Goal: Answer question/provide support: Share knowledge or assist other users

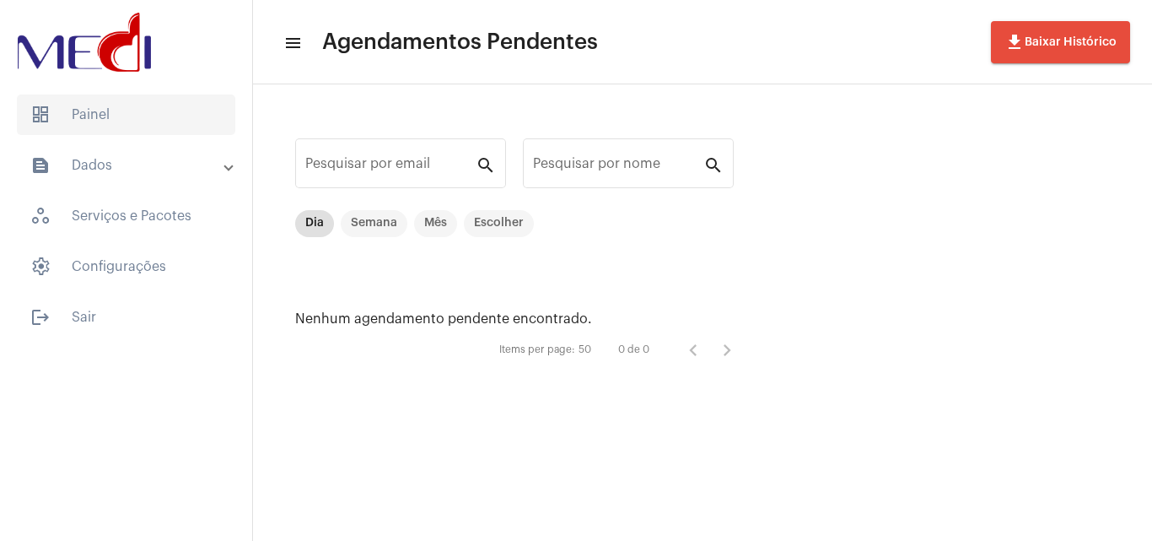
click at [110, 118] on span "dashboard Painel" at bounding box center [126, 114] width 218 height 40
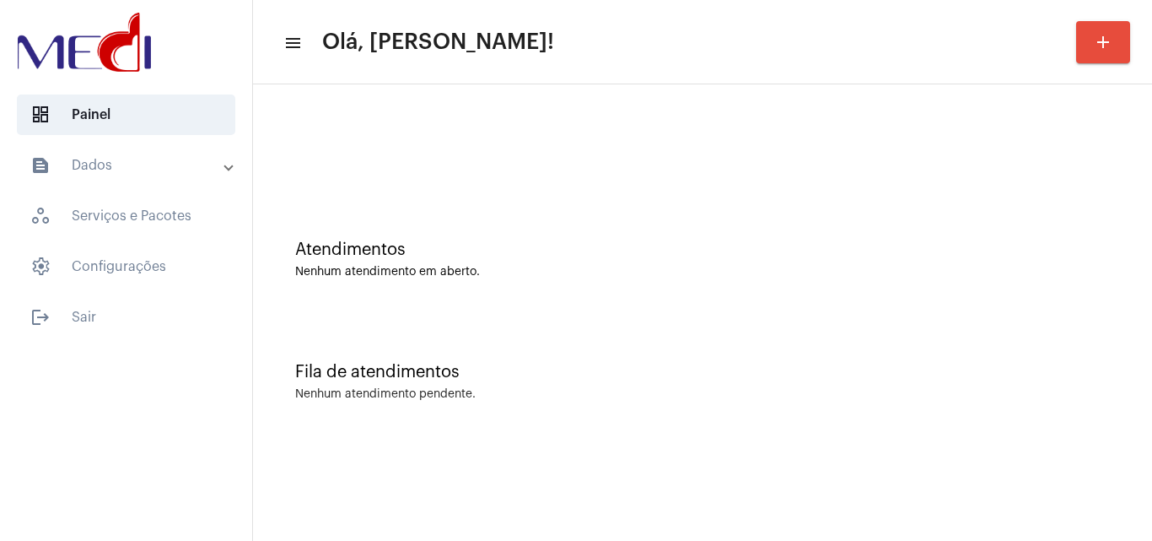
click at [708, 218] on div "Atendimentos Nenhum atendimento em aberto." at bounding box center [702, 251] width 882 height 122
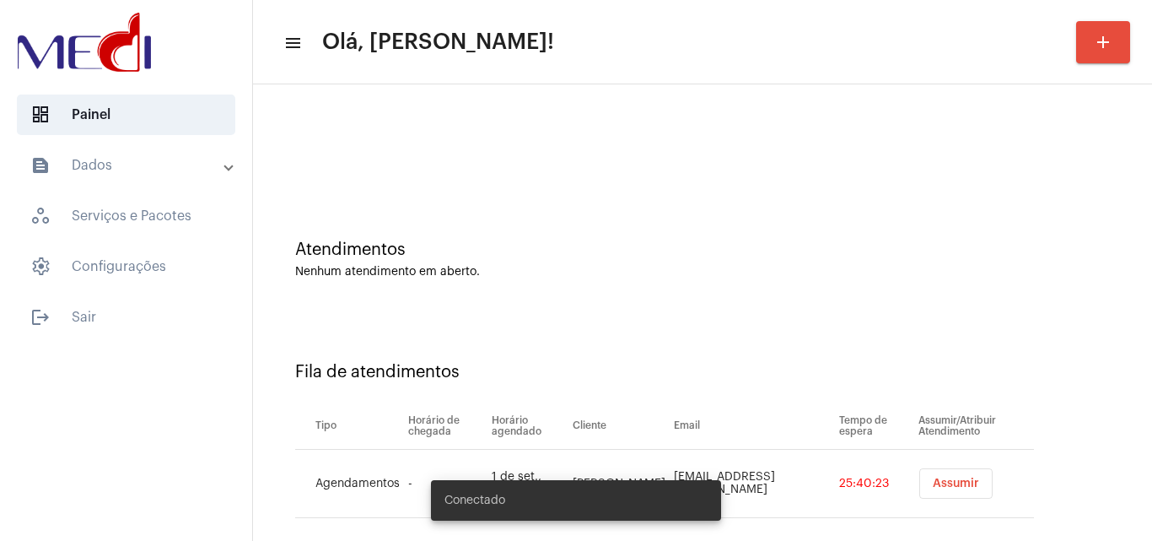
scroll to position [23, 0]
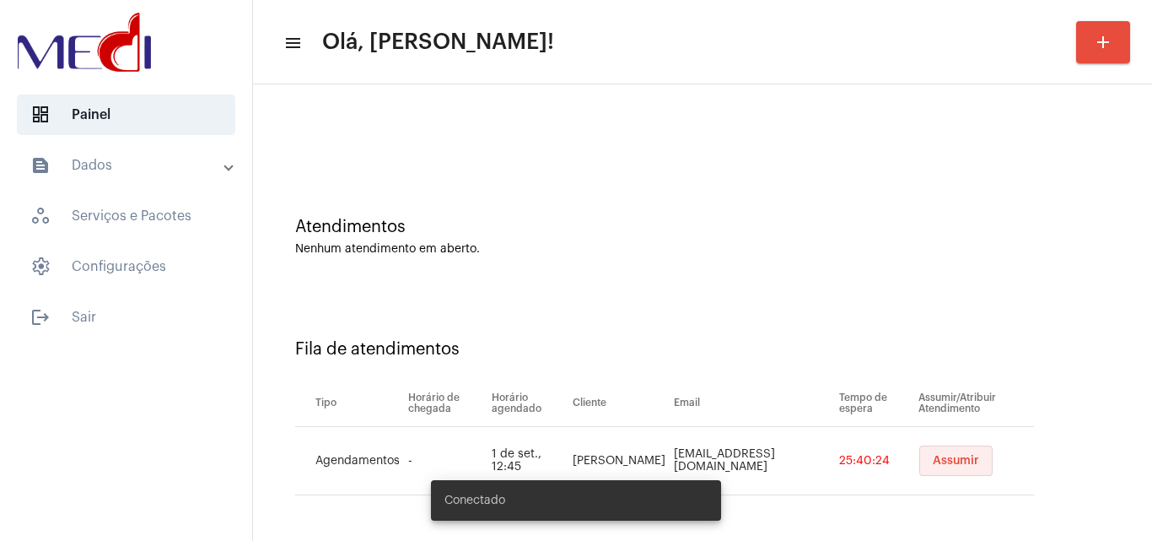
click at [943, 465] on span "Assumir" at bounding box center [956, 461] width 46 height 12
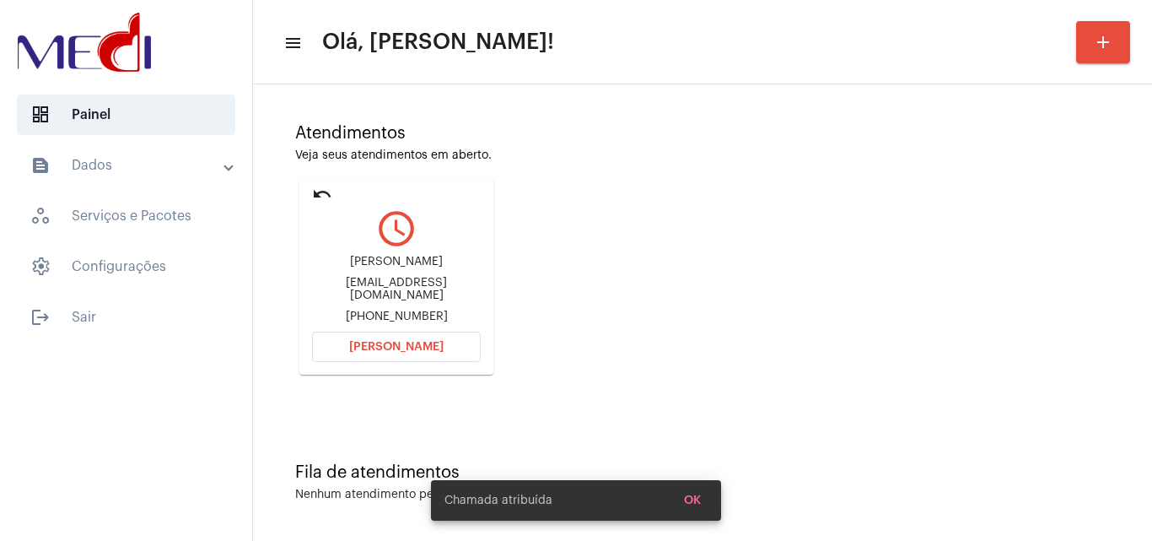
scroll to position [119, 0]
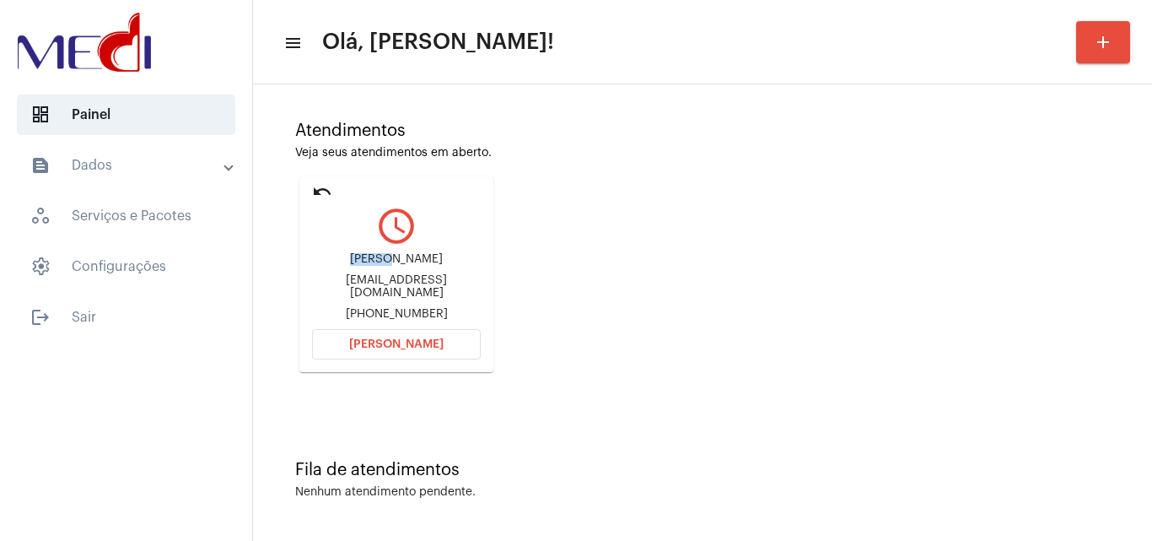
drag, startPoint x: 371, startPoint y: 257, endPoint x: 440, endPoint y: 266, distance: 69.7
click at [440, 266] on div "Adyson Adysondomingos202@gmail.com +5581983145436" at bounding box center [396, 287] width 169 height 76
copy div "Adyson"
click at [413, 342] on span "Abrir Chamada" at bounding box center [396, 344] width 94 height 12
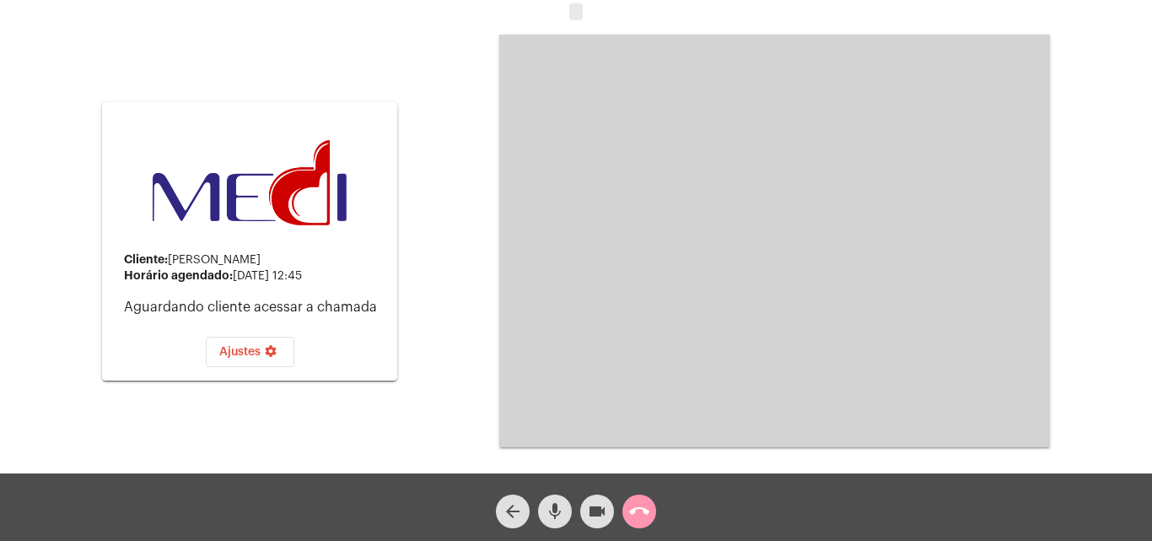
click at [646, 500] on span "call_end" at bounding box center [639, 511] width 20 height 34
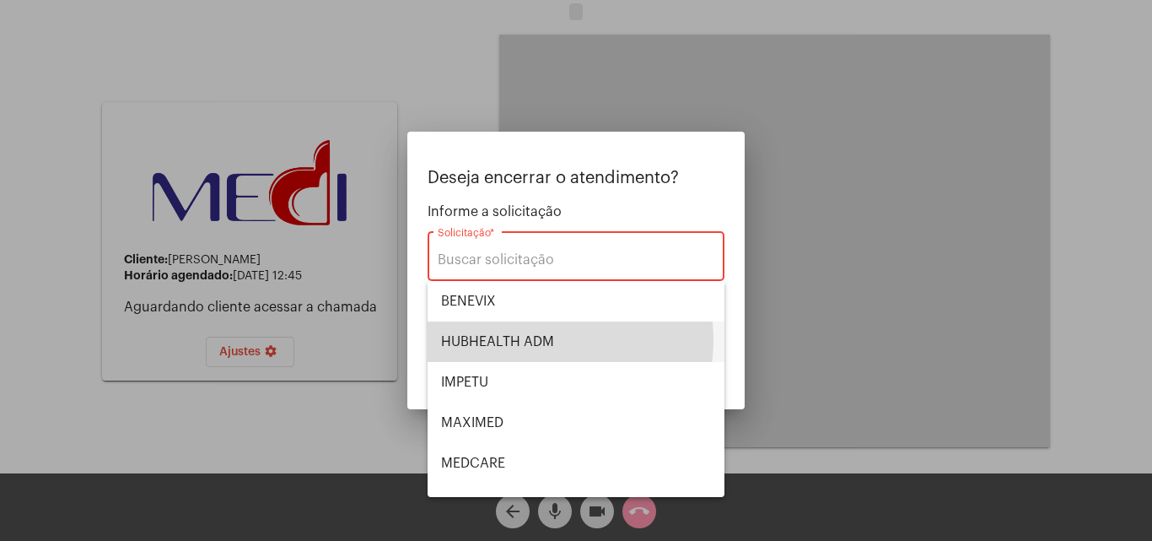
click at [541, 340] on span "HUBHEALTH ADM" at bounding box center [576, 341] width 270 height 40
type input "HUBHEALTH ADM"
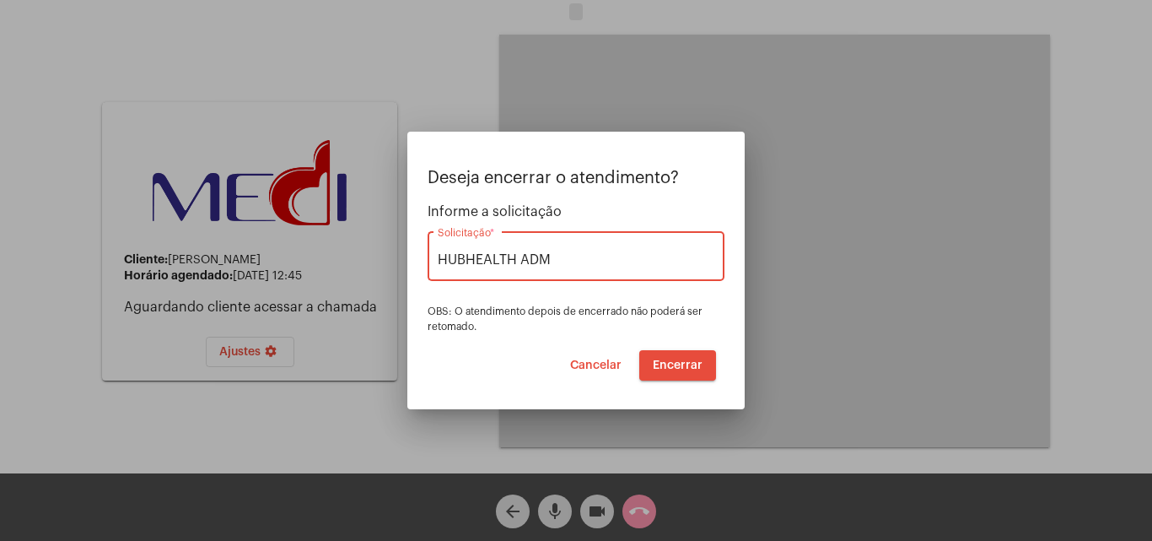
click at [683, 364] on span "Encerrar" at bounding box center [678, 365] width 50 height 12
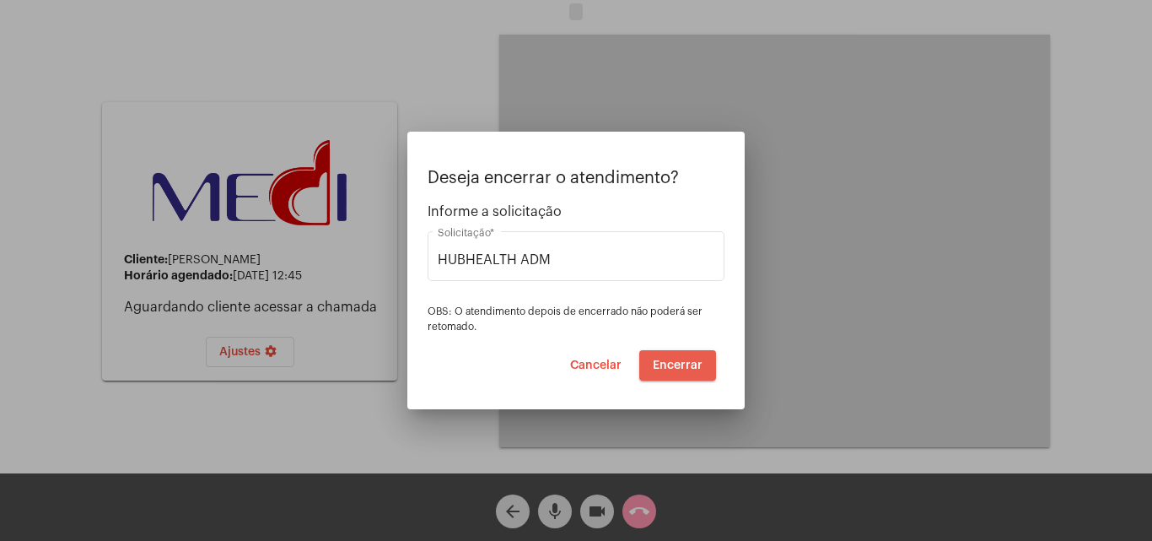
click at [683, 363] on span "Encerrar" at bounding box center [678, 365] width 50 height 12
click at [682, 363] on span "Encerrar" at bounding box center [678, 365] width 50 height 12
click at [682, 362] on span "Encerrar" at bounding box center [678, 365] width 50 height 12
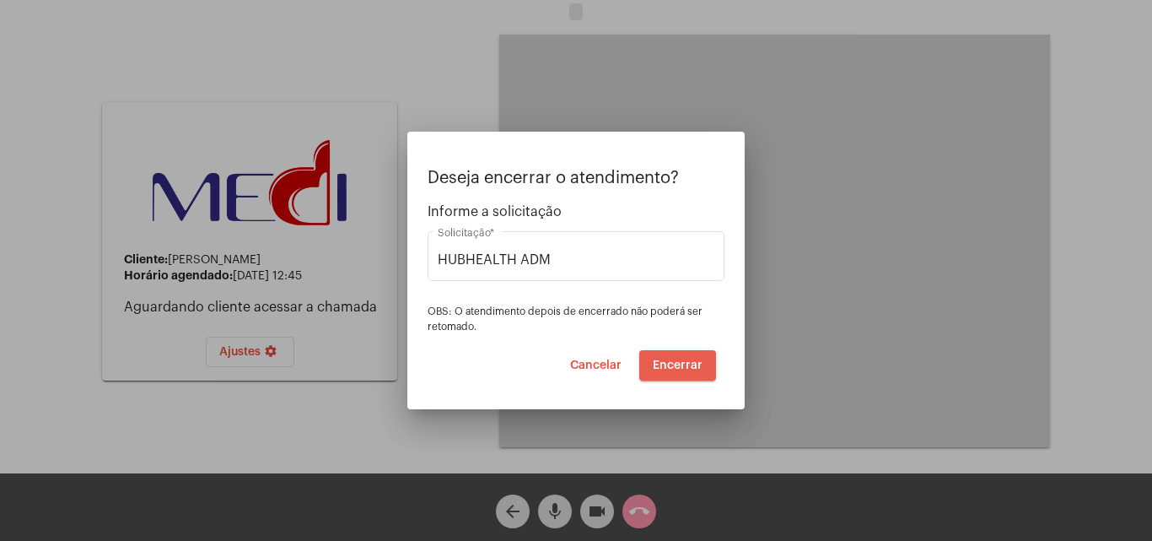
click at [682, 364] on span "Encerrar" at bounding box center [678, 365] width 50 height 12
click at [686, 373] on button "Encerrar" at bounding box center [677, 365] width 77 height 30
click at [687, 374] on button "Encerrar" at bounding box center [677, 365] width 77 height 30
click at [688, 378] on button "Encerrar" at bounding box center [677, 365] width 77 height 30
click at [689, 380] on mat-dialog-container "Deseja encerrar o atendimento? Informe a solicitação HUBHEALTH ADM Solicitação …" at bounding box center [575, 270] width 337 height 277
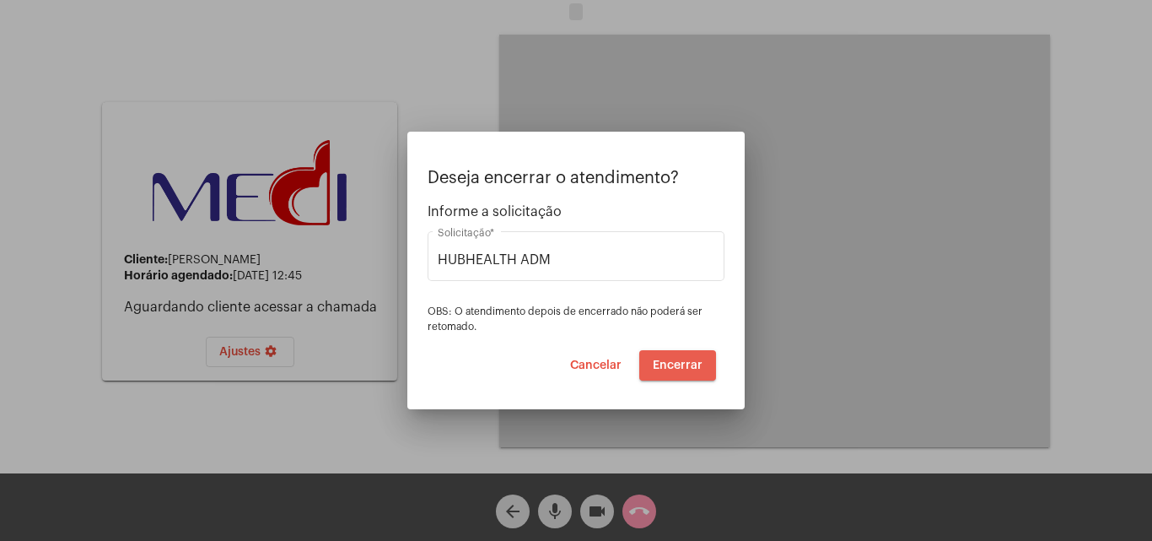
drag, startPoint x: 690, startPoint y: 380, endPoint x: 697, endPoint y: 393, distance: 15.1
click at [697, 393] on mat-dialog-container "Deseja encerrar o atendimento? Informe a solicitação HUBHEALTH ADM Solicitação …" at bounding box center [575, 270] width 337 height 277
click at [612, 393] on mat-dialog-container "Deseja encerrar o atendimento? Informe a solicitação HUBHEALTH ADM Solicitação …" at bounding box center [575, 270] width 337 height 277
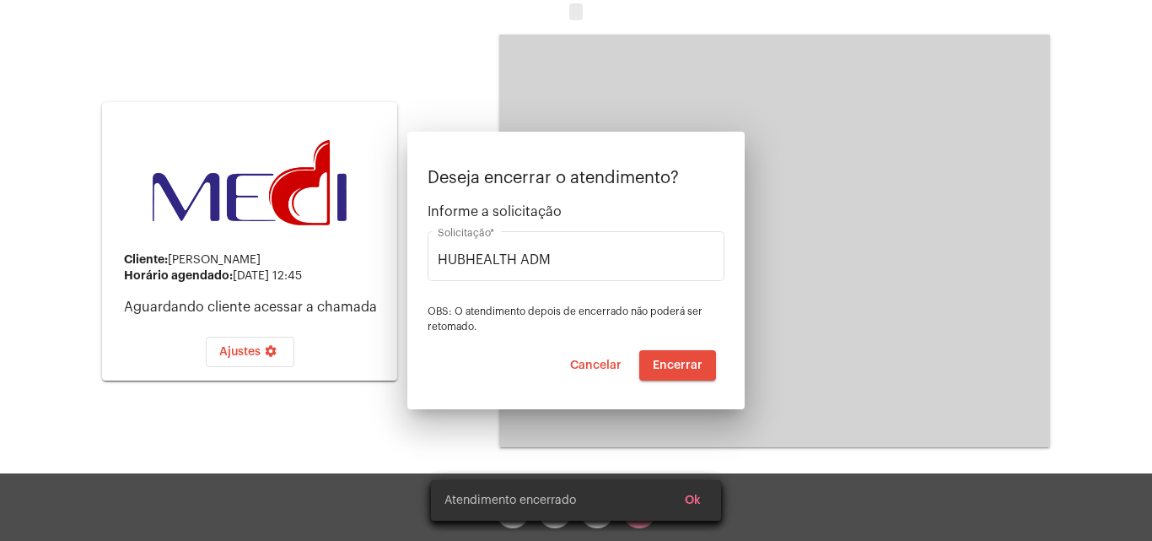
click at [665, 362] on video at bounding box center [774, 241] width 551 height 412
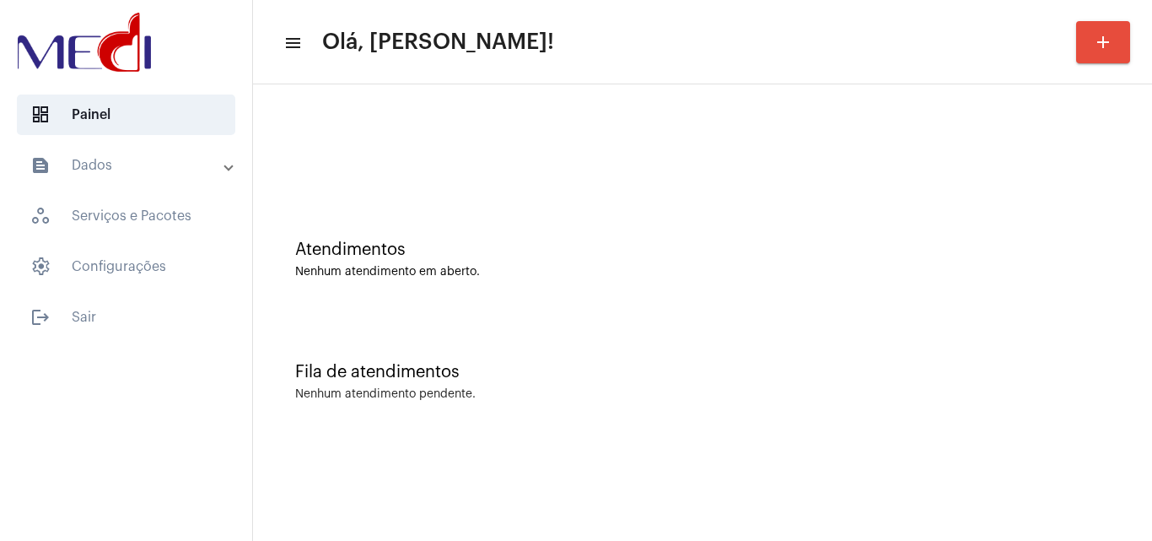
click at [574, 351] on div "Fila de atendimentos Nenhum atendimento pendente." at bounding box center [702, 373] width 882 height 122
click at [503, 266] on div "Nenhum atendimento em aberto." at bounding box center [702, 272] width 815 height 13
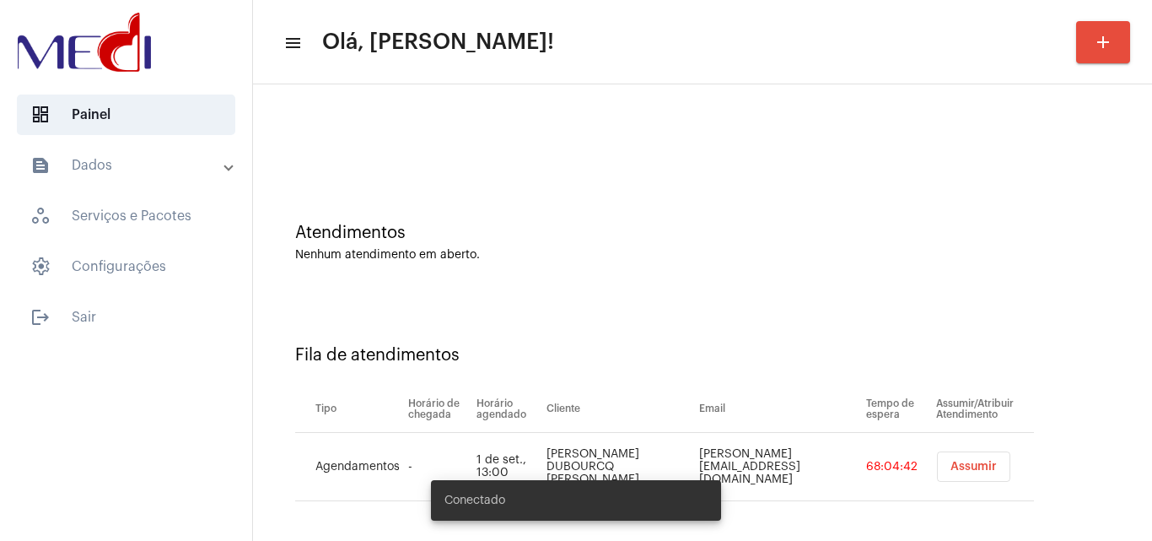
scroll to position [23, 0]
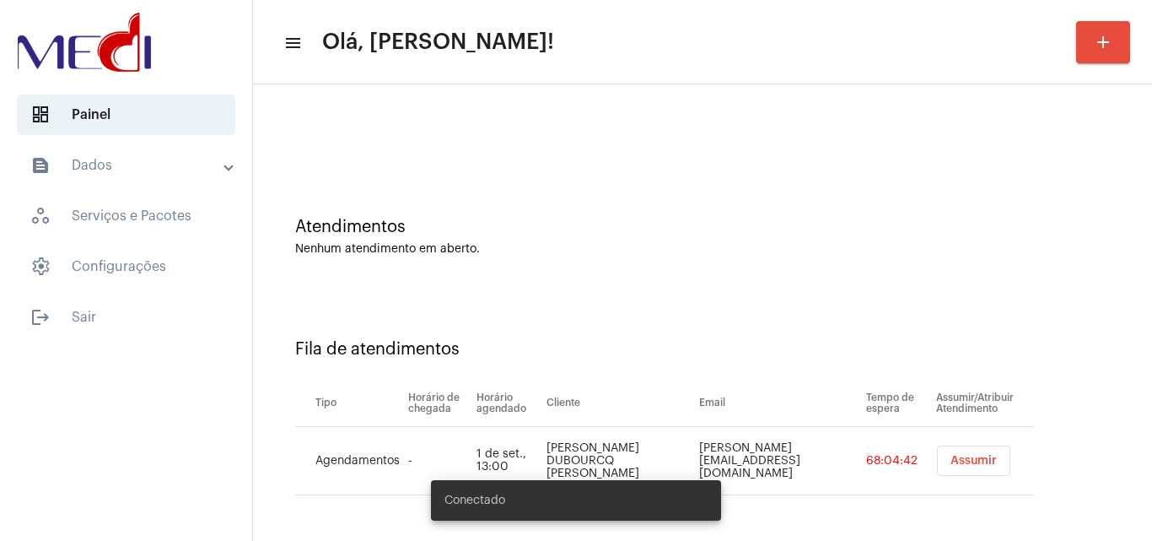
click at [967, 463] on span "Assumir" at bounding box center [974, 461] width 46 height 12
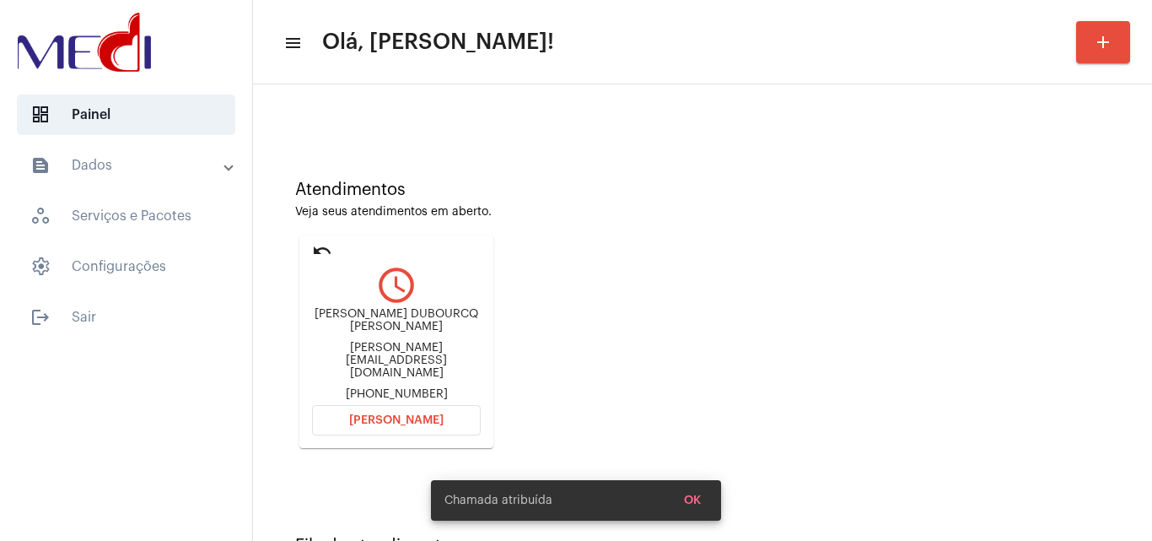
scroll to position [119, 0]
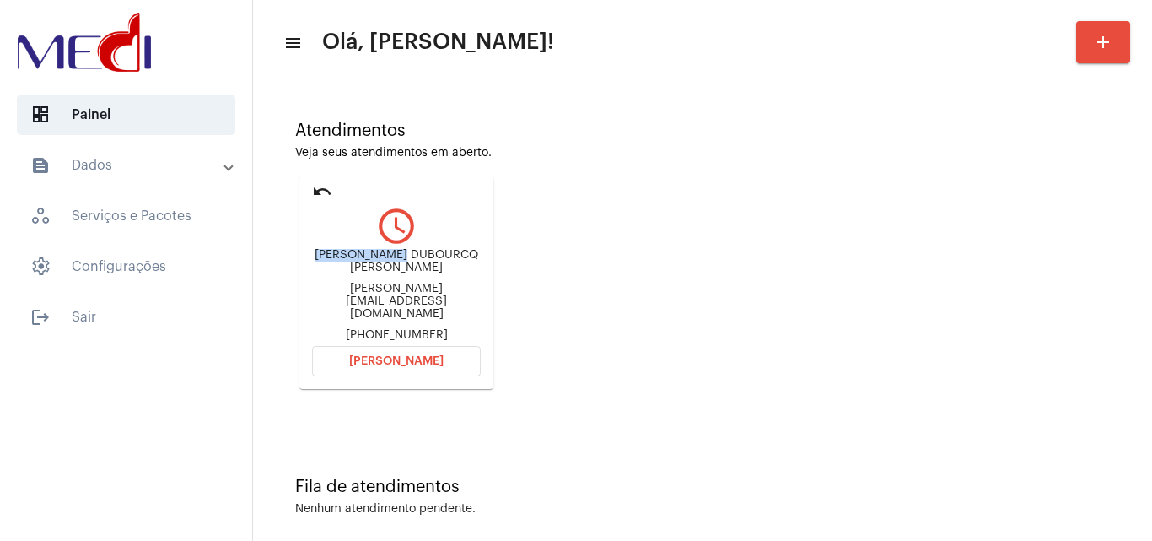
drag, startPoint x: 364, startPoint y: 251, endPoint x: 418, endPoint y: 255, distance: 54.1
click at [418, 255] on div "TATIANA DUBOURCQ DE BARROS" at bounding box center [396, 261] width 169 height 25
click at [418, 355] on span "Abrir Chamada" at bounding box center [396, 361] width 94 height 12
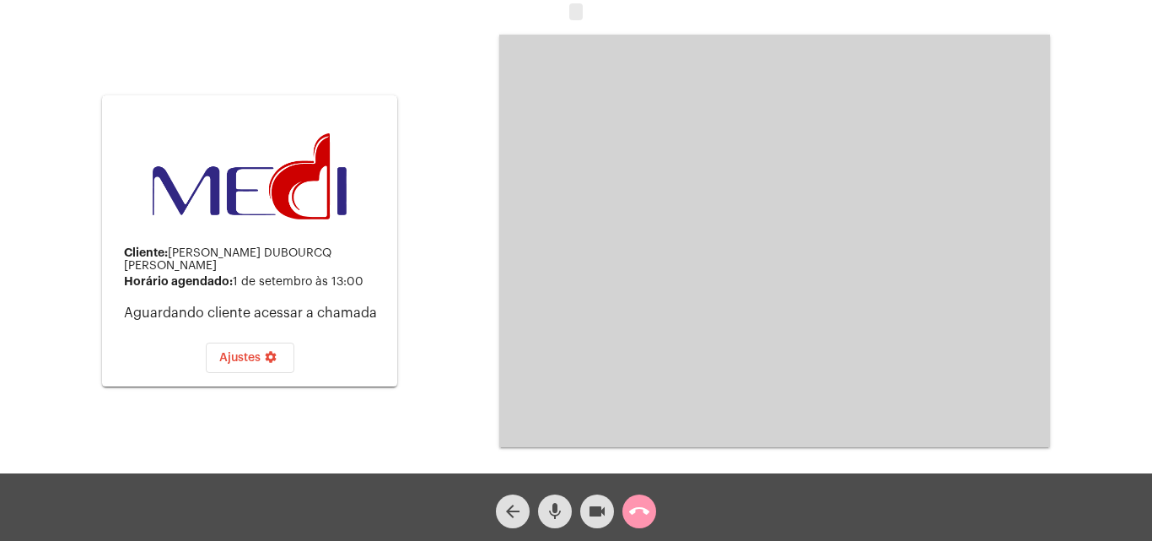
click at [637, 517] on mat-icon "call_end" at bounding box center [639, 511] width 20 height 20
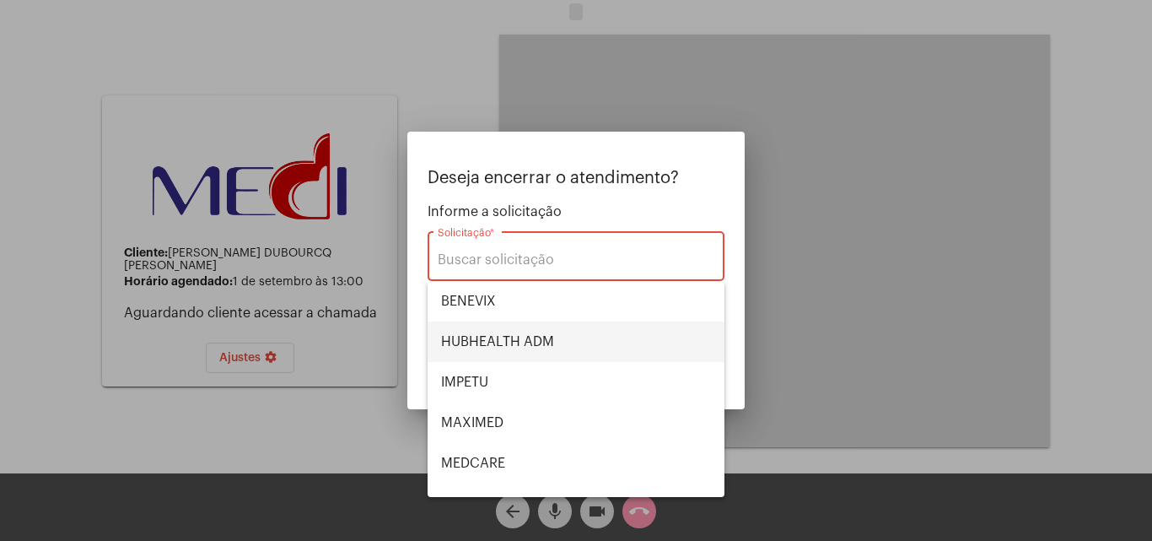
click at [510, 337] on span "HUBHEALTH ADM" at bounding box center [576, 341] width 270 height 40
type input "HUBHEALTH ADM"
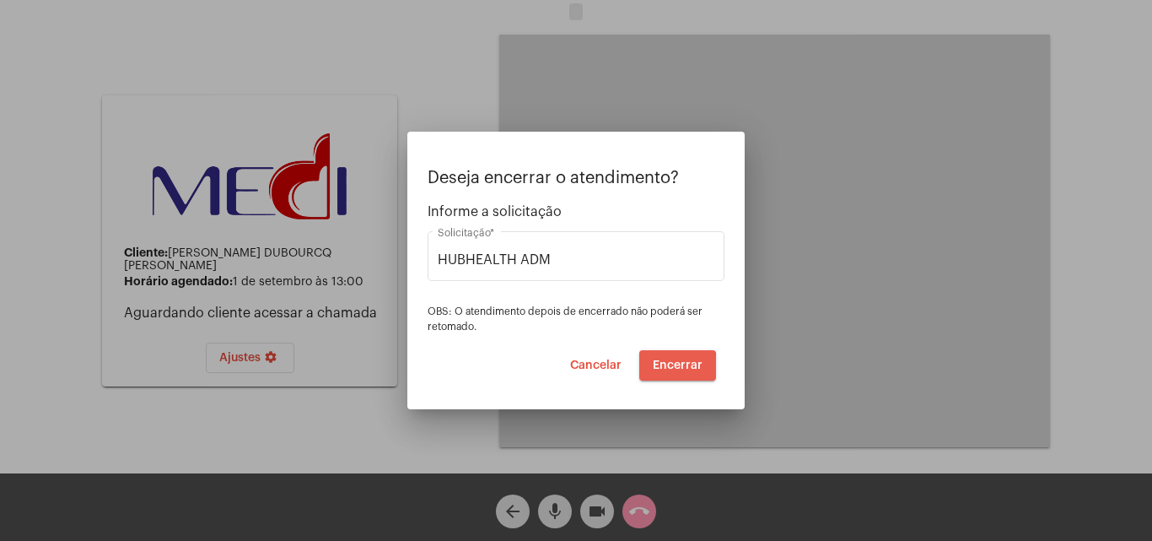
click at [663, 369] on span "Encerrar" at bounding box center [678, 365] width 50 height 12
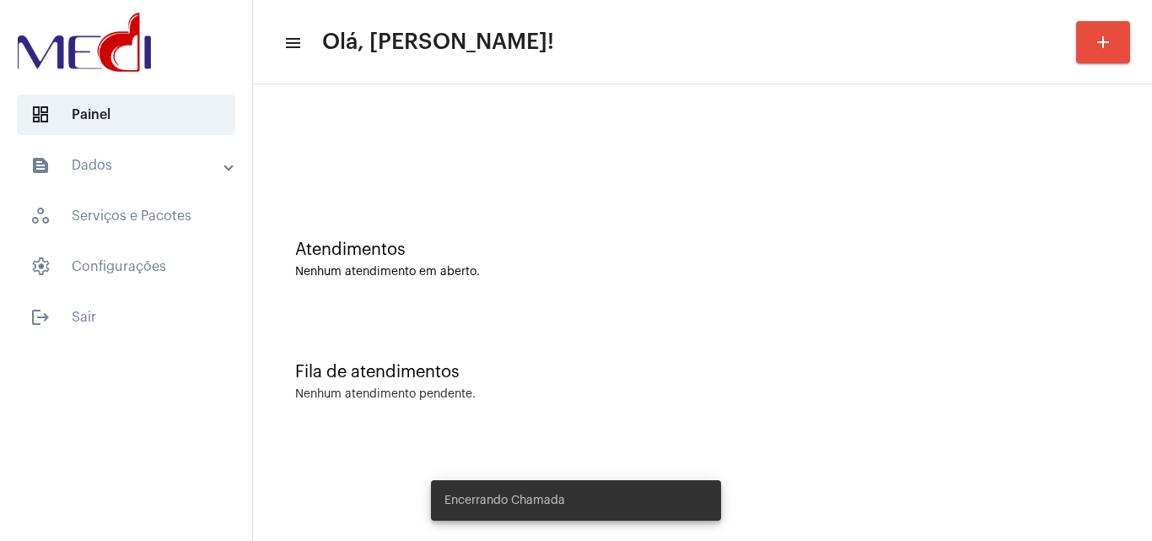
click at [634, 269] on div "Nenhum atendimento em aberto." at bounding box center [702, 272] width 815 height 13
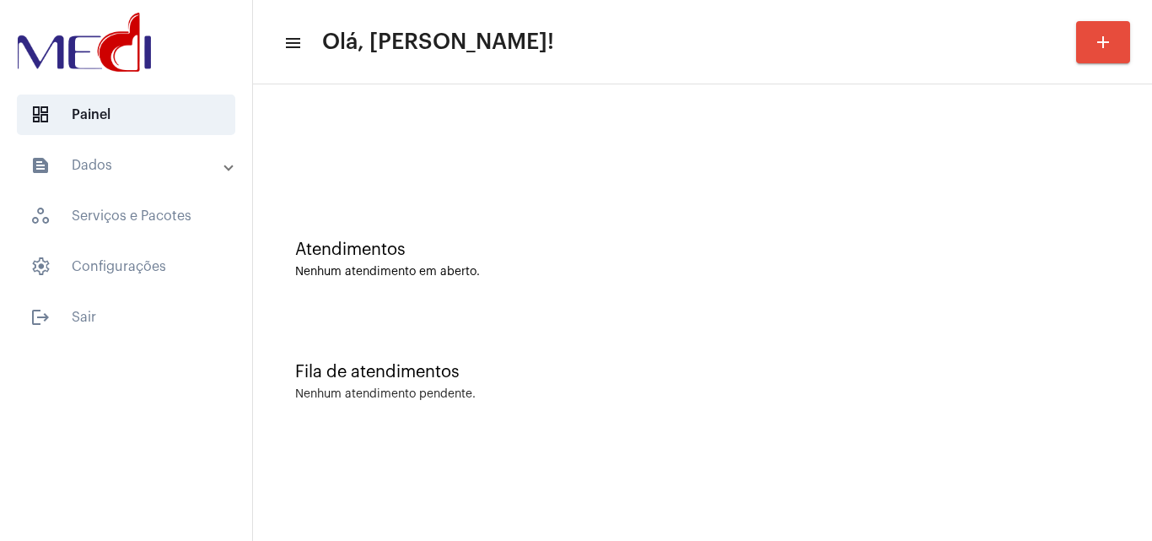
click at [1089, 40] on button "add" at bounding box center [1103, 42] width 54 height 42
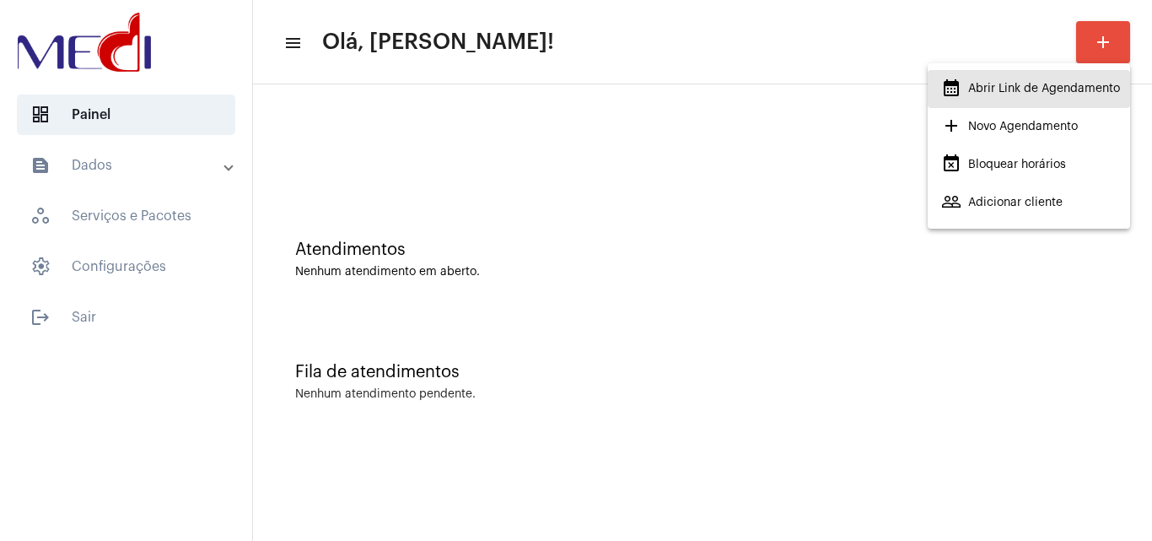
click at [1059, 86] on span "calendar_month_outlined Abrir Link de Agendamento" at bounding box center [1030, 88] width 179 height 30
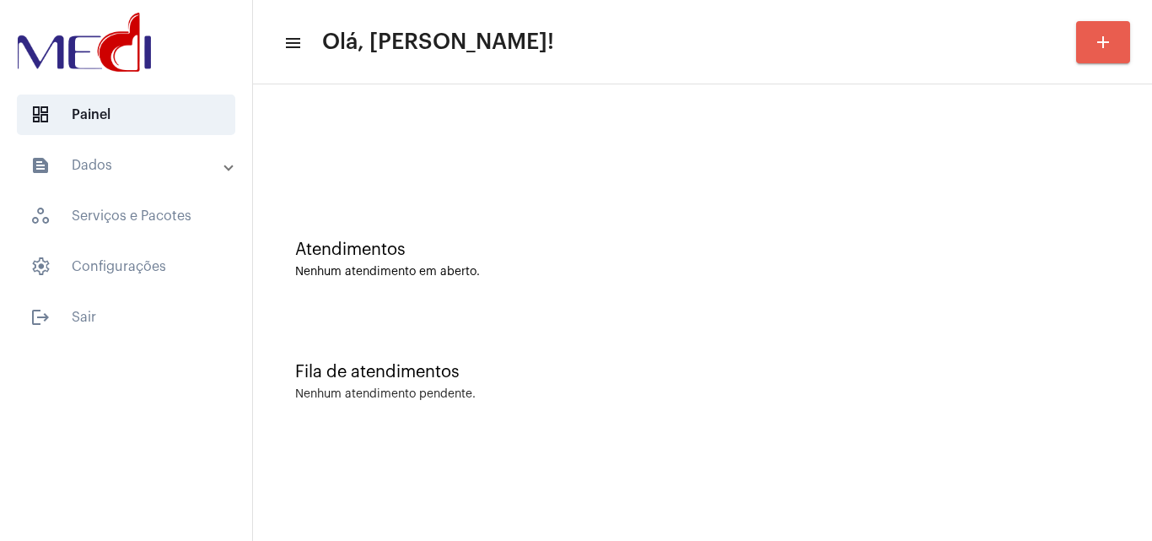
click at [1104, 36] on mat-icon "add" at bounding box center [1103, 42] width 20 height 20
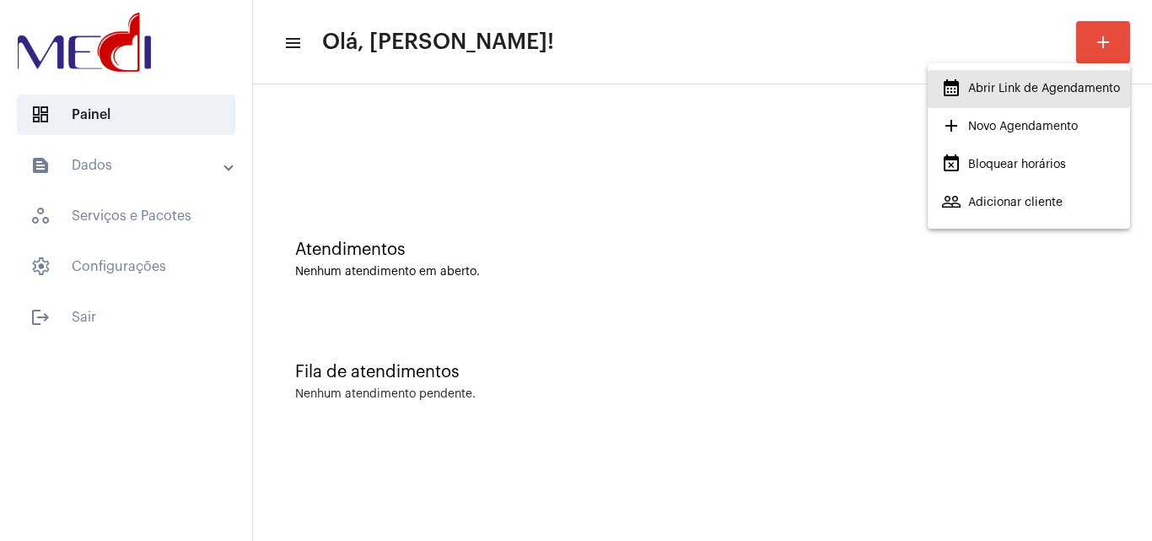
click at [1011, 84] on span "calendar_month_outlined Abrir Link de Agendamento" at bounding box center [1030, 88] width 179 height 30
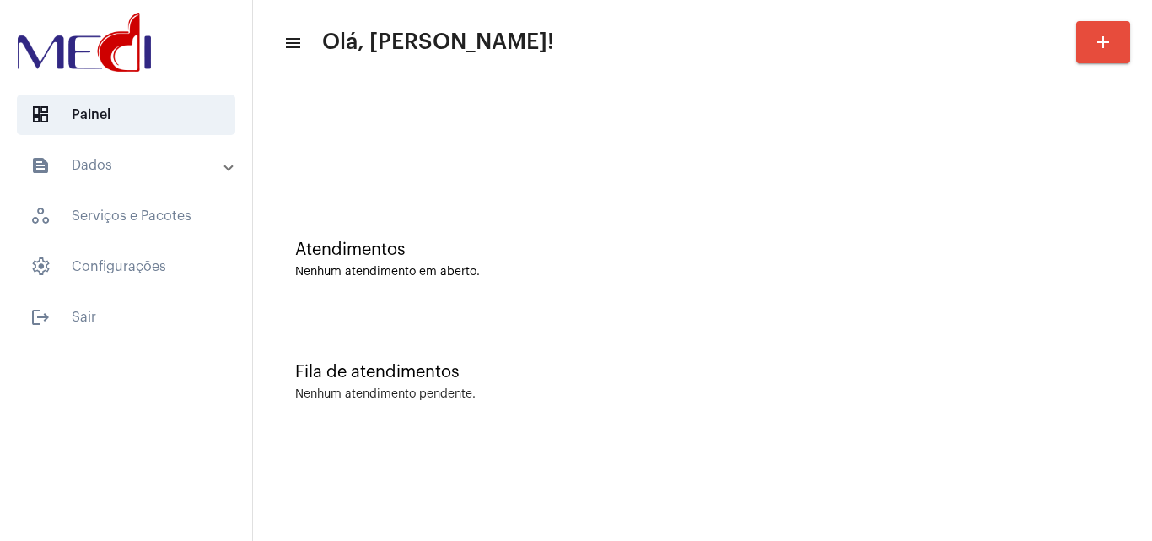
click at [434, 251] on div "Atendimentos" at bounding box center [702, 249] width 815 height 19
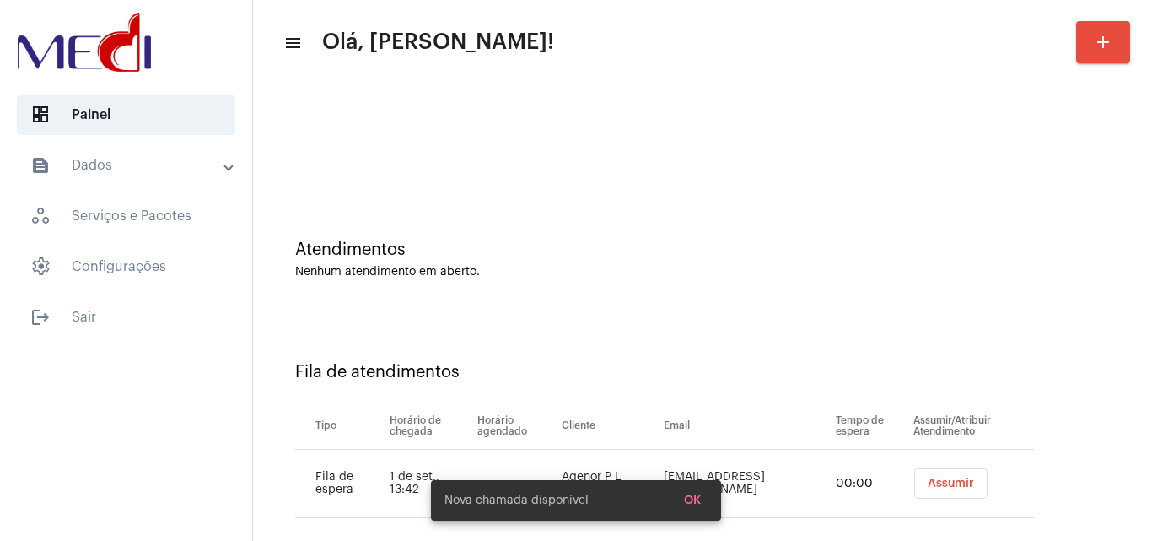
click at [933, 482] on span "Assumir" at bounding box center [951, 483] width 46 height 12
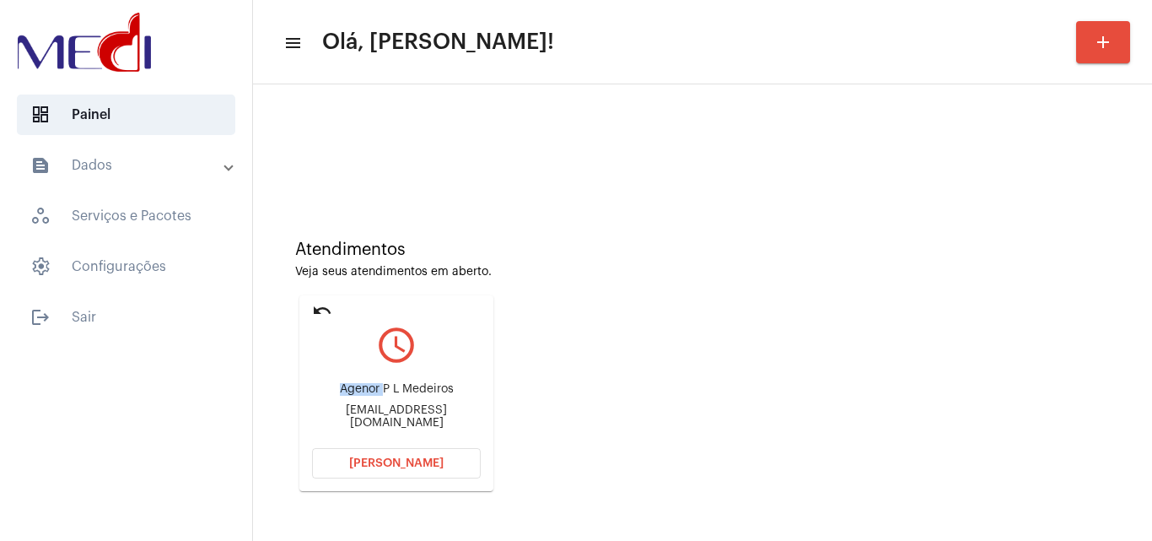
drag, startPoint x: 337, startPoint y: 394, endPoint x: 382, endPoint y: 391, distance: 45.6
click at [382, 391] on div "Agenor P L Medeiros" at bounding box center [396, 389] width 169 height 13
copy div "Agenor"
click at [372, 464] on span "Abrir Chamada" at bounding box center [396, 463] width 94 height 12
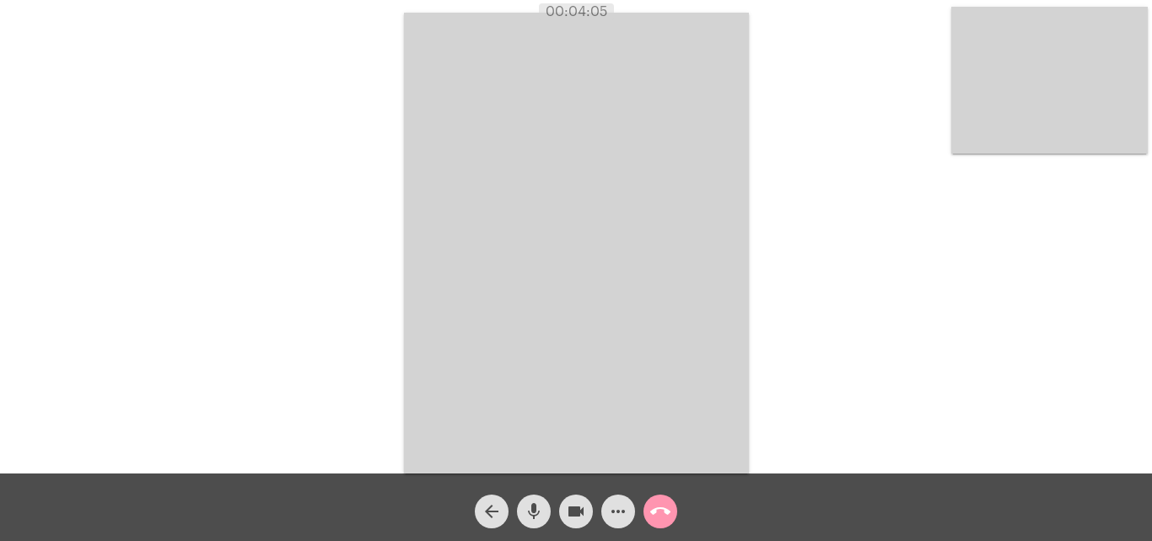
click at [657, 511] on mat-icon "call_end" at bounding box center [660, 511] width 20 height 20
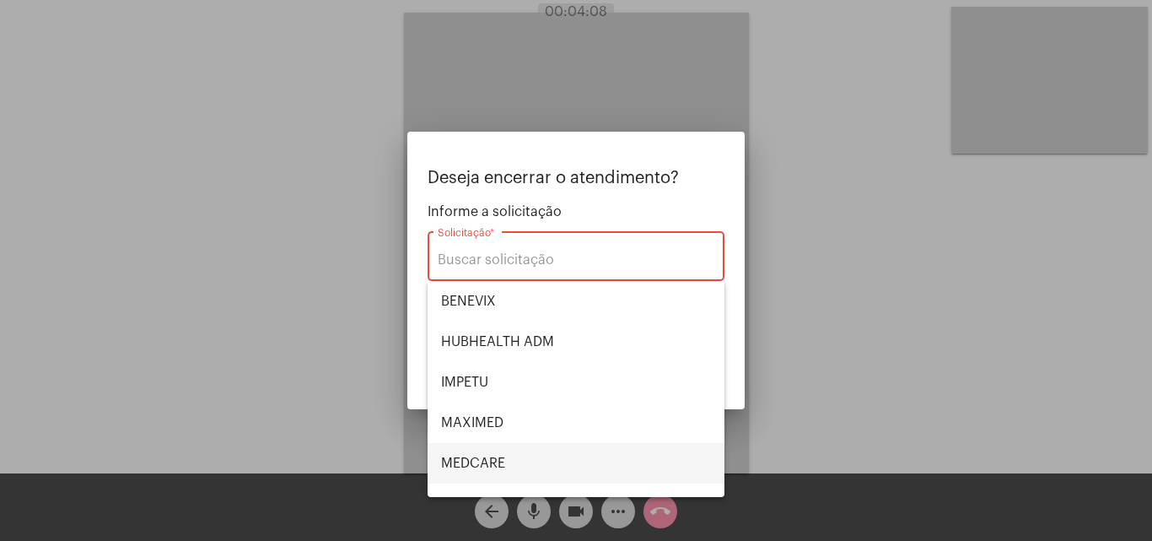
click at [506, 455] on span "MEDCARE" at bounding box center [576, 463] width 270 height 40
type input "MEDCARE"
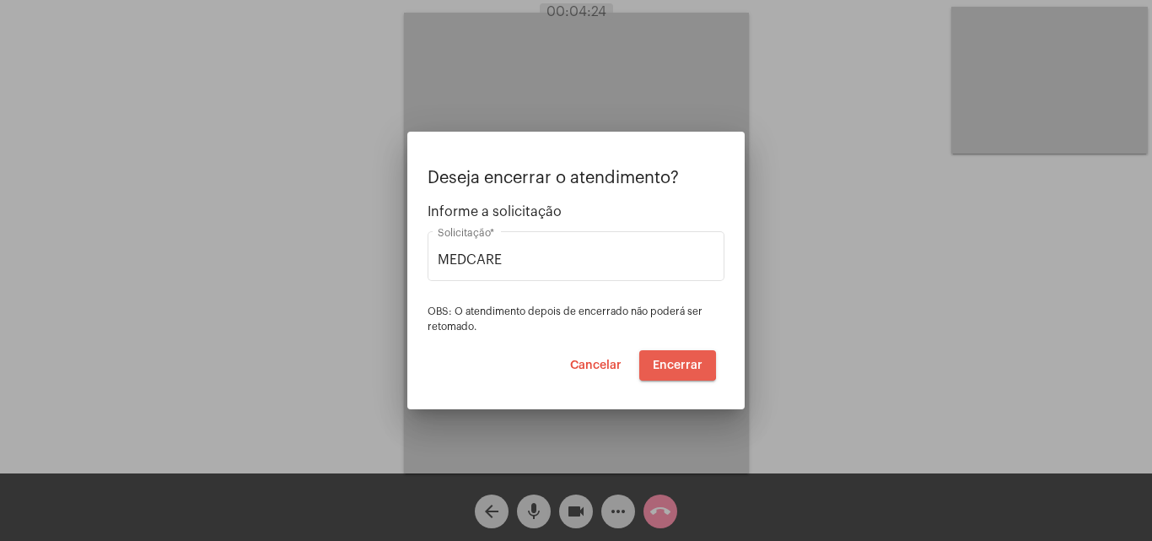
click at [664, 360] on span "Encerrar" at bounding box center [678, 365] width 50 height 12
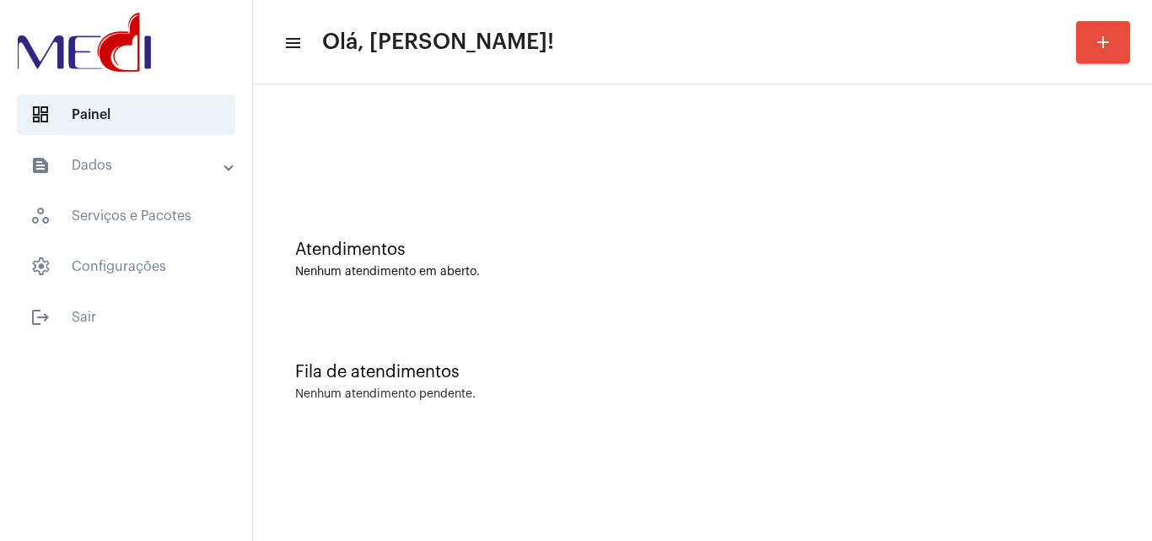
click at [493, 205] on div "Atendimentos Nenhum atendimento em aberto." at bounding box center [702, 251] width 882 height 122
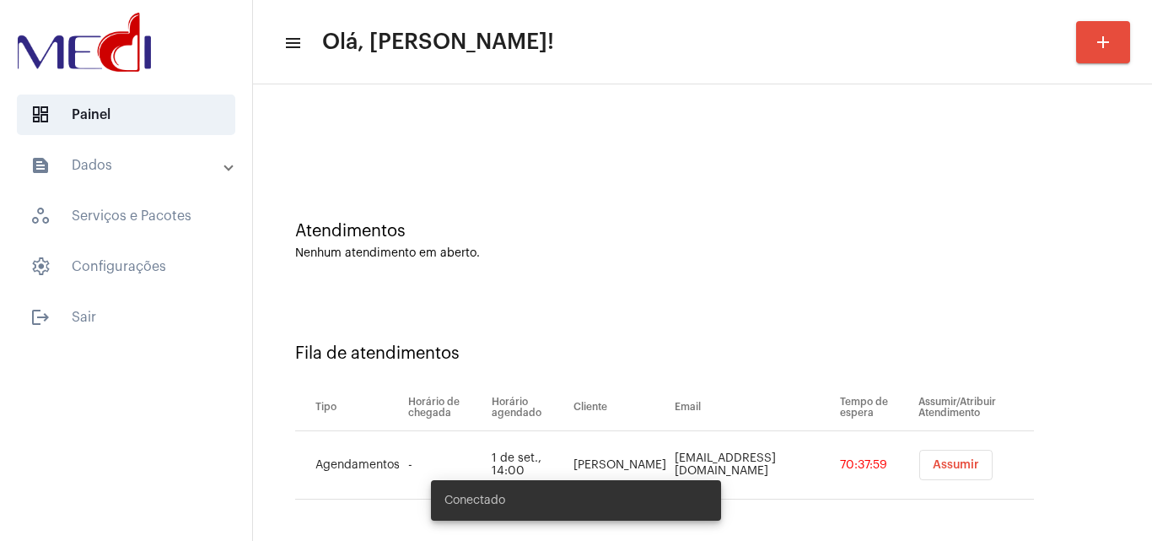
scroll to position [23, 0]
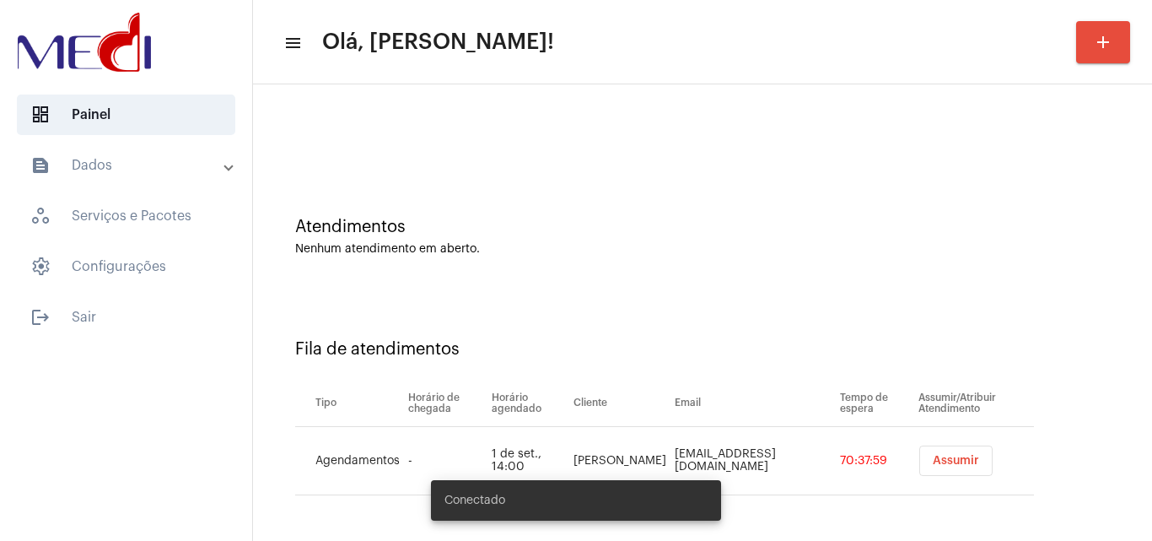
click at [972, 459] on span "Assumir" at bounding box center [956, 461] width 46 height 12
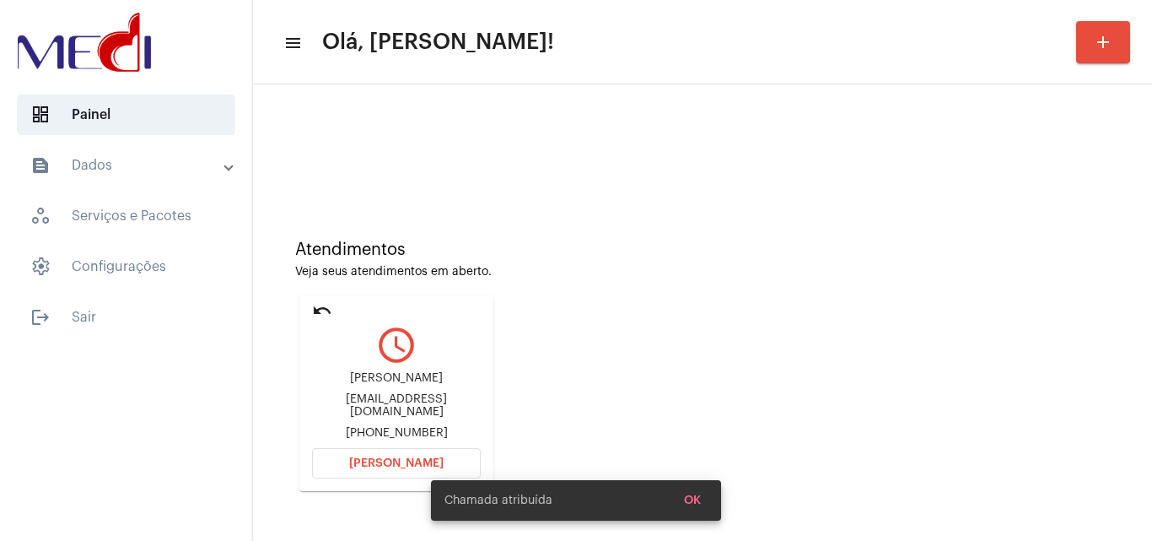
scroll to position [84, 0]
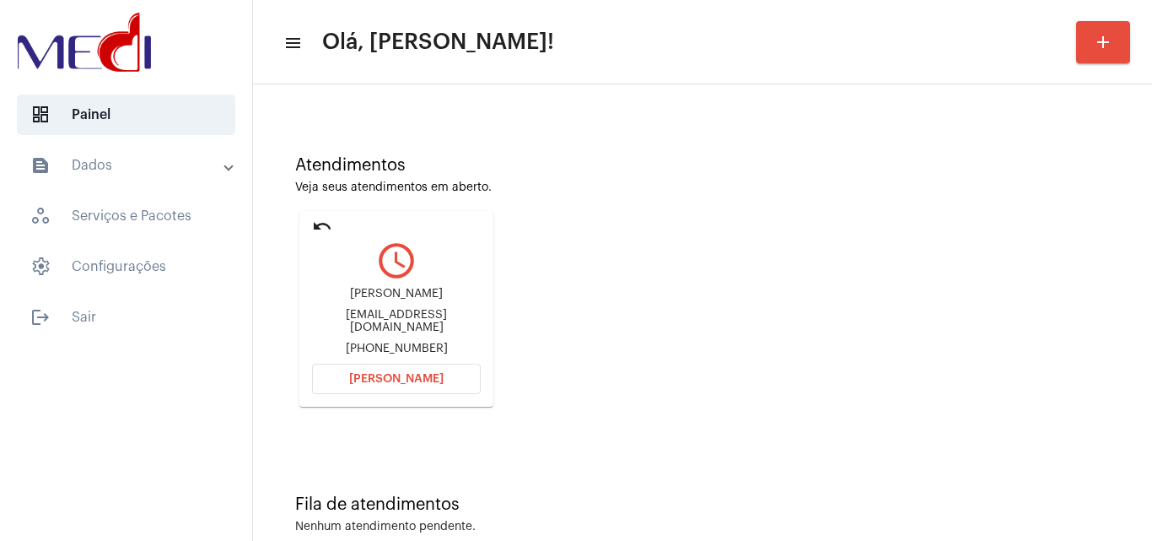
drag, startPoint x: 320, startPoint y: 296, endPoint x: 437, endPoint y: 301, distance: 117.3
click at [437, 300] on div "Giovanna Queiroz Alves" at bounding box center [396, 294] width 169 height 13
copy div "Giovanna Queiroz A"
click at [392, 381] on span "Abrir Chamada" at bounding box center [396, 379] width 94 height 12
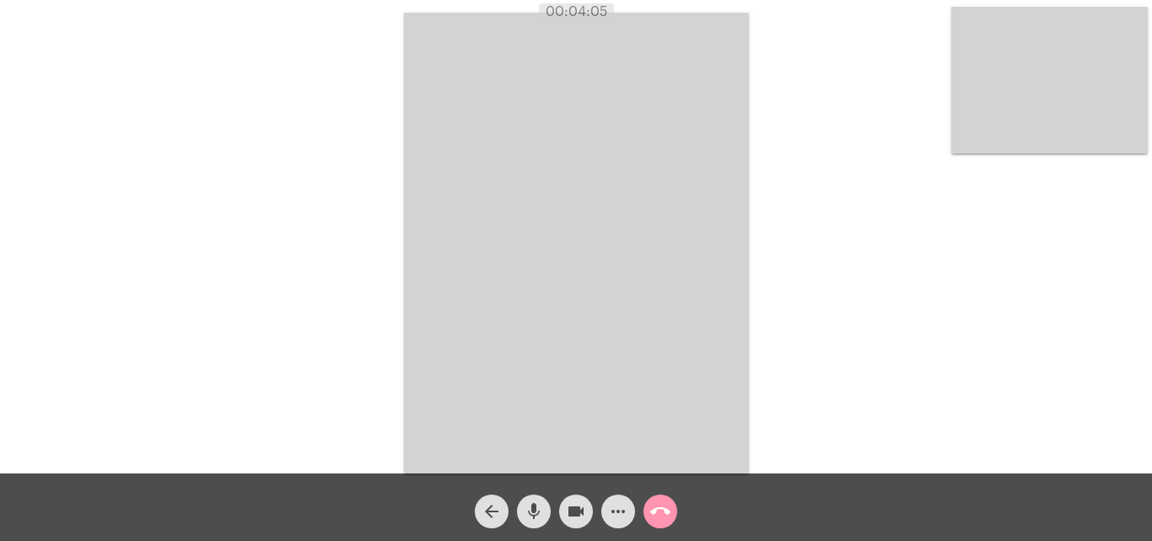
click at [658, 506] on mat-icon "call_end" at bounding box center [660, 511] width 20 height 20
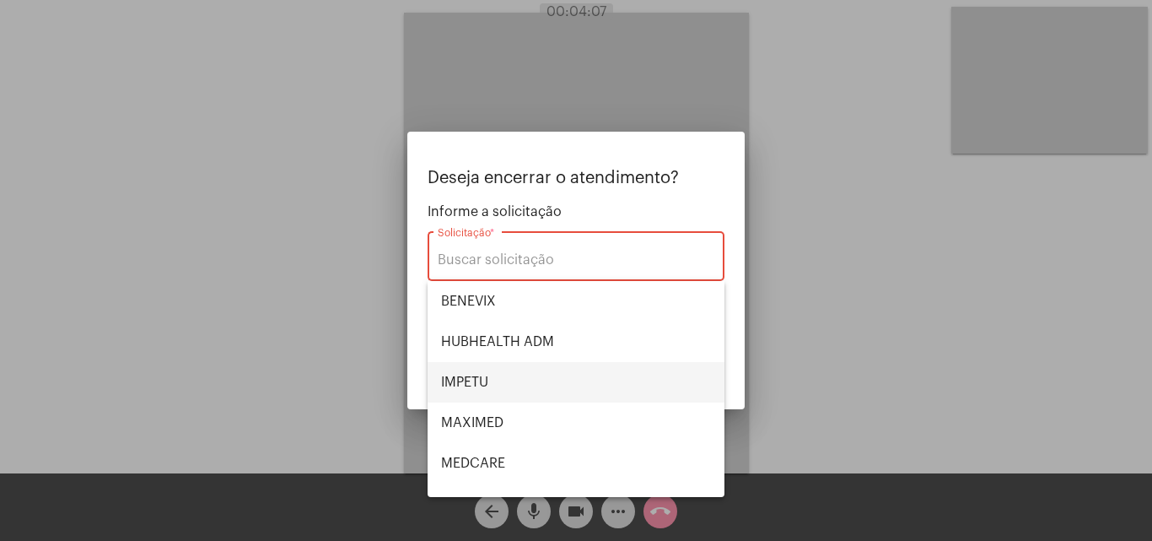
scroll to position [189, 0]
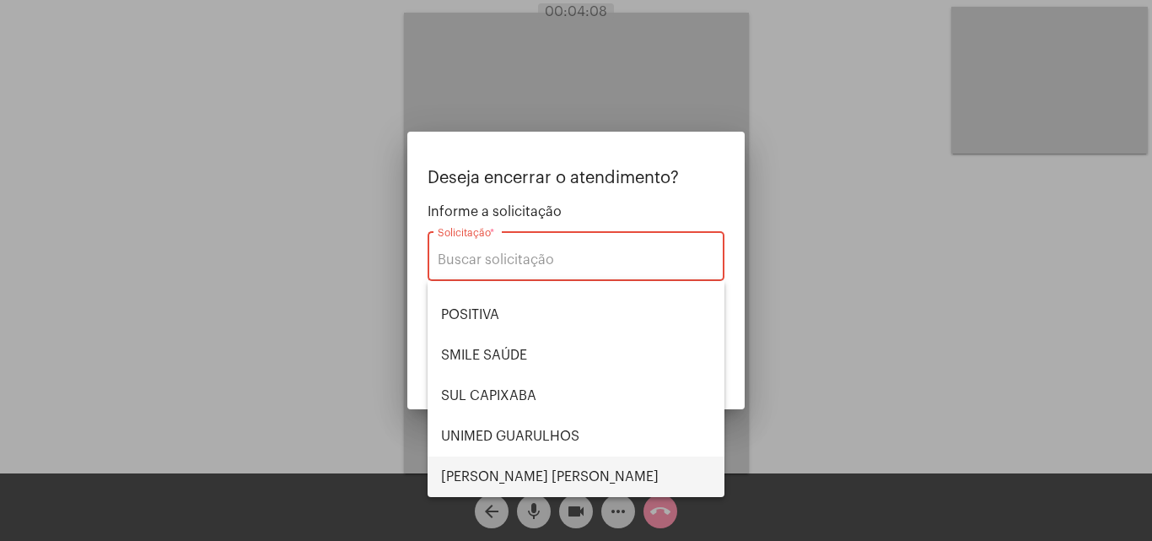
click at [536, 472] on span "VERA CRUZ" at bounding box center [576, 476] width 270 height 40
type input "VERA CRUZ"
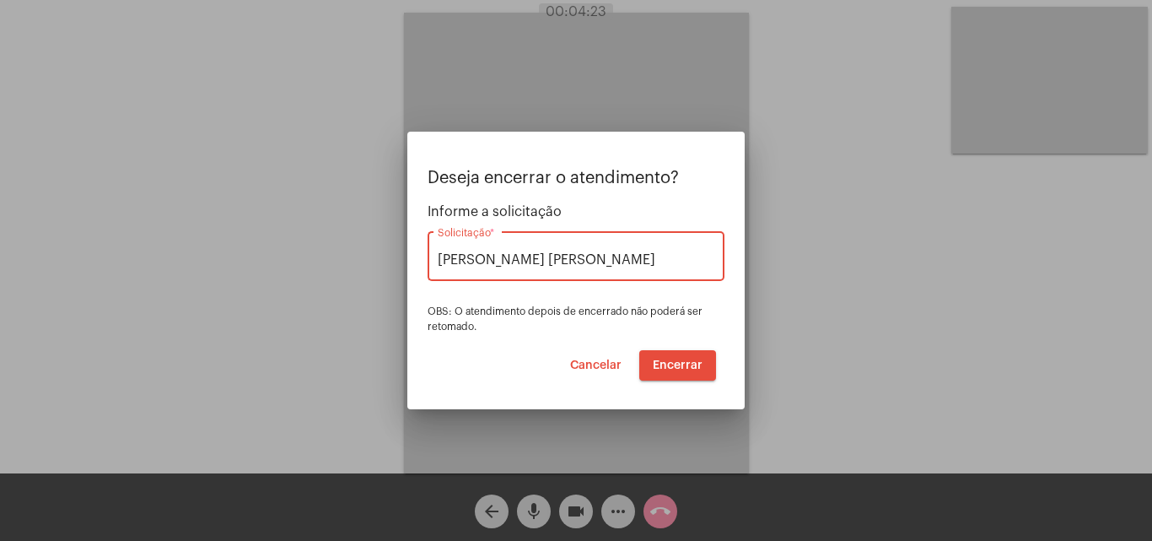
click at [675, 365] on span "Encerrar" at bounding box center [678, 365] width 50 height 12
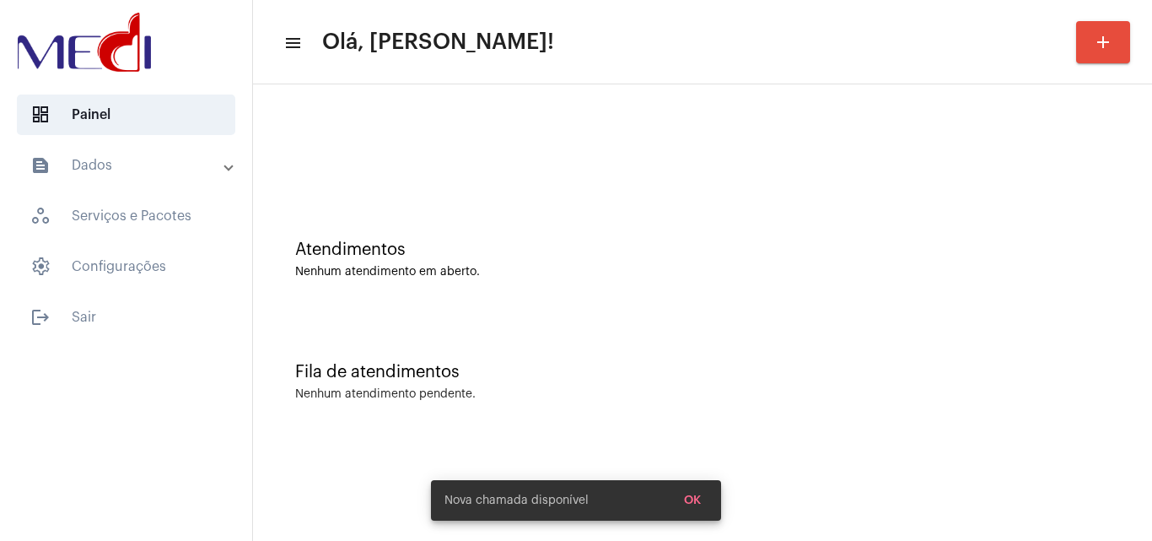
click at [602, 390] on div "Nenhum atendimento pendente." at bounding box center [702, 394] width 815 height 13
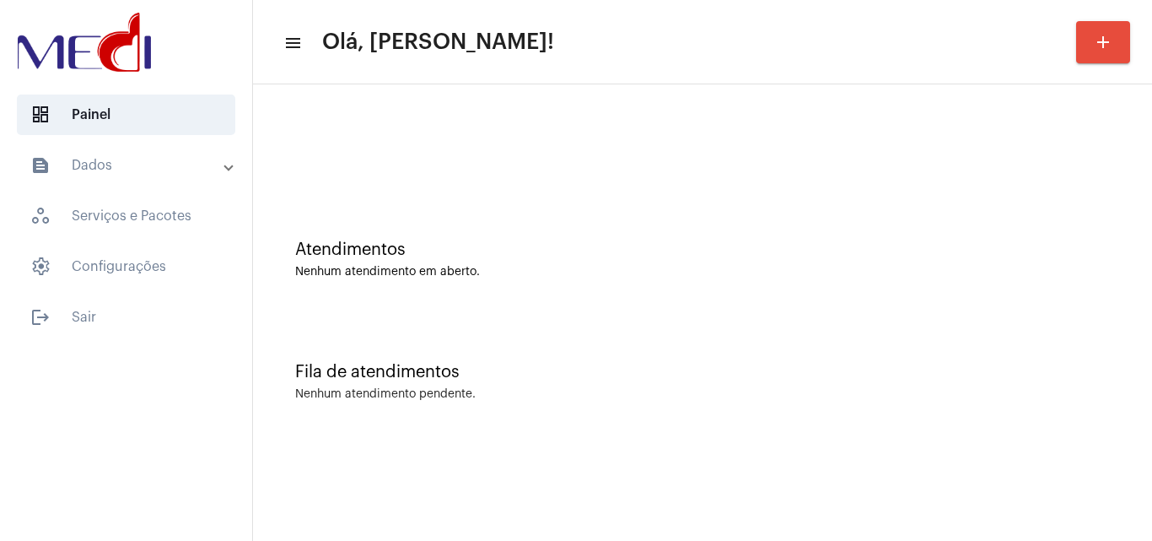
drag, startPoint x: 391, startPoint y: 249, endPoint x: 381, endPoint y: 159, distance: 90.8
click at [391, 248] on div "Atendimentos" at bounding box center [702, 249] width 815 height 19
click at [557, 248] on div "Atendimentos" at bounding box center [702, 249] width 815 height 19
click at [402, 118] on div at bounding box center [702, 141] width 882 height 97
click at [593, 157] on div at bounding box center [702, 141] width 882 height 97
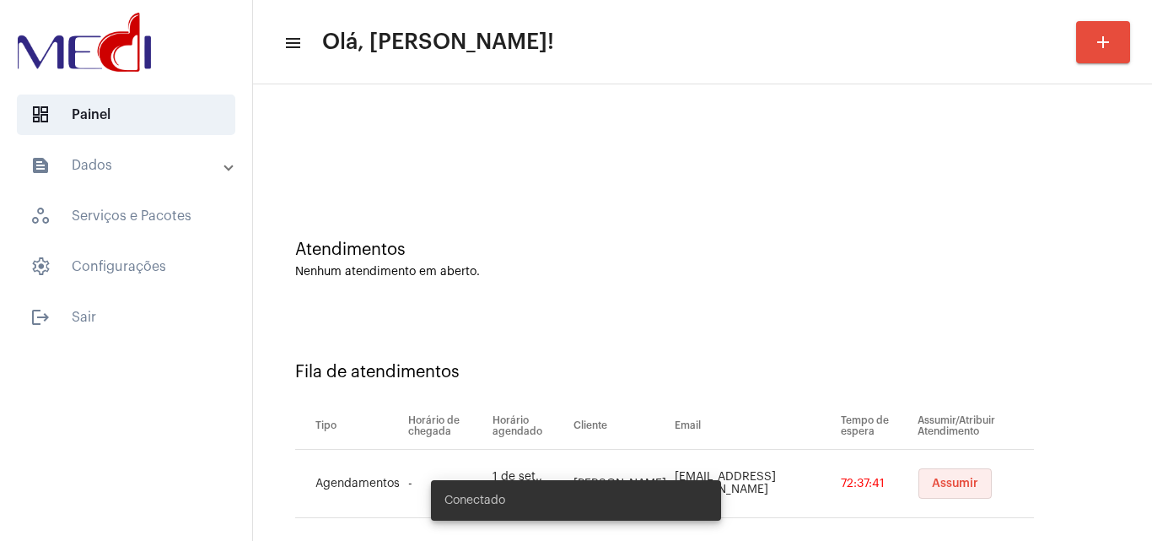
click at [959, 484] on span "Assumir" at bounding box center [955, 483] width 46 height 12
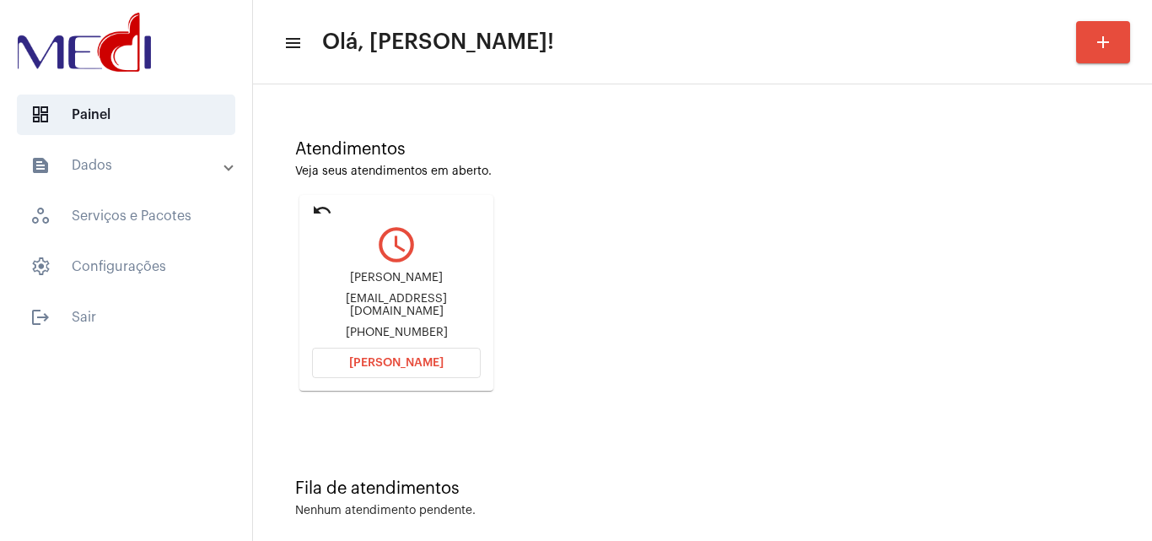
scroll to position [119, 0]
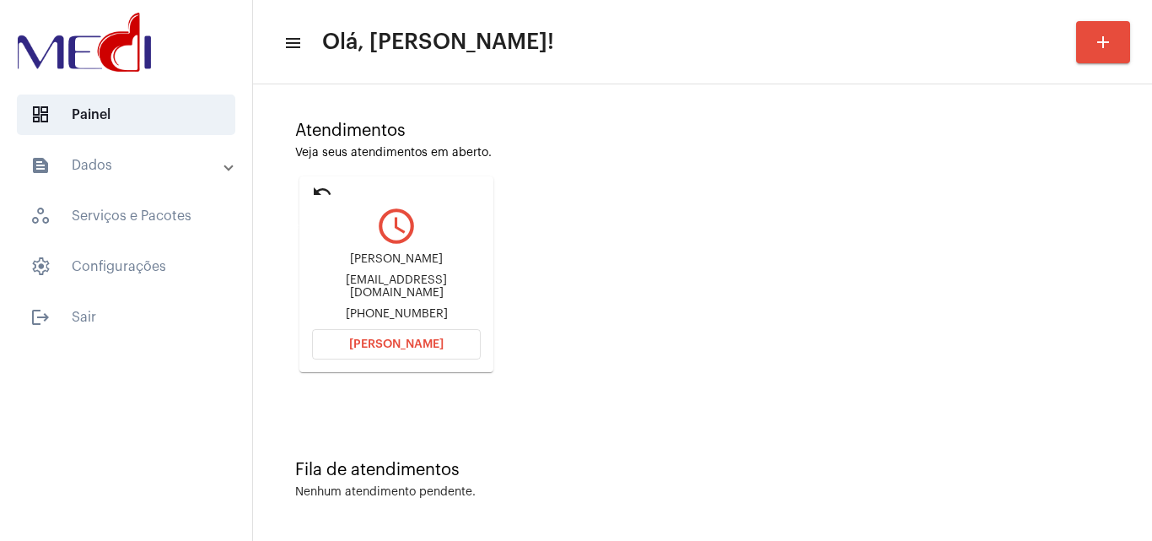
click at [326, 184] on mat-icon "undo" at bounding box center [322, 191] width 20 height 20
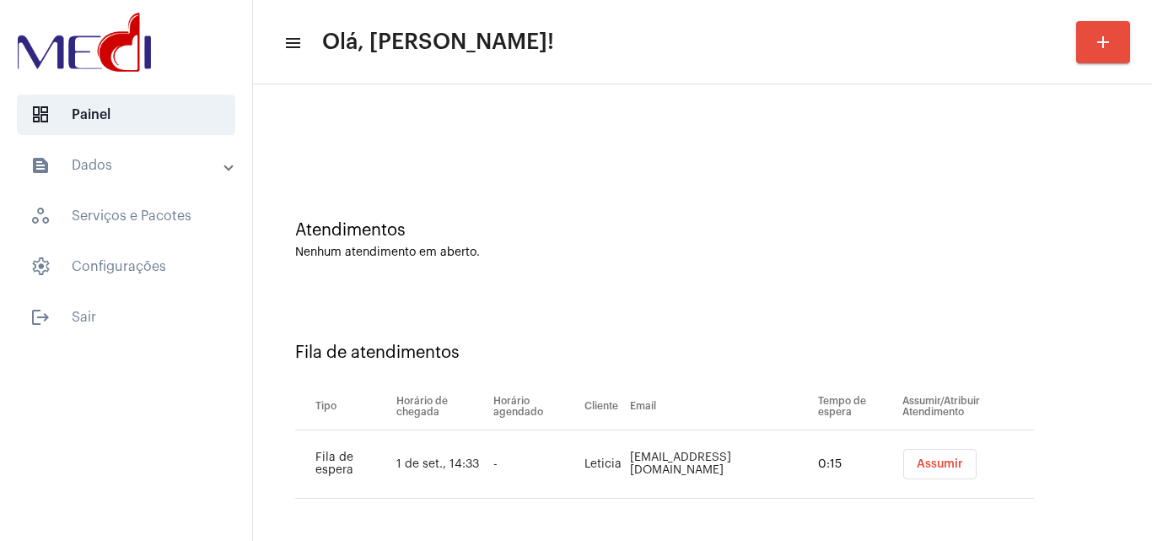
scroll to position [23, 0]
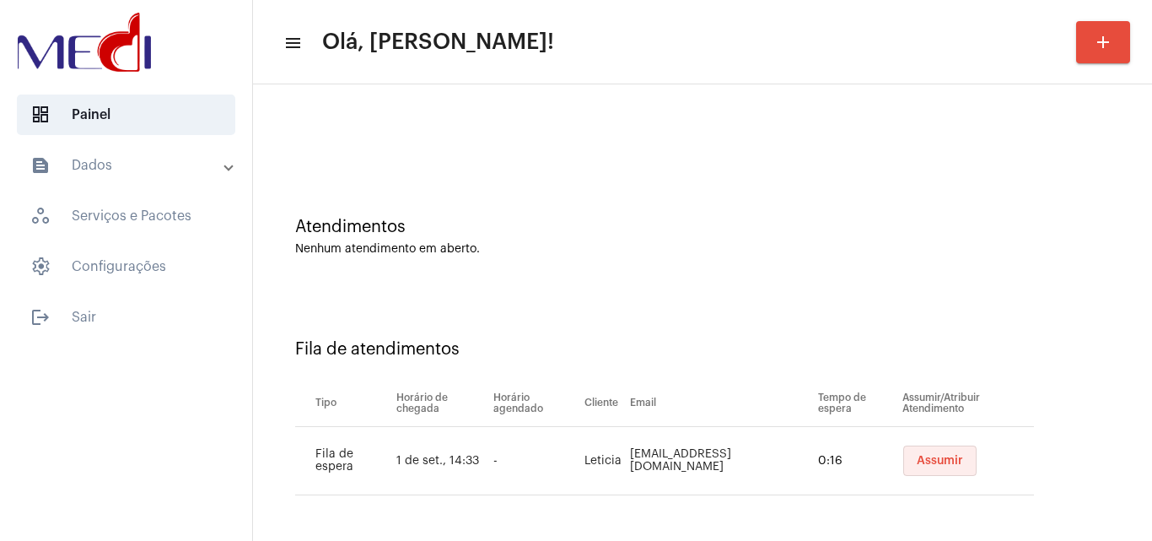
click at [903, 450] on button "Assumir" at bounding box center [939, 460] width 73 height 30
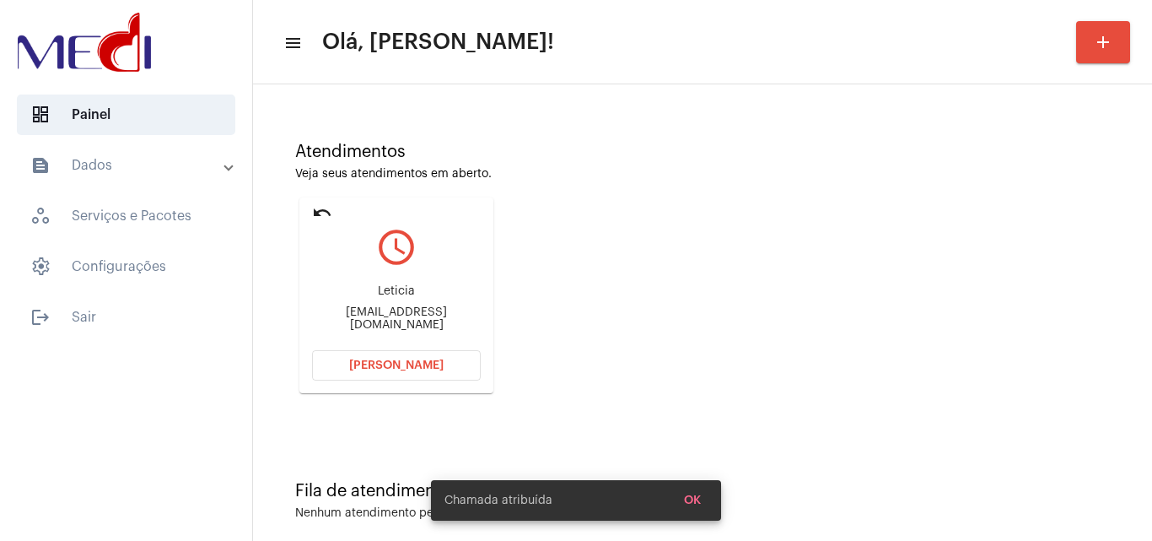
scroll to position [119, 0]
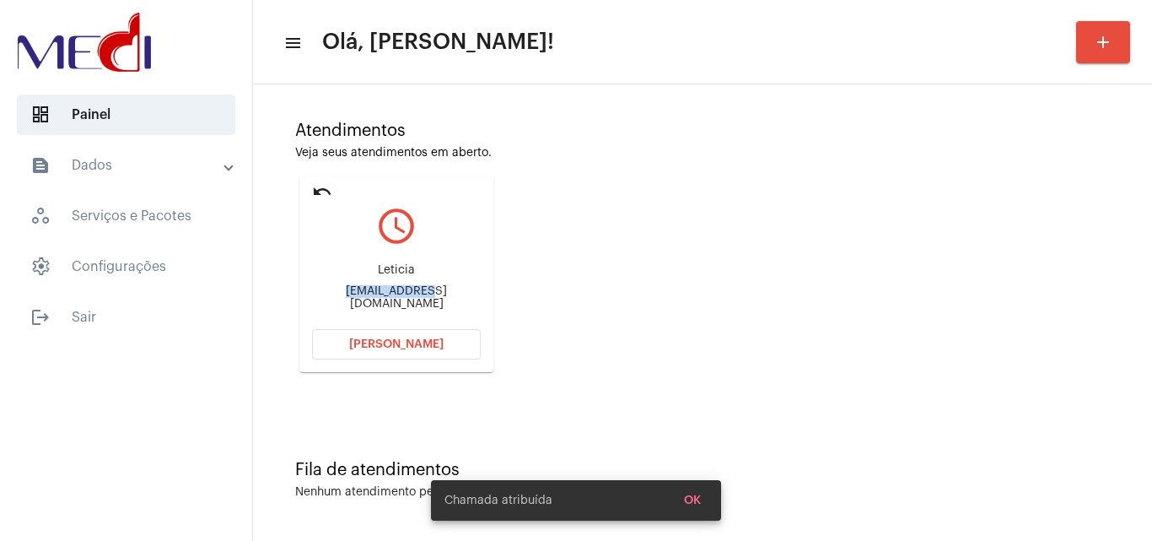
drag, startPoint x: 331, startPoint y: 294, endPoint x: 386, endPoint y: 287, distance: 55.2
click at [386, 287] on div "[PERSON_NAME] [EMAIL_ADDRESS][DOMAIN_NAME]" at bounding box center [396, 287] width 169 height 76
copy div "leticiafavian"
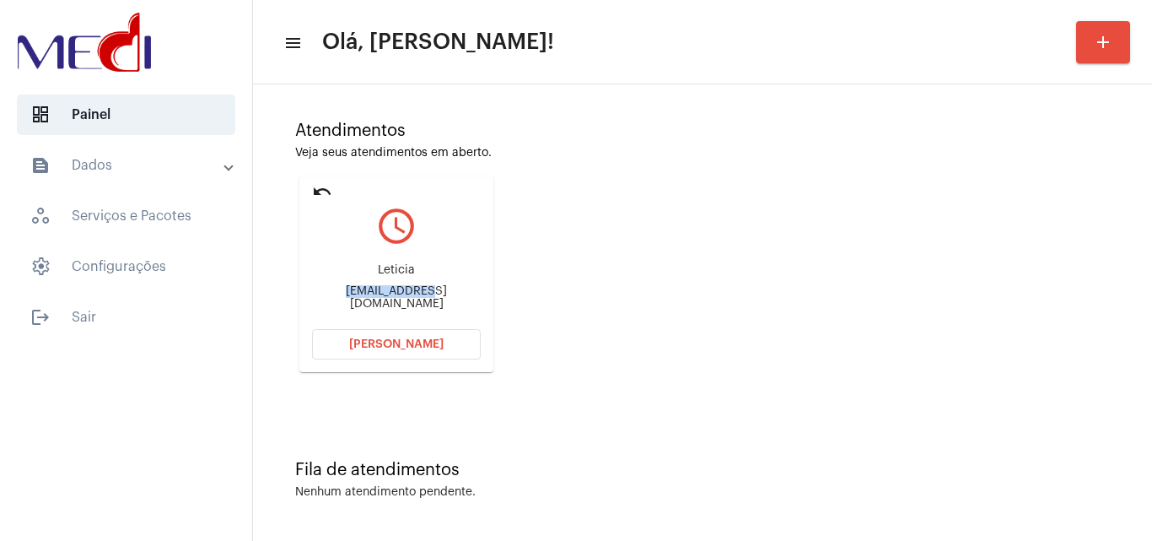
click at [373, 339] on span "Abrir Chamada" at bounding box center [396, 344] width 94 height 12
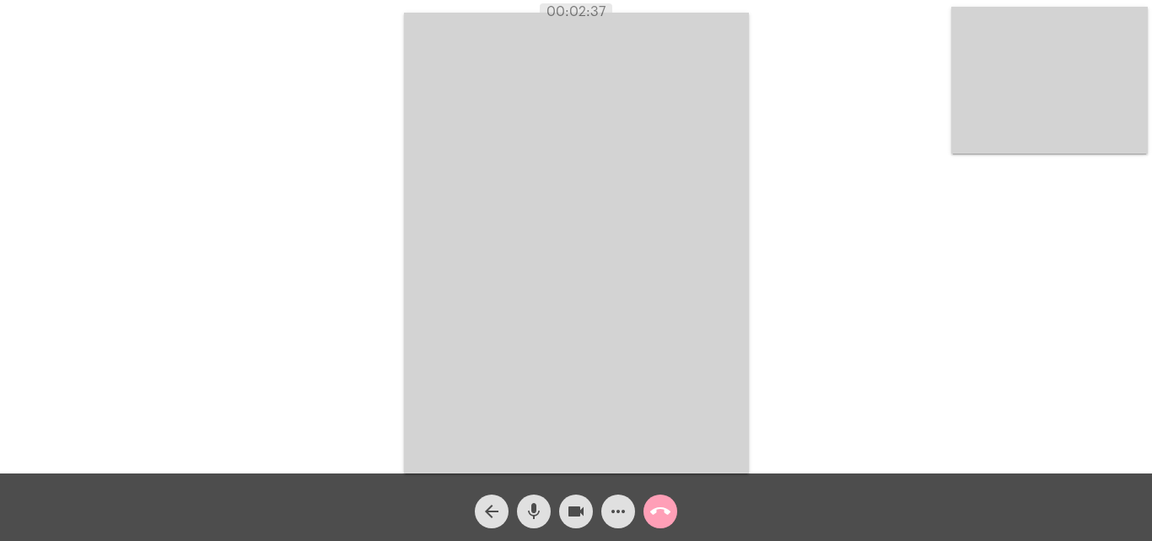
click at [659, 518] on mat-icon "call_end" at bounding box center [660, 511] width 20 height 20
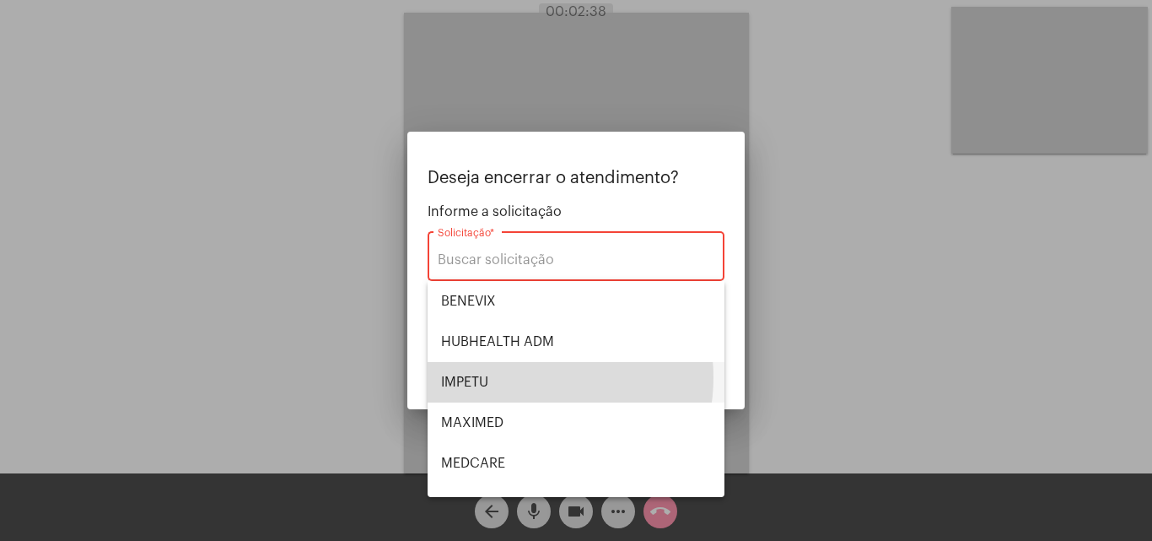
click at [517, 377] on span "IMPETU" at bounding box center [576, 382] width 270 height 40
type input "IMPETU"
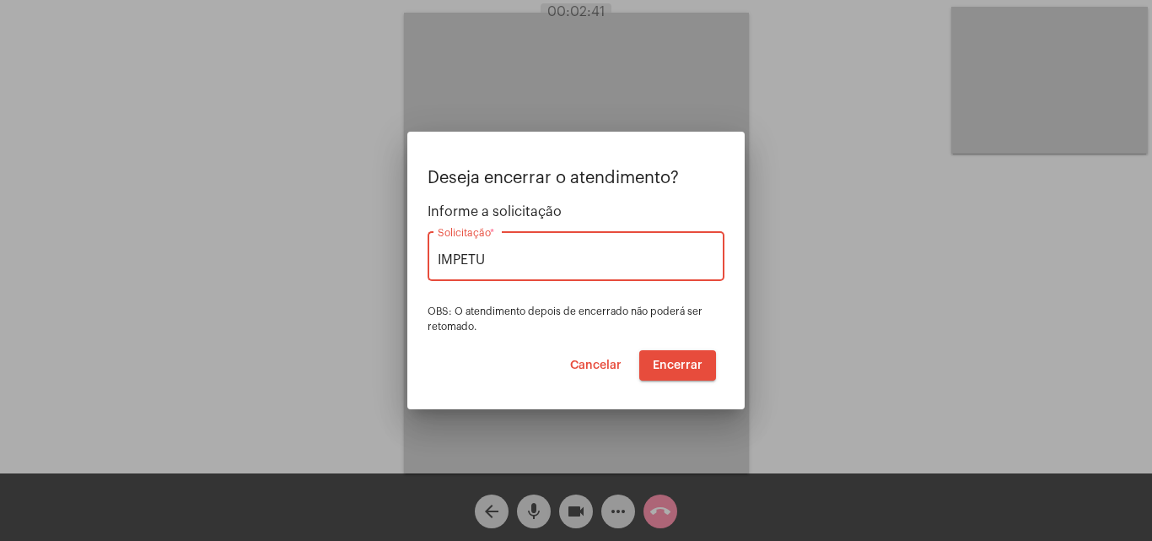
click at [673, 363] on span "Encerrar" at bounding box center [678, 365] width 50 height 12
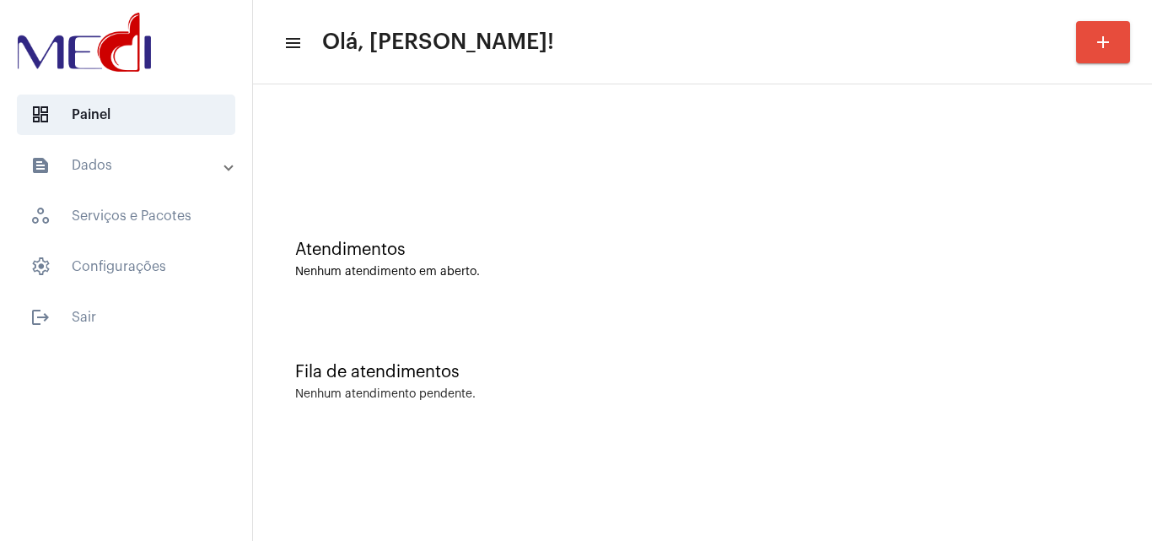
click at [558, 329] on div "Fila de atendimentos Nenhum atendimento pendente." at bounding box center [702, 373] width 882 height 122
click at [637, 220] on div "Atendimentos Nenhum atendimento em aberto." at bounding box center [702, 251] width 882 height 122
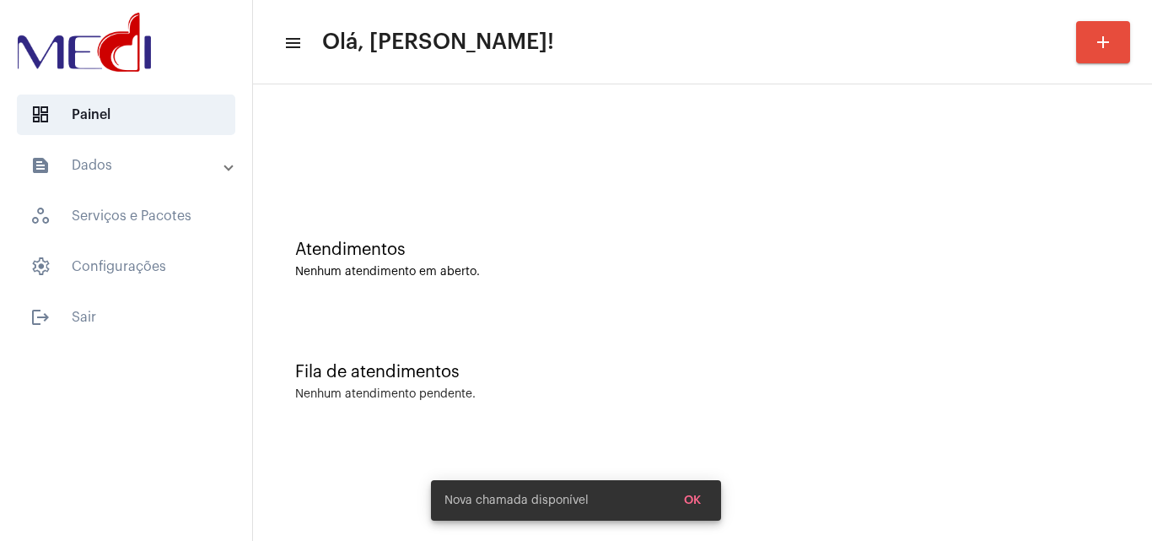
click at [518, 175] on div at bounding box center [702, 141] width 882 height 97
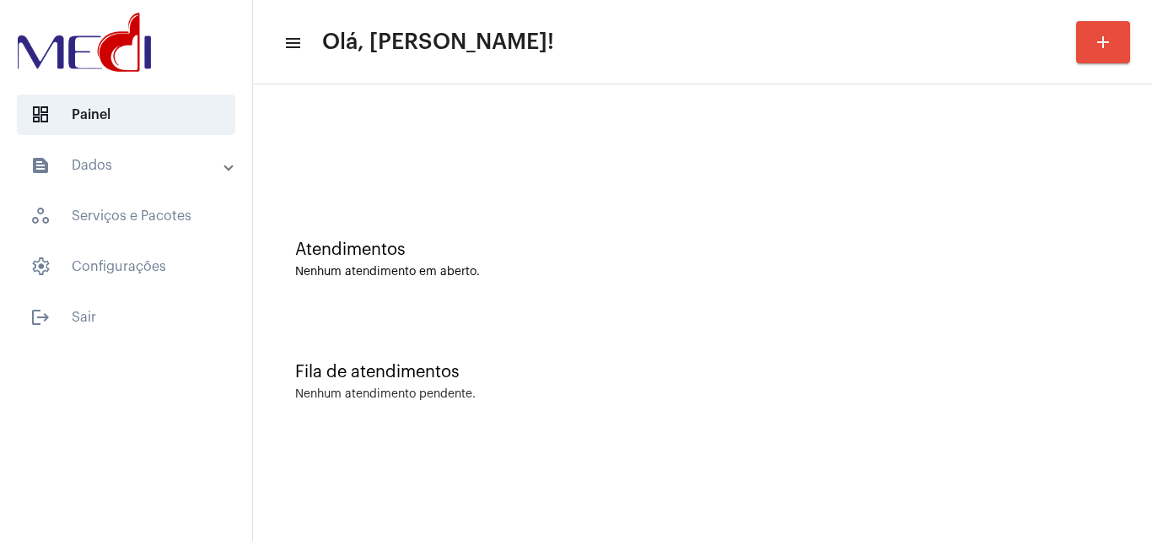
click at [631, 294] on div "Atendimentos Nenhum atendimento em aberto." at bounding box center [702, 251] width 882 height 122
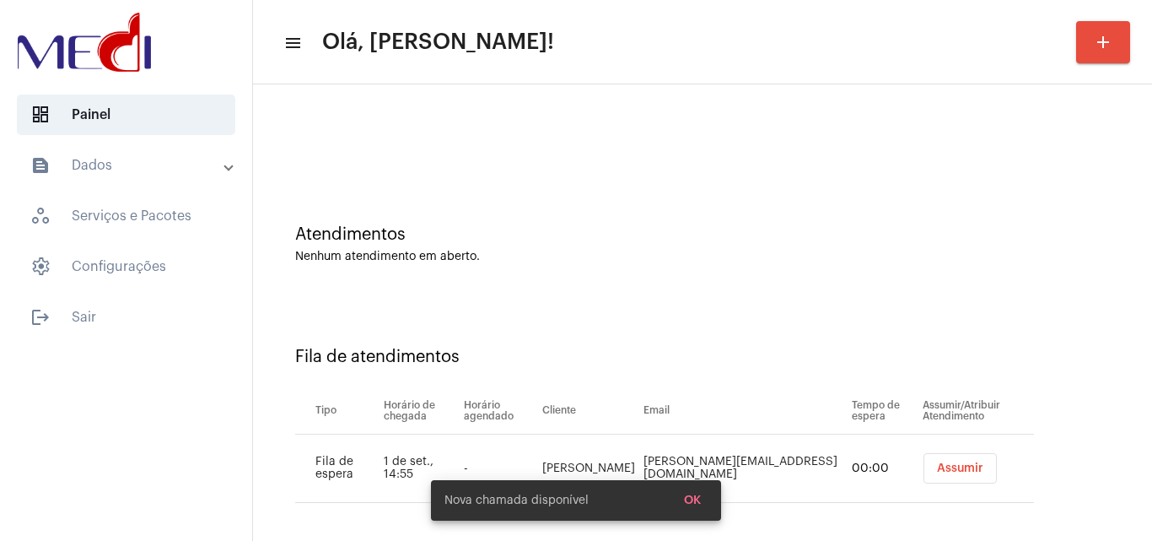
scroll to position [23, 0]
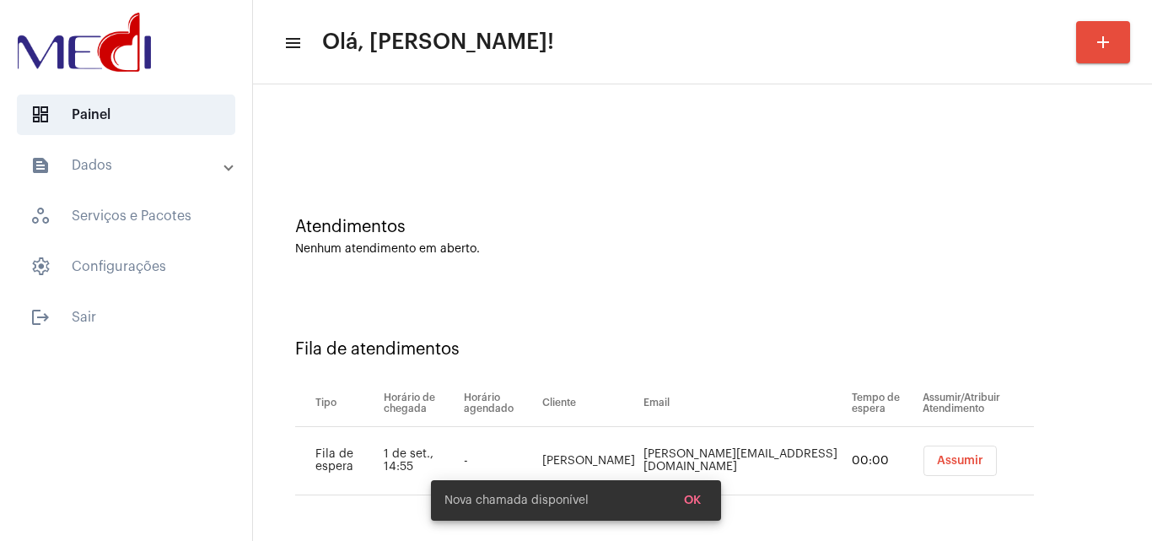
click at [937, 464] on span "Assumir" at bounding box center [960, 461] width 46 height 12
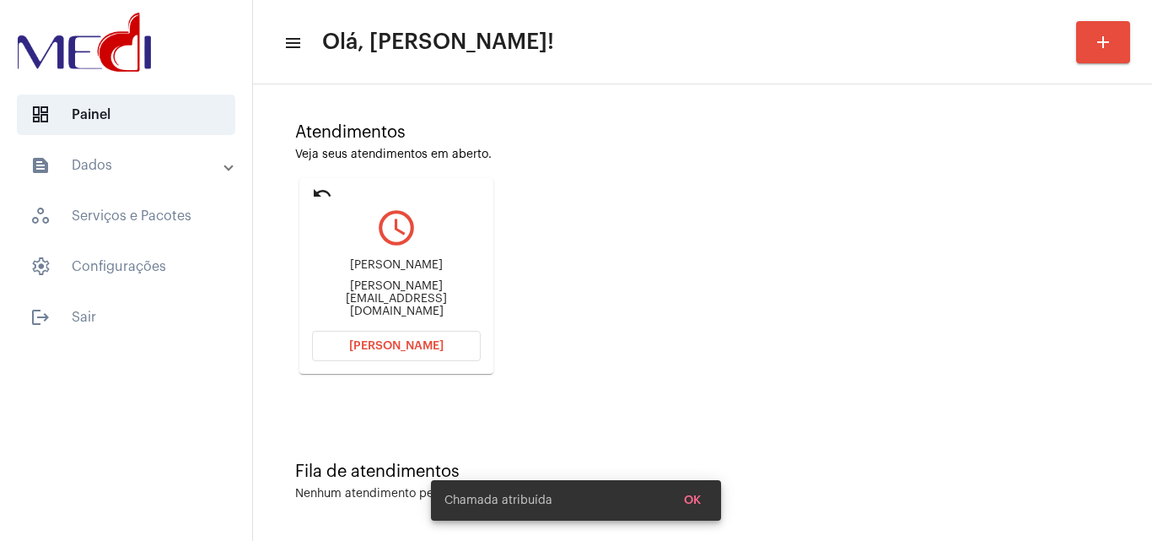
scroll to position [119, 0]
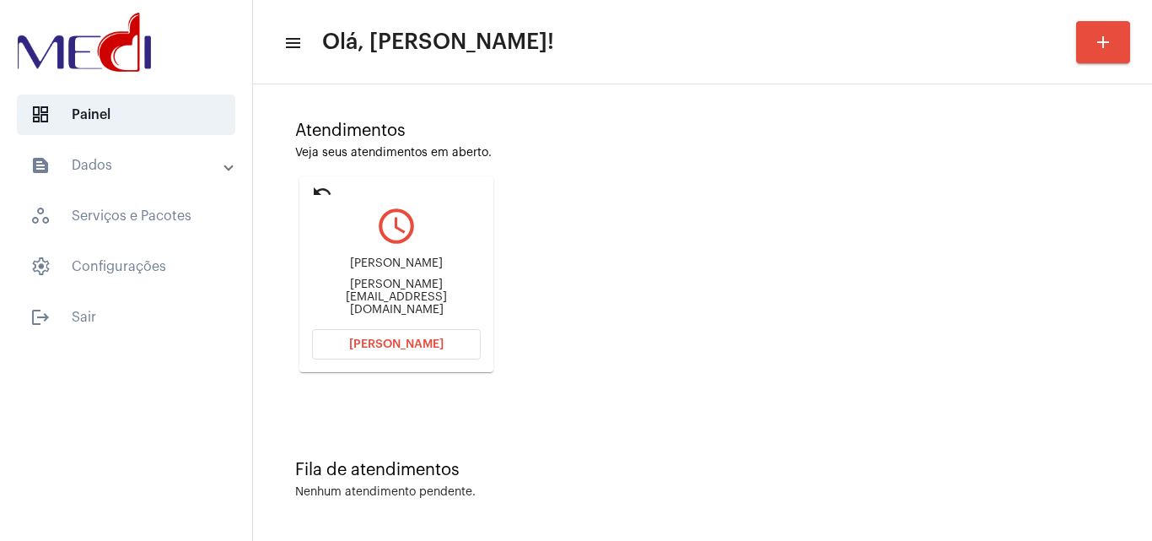
drag, startPoint x: 331, startPoint y: 277, endPoint x: 447, endPoint y: 268, distance: 115.9
click at [447, 268] on div "paola alcantara alves paola@amperi.com.br" at bounding box center [396, 287] width 169 height 76
copy div "paola alcantara alve"
click at [411, 347] on span "Abrir Chamada" at bounding box center [396, 344] width 94 height 12
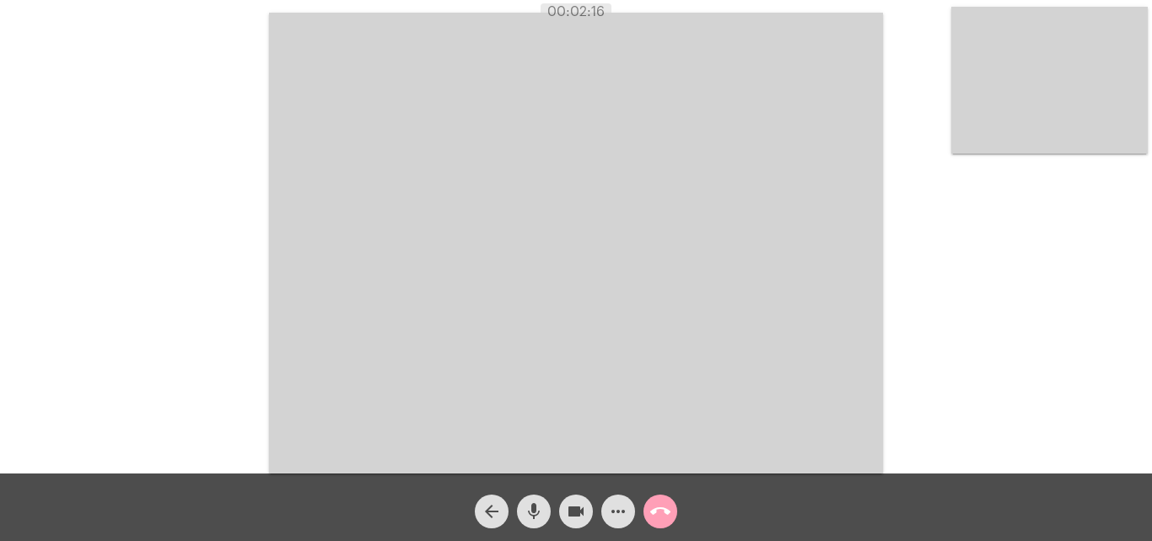
click at [661, 512] on mat-icon "call_end" at bounding box center [660, 511] width 20 height 20
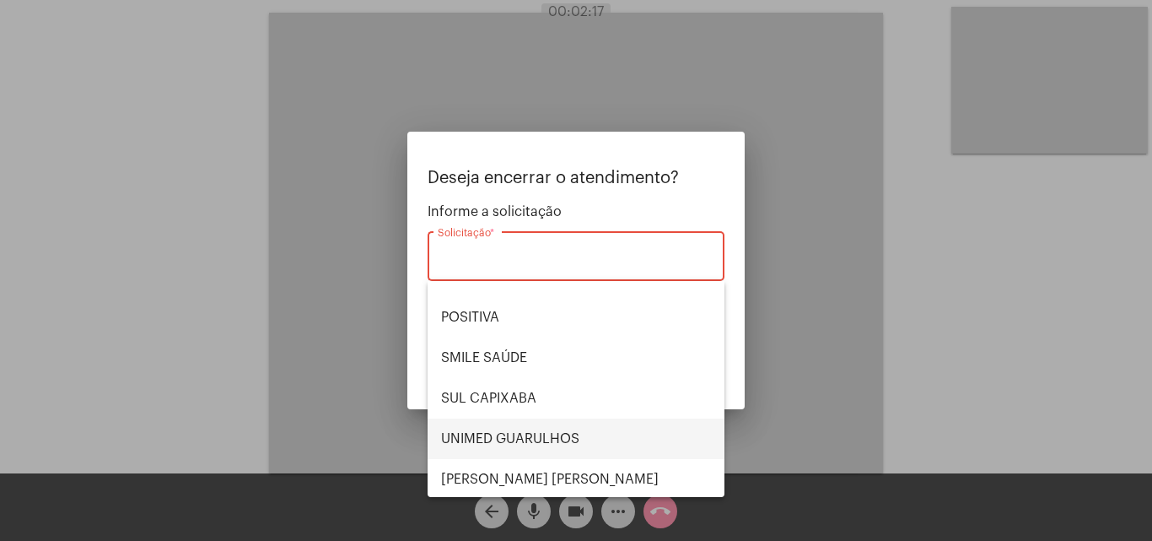
scroll to position [189, 0]
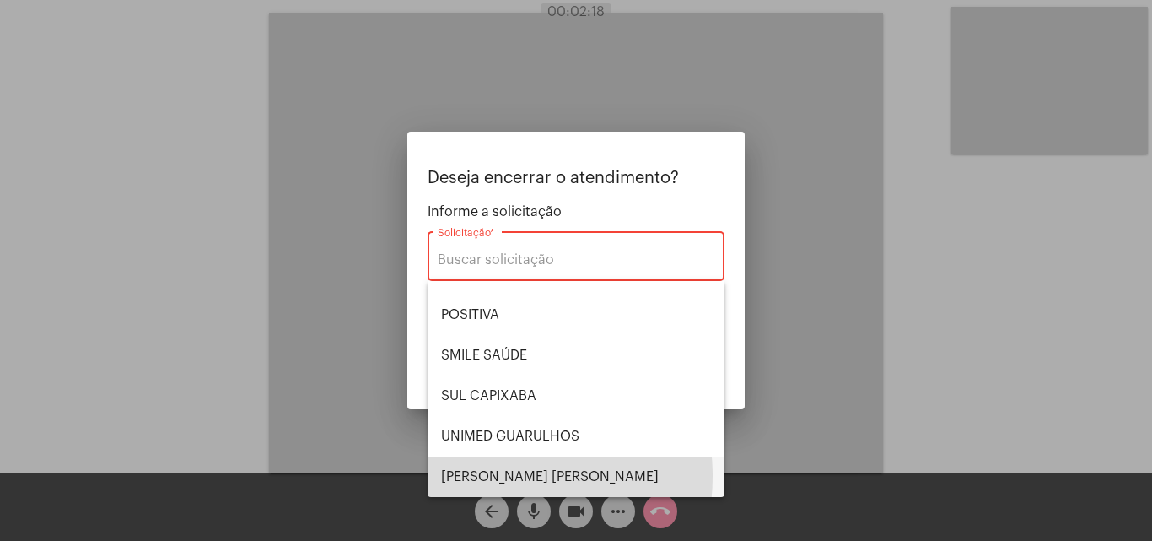
click at [493, 476] on span "VERA CRUZ" at bounding box center [576, 476] width 270 height 40
type input "VERA CRUZ"
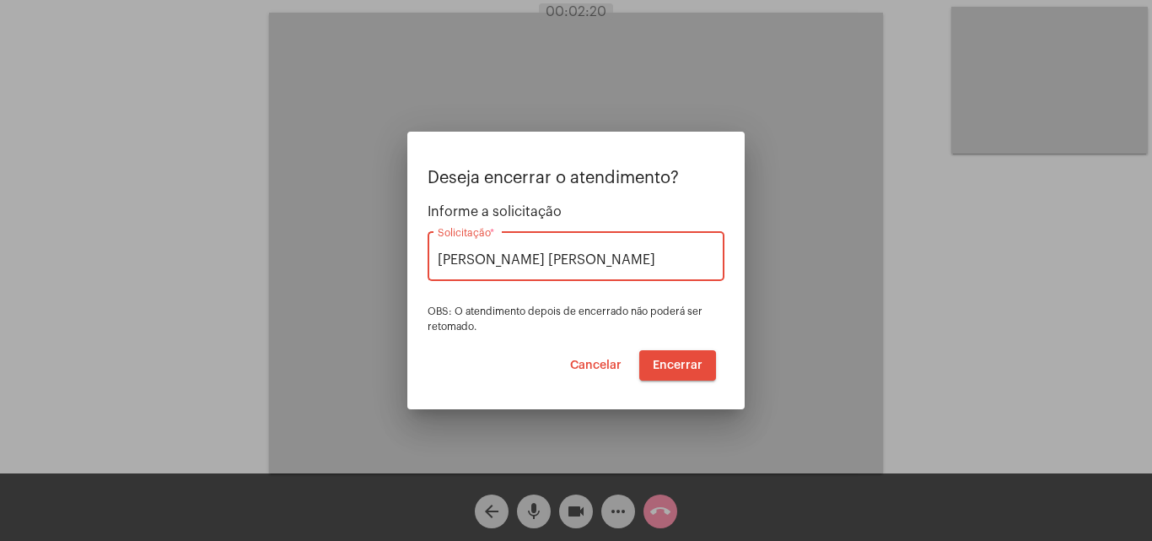
click at [665, 367] on span "Encerrar" at bounding box center [678, 365] width 50 height 12
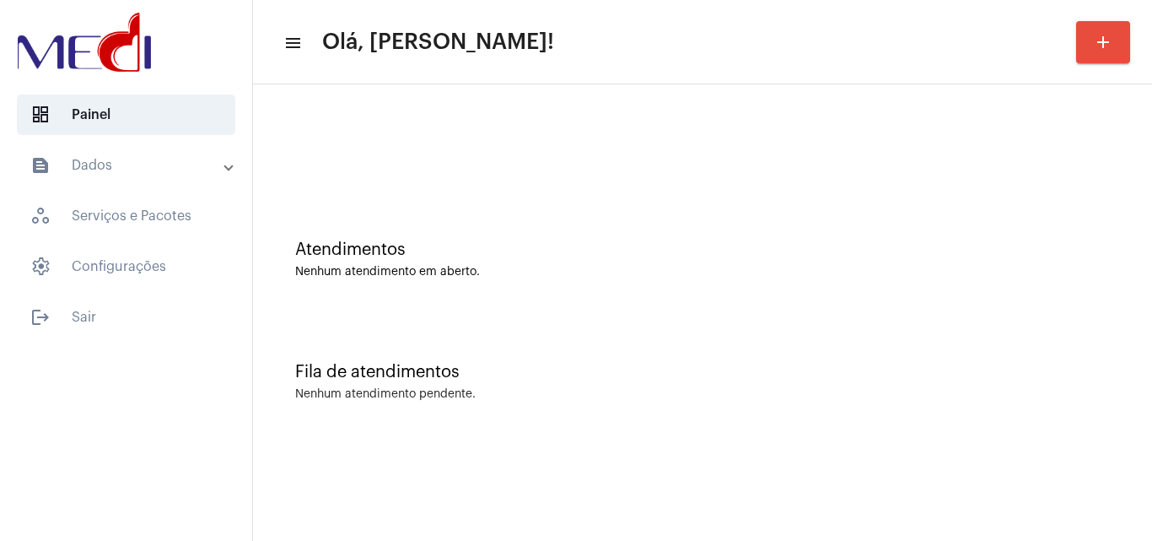
click at [471, 309] on div "Atendimentos Nenhum atendimento em aberto." at bounding box center [702, 251] width 882 height 122
click at [582, 282] on div "Atendimentos Nenhum atendimento em aberto." at bounding box center [702, 251] width 882 height 122
click at [524, 278] on div "Atendimentos Nenhum atendimento em aberto." at bounding box center [702, 251] width 882 height 122
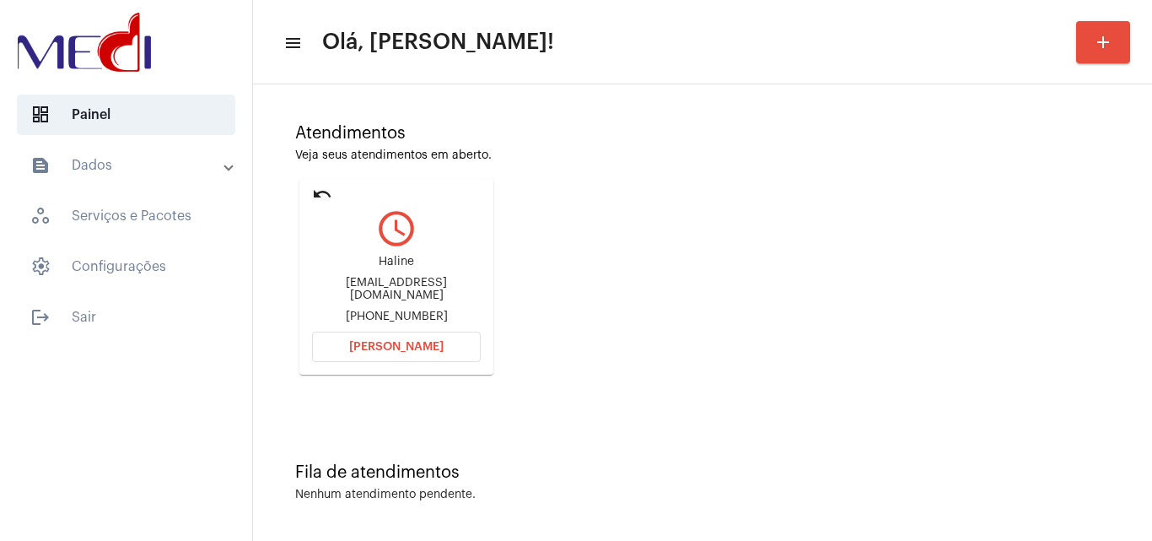
scroll to position [119, 0]
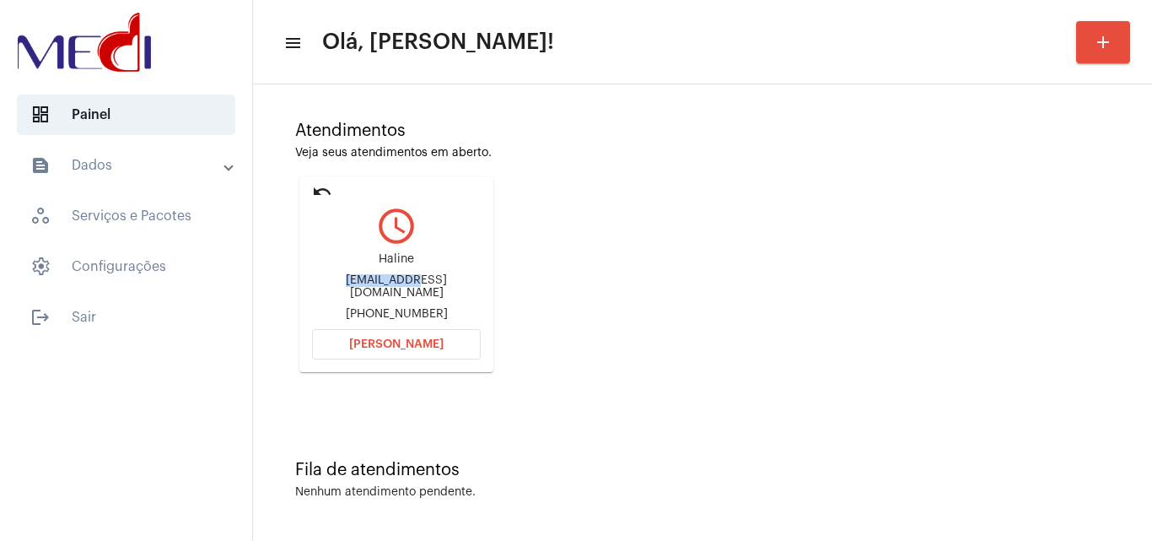
drag, startPoint x: 326, startPoint y: 287, endPoint x: 391, endPoint y: 280, distance: 64.5
click at [391, 280] on div "[EMAIL_ADDRESS][DOMAIN_NAME]" at bounding box center [396, 286] width 169 height 25
copy div "halineforon"
click at [380, 337] on button "[PERSON_NAME]" at bounding box center [396, 344] width 169 height 30
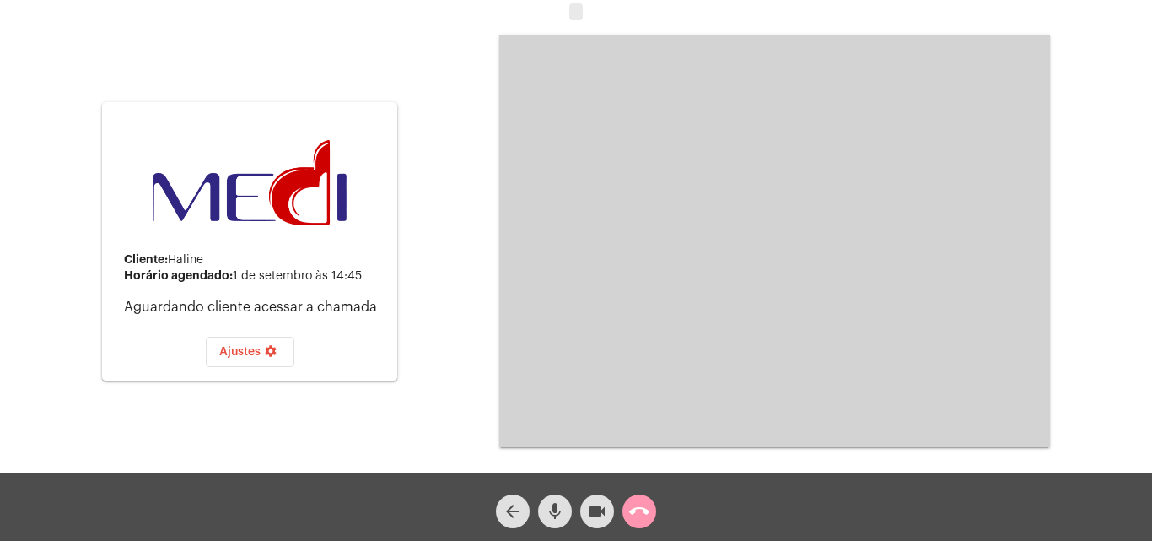
click at [638, 521] on mat-icon "call_end" at bounding box center [639, 511] width 20 height 20
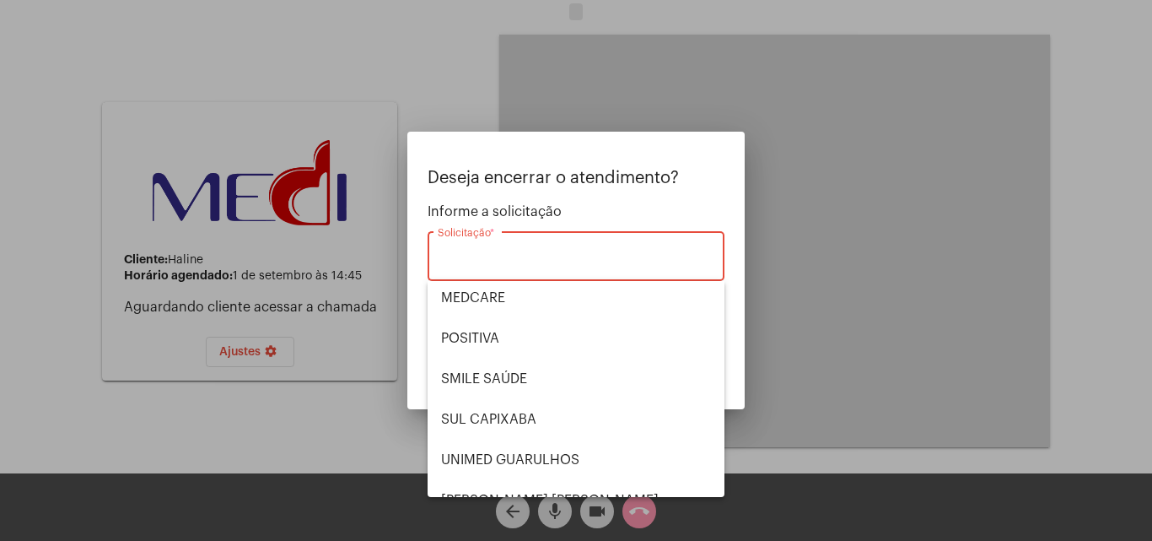
scroll to position [189, 0]
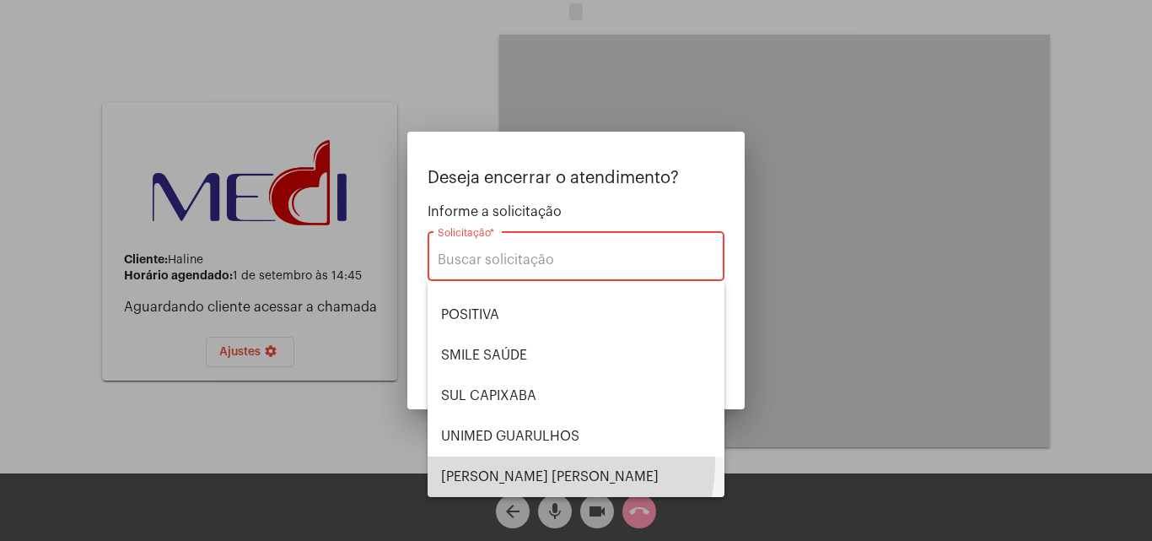
click at [534, 462] on span "[PERSON_NAME] [PERSON_NAME]" at bounding box center [576, 476] width 270 height 40
type input "[PERSON_NAME] [PERSON_NAME]"
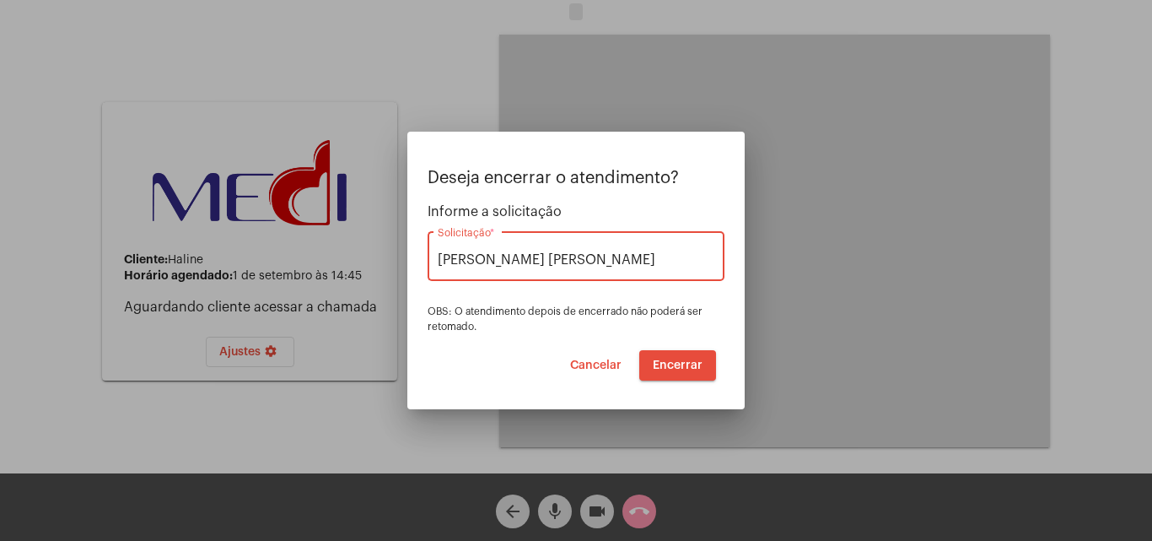
click at [678, 364] on span "Encerrar" at bounding box center [678, 365] width 50 height 12
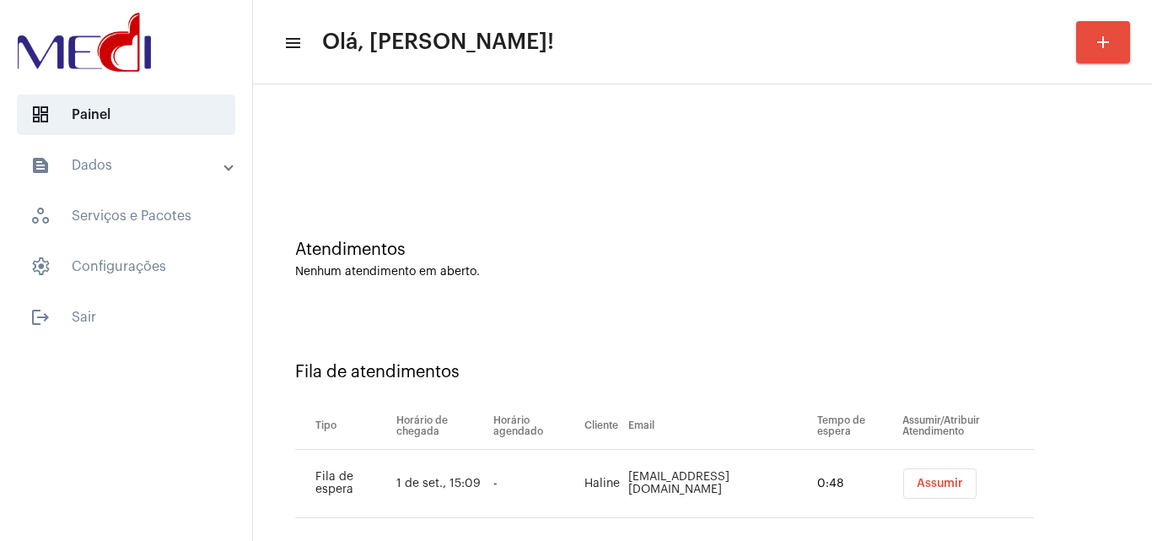
click at [917, 482] on span "Assumir" at bounding box center [940, 483] width 46 height 12
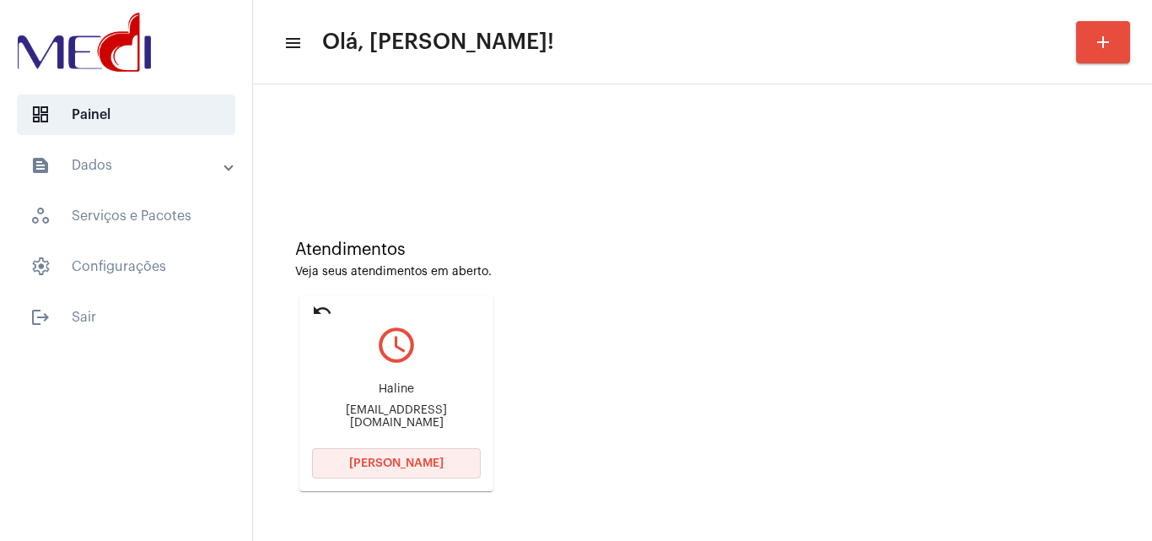
click at [385, 456] on button "Abrir Chamada" at bounding box center [396, 463] width 169 height 30
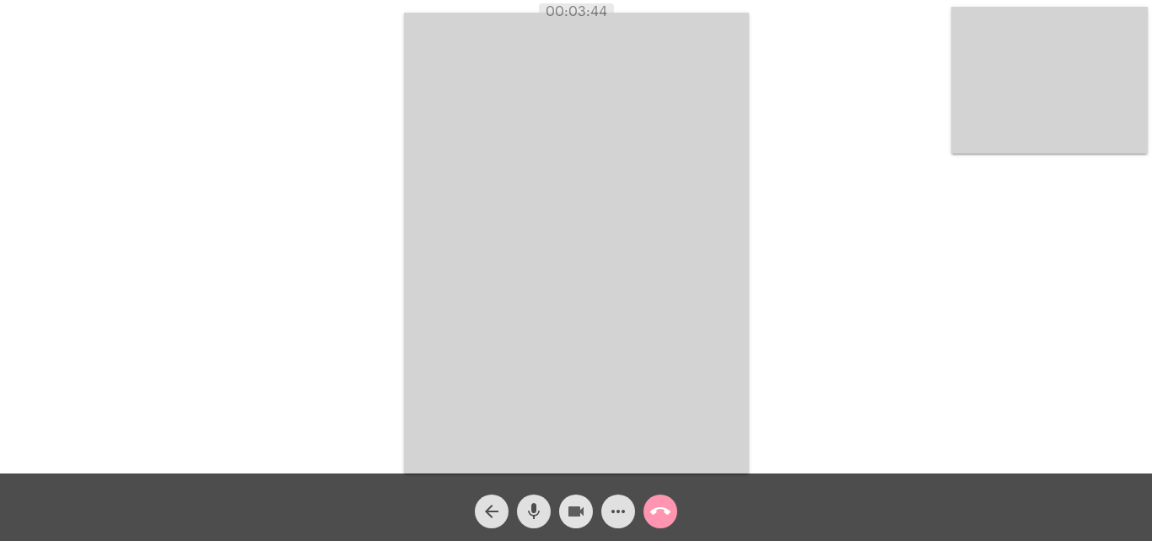
click at [576, 517] on mat-icon "videocam" at bounding box center [576, 511] width 20 height 20
click at [574, 517] on mat-icon "videocam_off" at bounding box center [576, 511] width 20 height 20
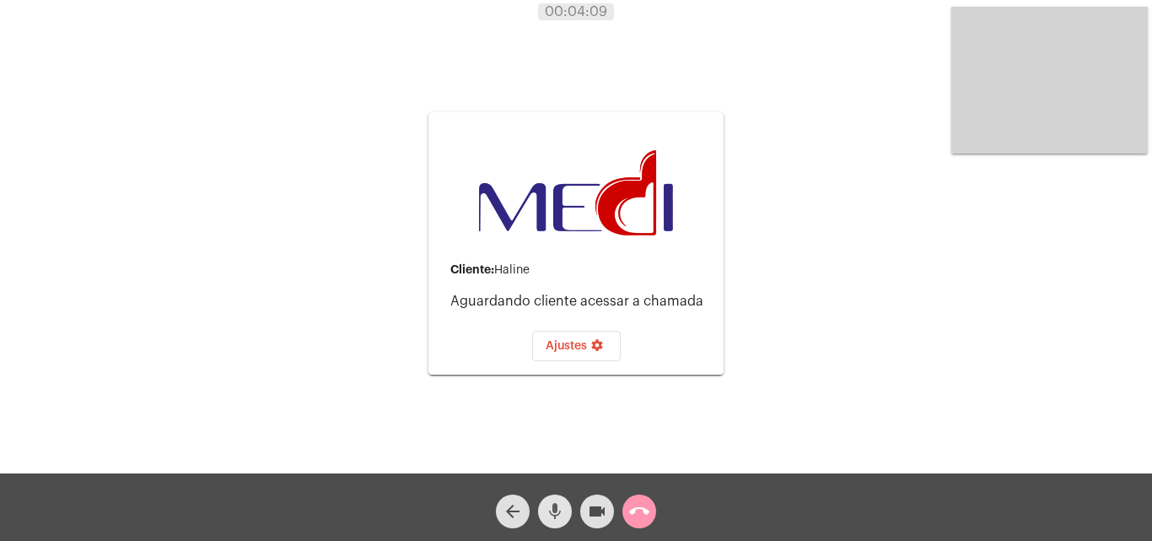
click at [557, 519] on mat-icon "mic" at bounding box center [555, 511] width 20 height 20
click at [628, 509] on button "call_end" at bounding box center [639, 511] width 34 height 34
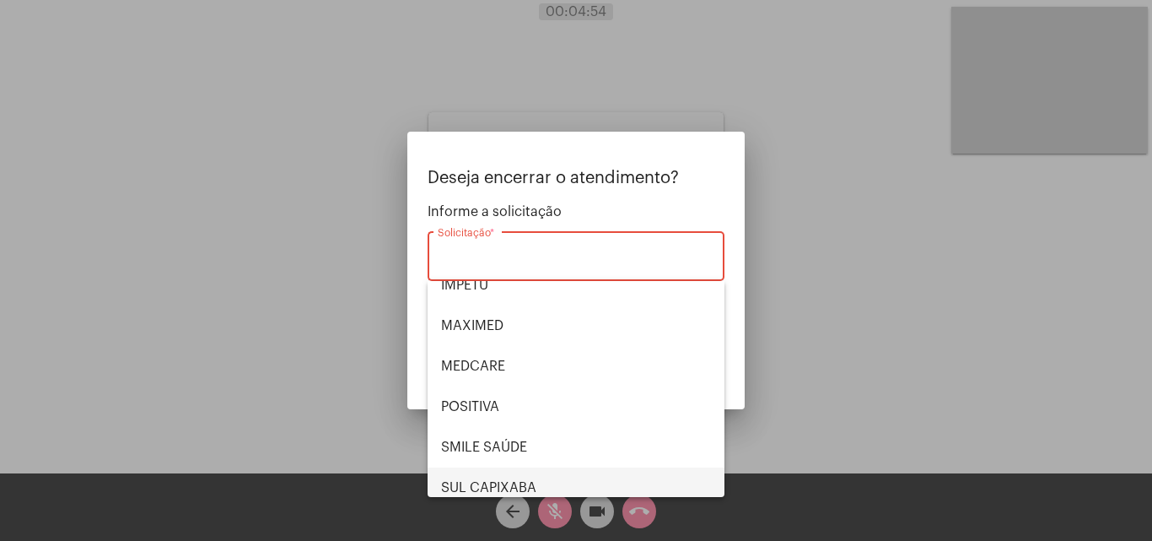
scroll to position [189, 0]
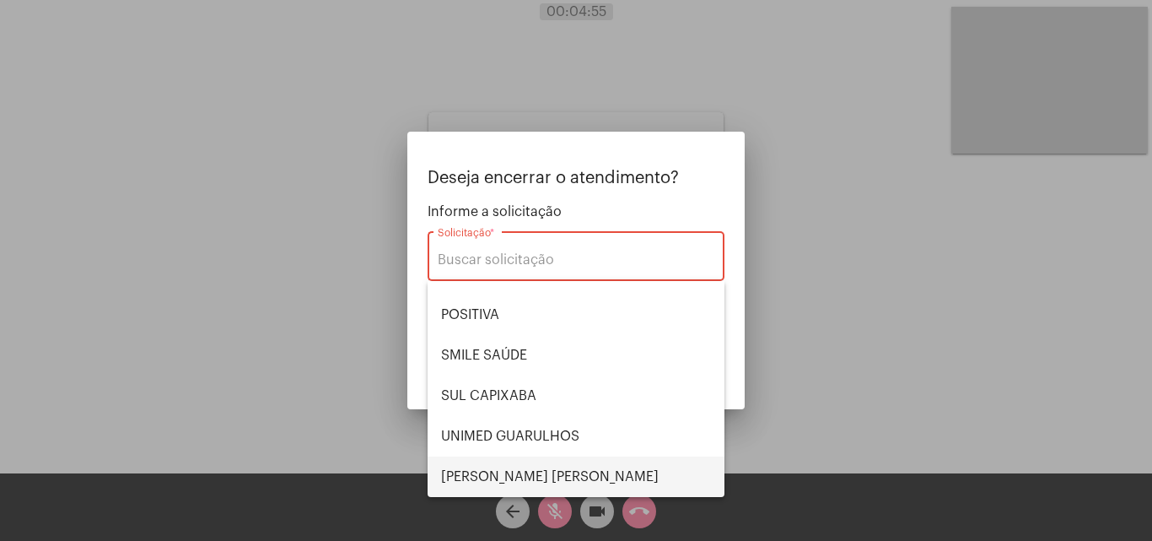
click at [556, 467] on span "VERA CRUZ" at bounding box center [576, 476] width 270 height 40
type input "VERA CRUZ"
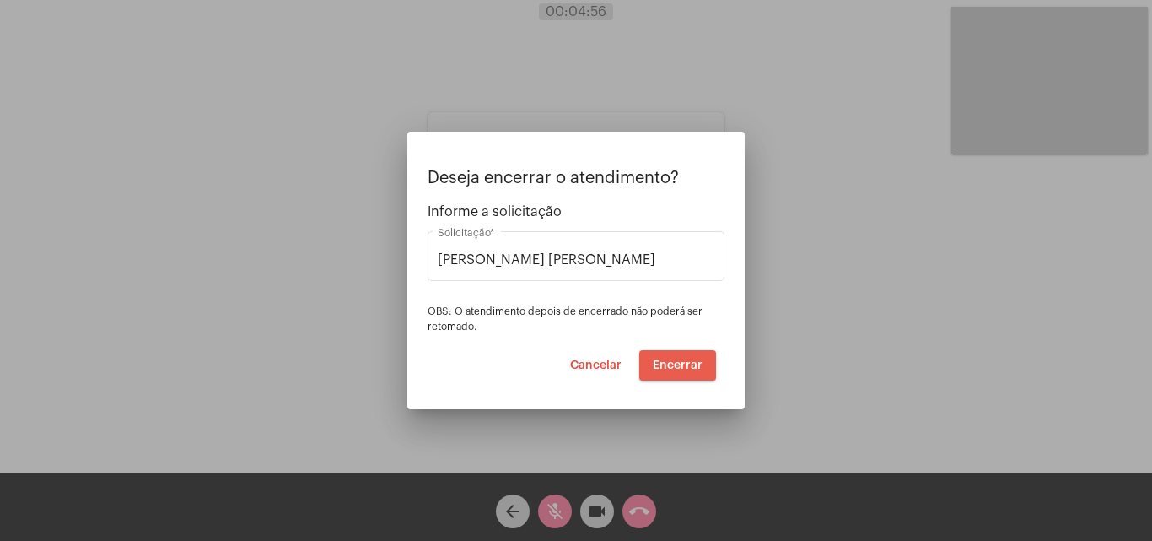
click at [698, 371] on button "Encerrar" at bounding box center [677, 365] width 77 height 30
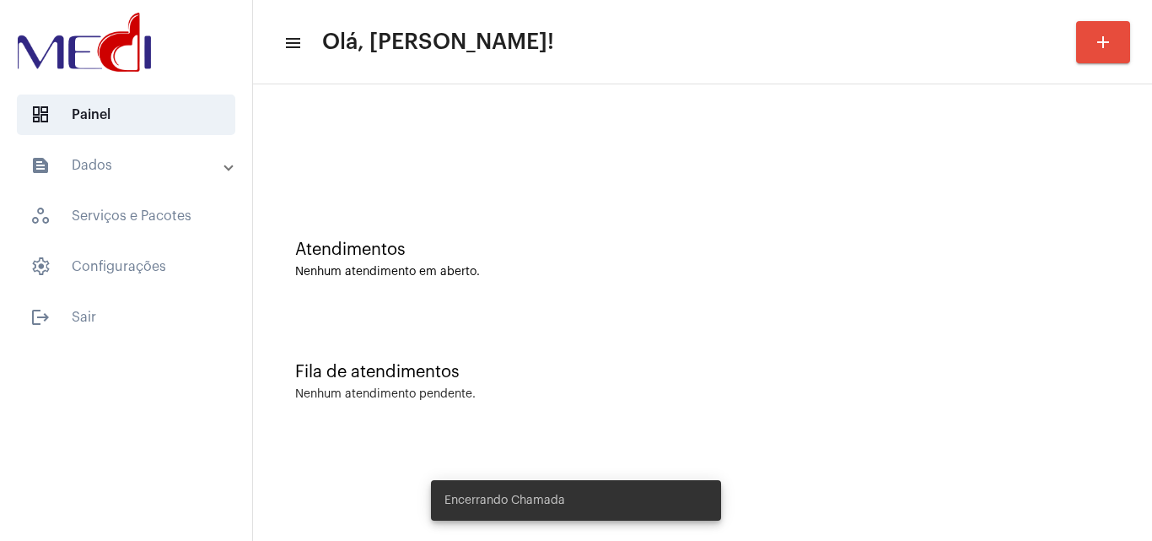
click at [488, 218] on div "Atendimentos Nenhum atendimento em aberto." at bounding box center [702, 251] width 882 height 122
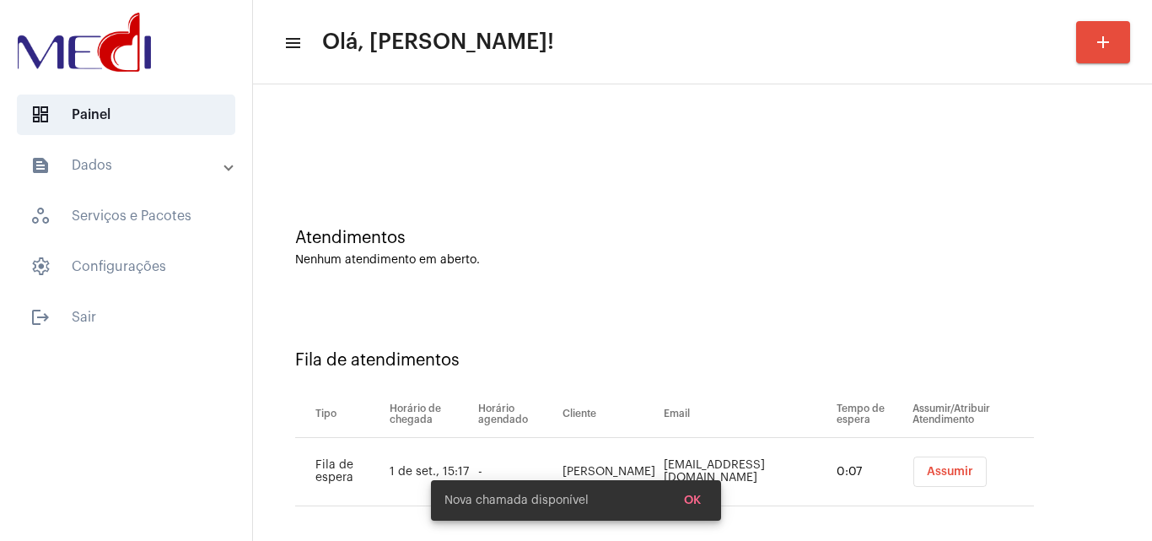
scroll to position [23, 0]
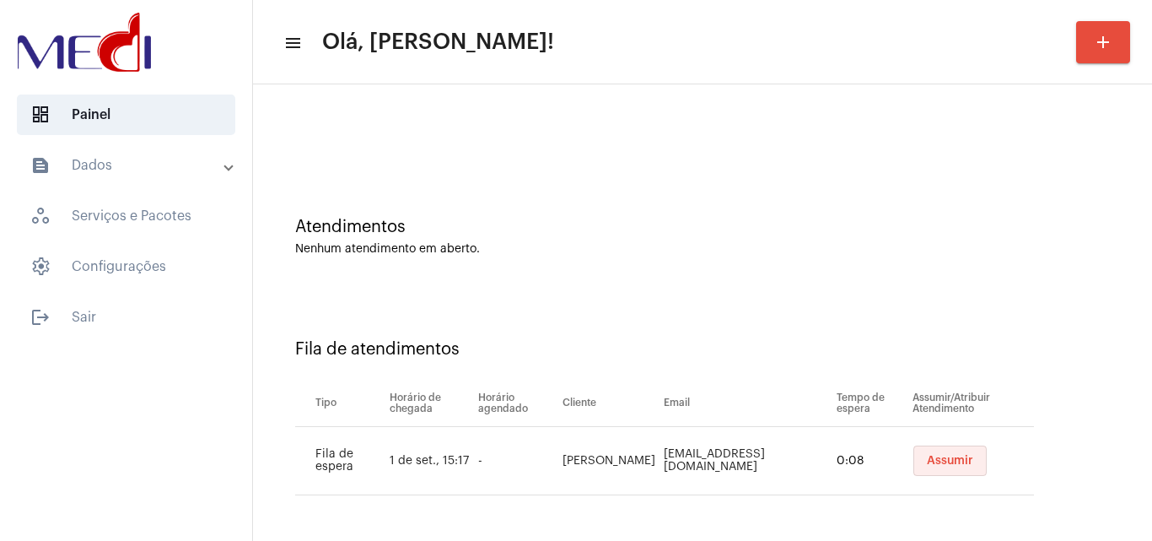
click at [927, 461] on span "Assumir" at bounding box center [950, 461] width 46 height 12
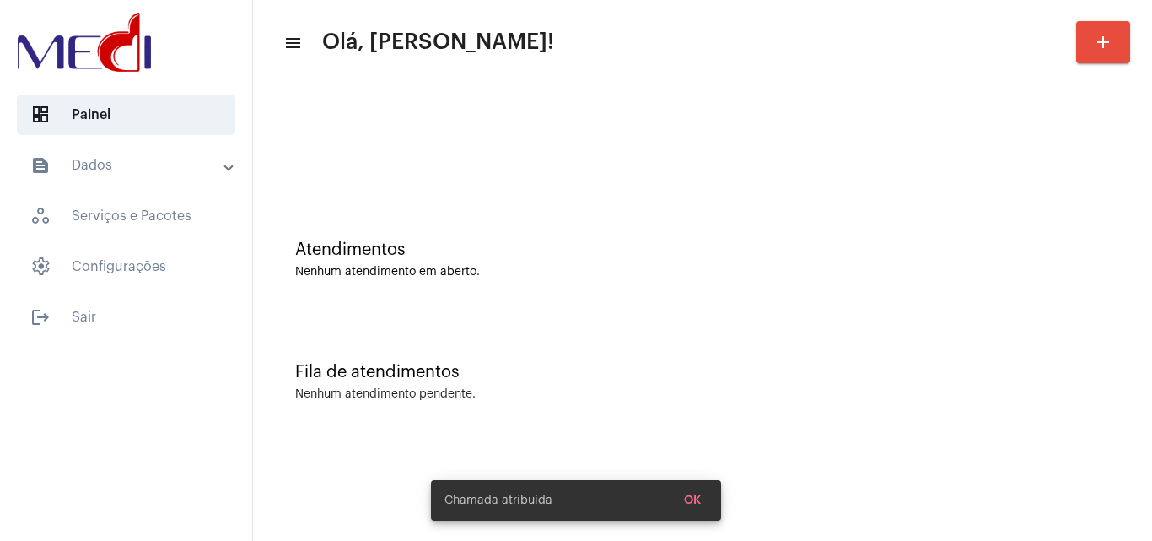
scroll to position [0, 0]
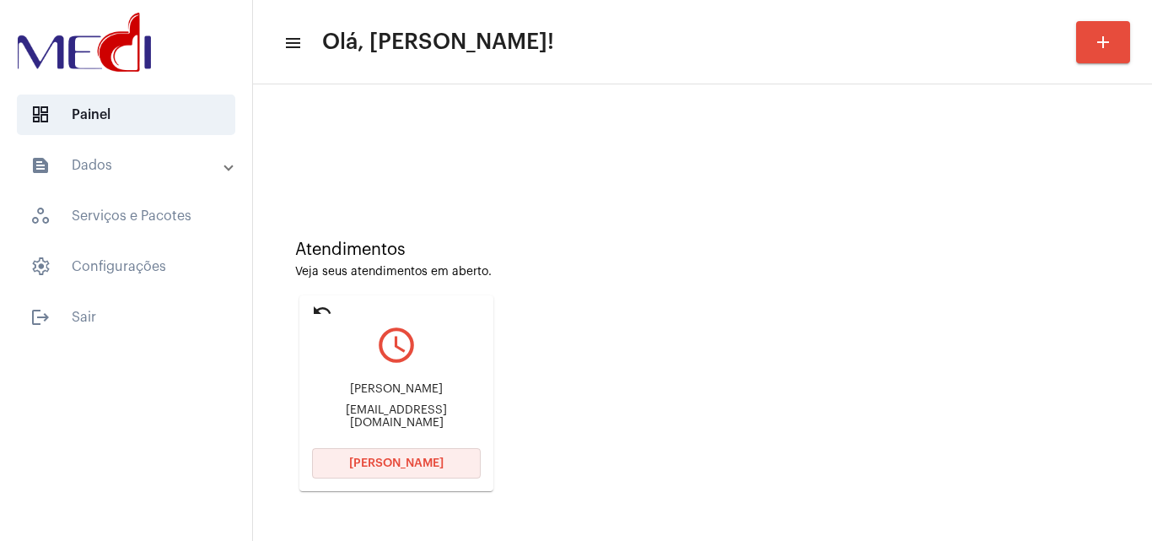
click at [391, 451] on button "Abrir Chamada" at bounding box center [396, 463] width 169 height 30
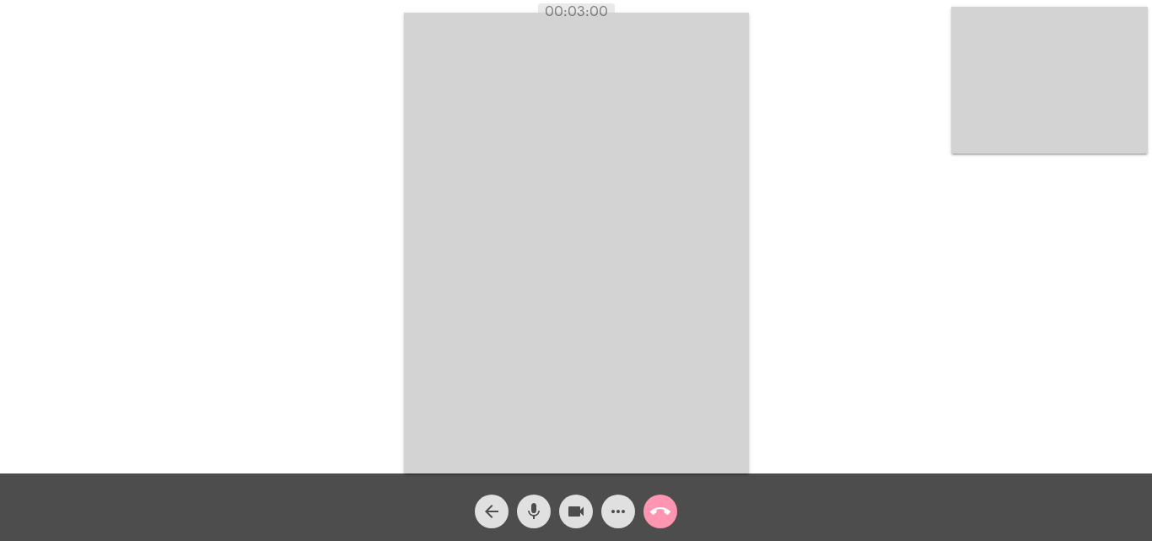
click at [652, 510] on mat-icon "call_end" at bounding box center [660, 511] width 20 height 20
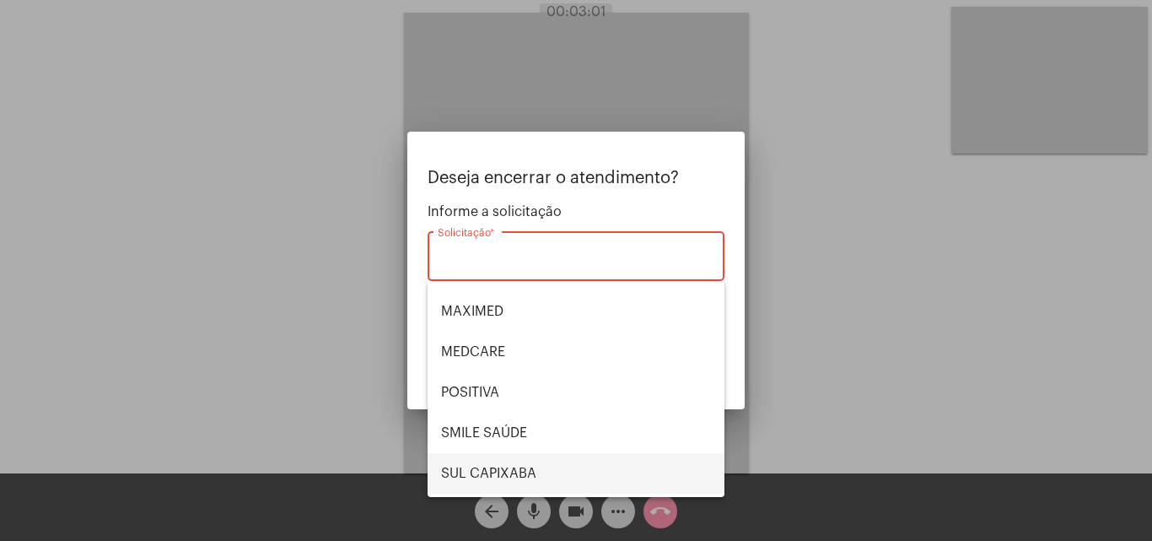
scroll to position [189, 0]
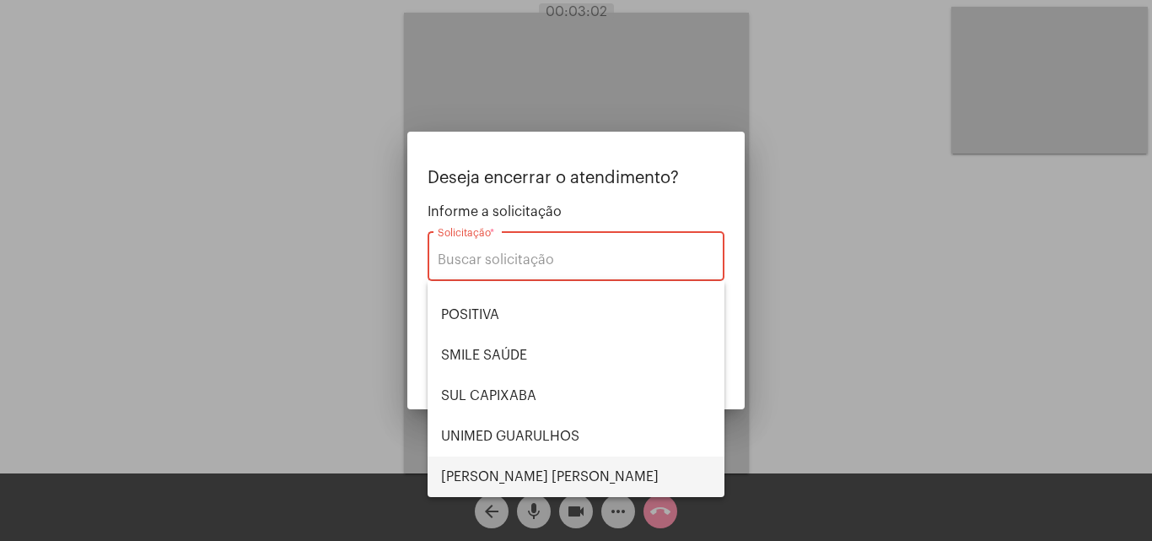
click at [516, 466] on span "VERA CRUZ" at bounding box center [576, 476] width 270 height 40
type input "VERA CRUZ"
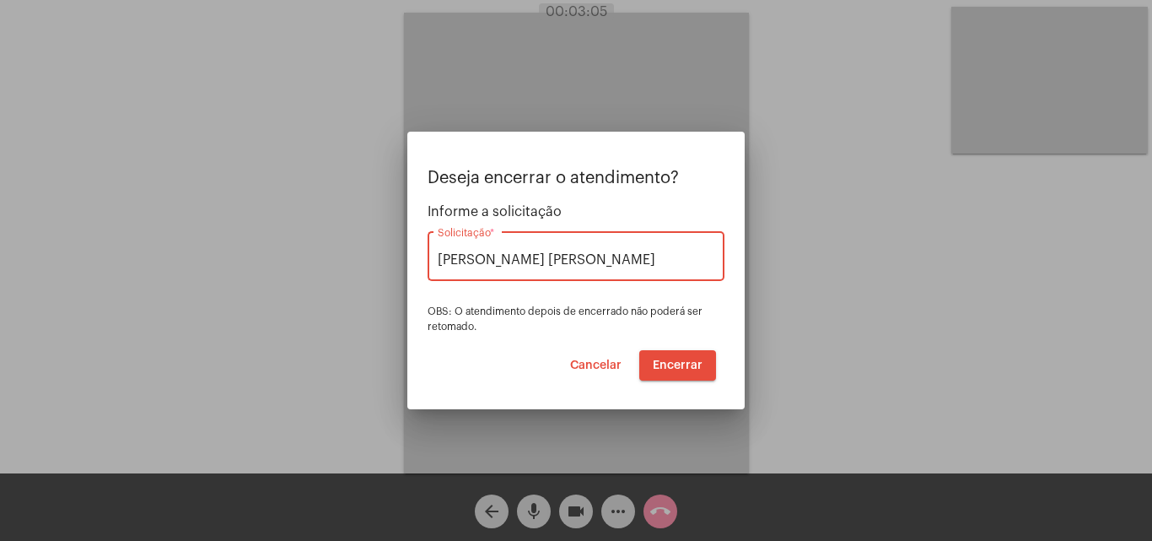
click at [676, 362] on span "Encerrar" at bounding box center [678, 365] width 50 height 12
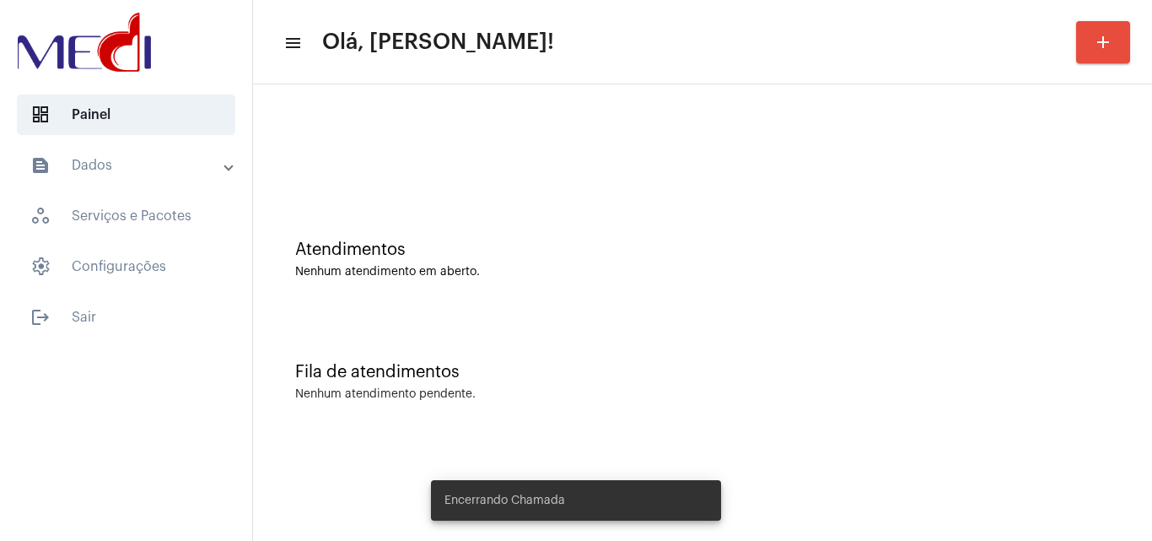
click at [740, 331] on div "Fila de atendimentos Nenhum atendimento pendente." at bounding box center [702, 373] width 882 height 122
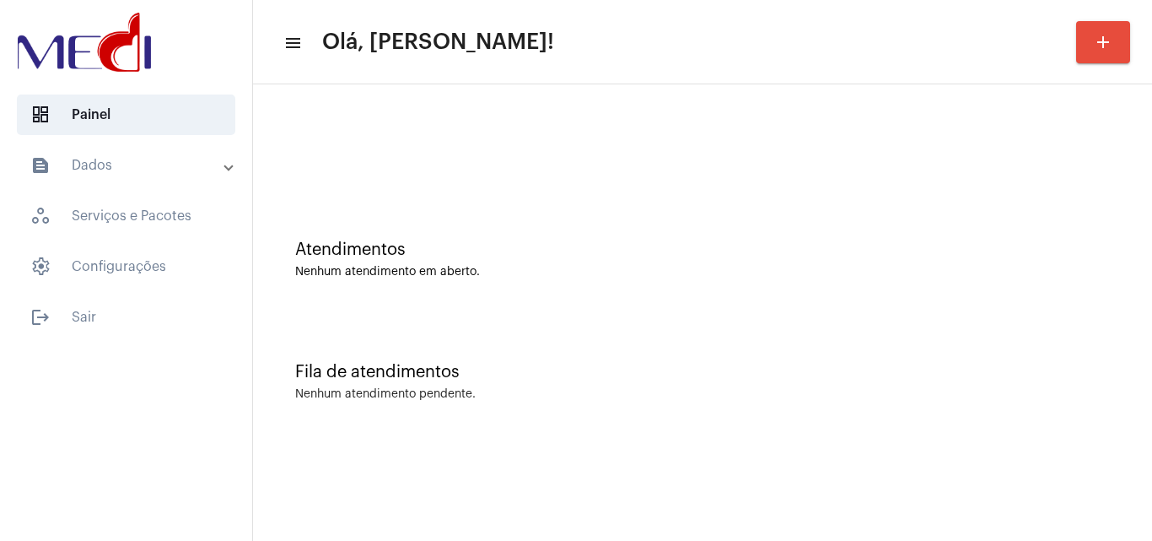
click at [459, 192] on div "Atendimentos Nenhum atendimento em aberto." at bounding box center [702, 251] width 882 height 122
click at [442, 267] on div "Nenhum atendimento em aberto." at bounding box center [702, 272] width 815 height 13
click at [448, 329] on div "Fila de atendimentos Nenhum atendimento pendente." at bounding box center [702, 373] width 882 height 122
click at [766, 422] on div "Fila de atendimentos Nenhum atendimento pendente." at bounding box center [702, 373] width 882 height 122
click at [504, 299] on div "Atendimentos Nenhum atendimento em aberto." at bounding box center [702, 251] width 882 height 122
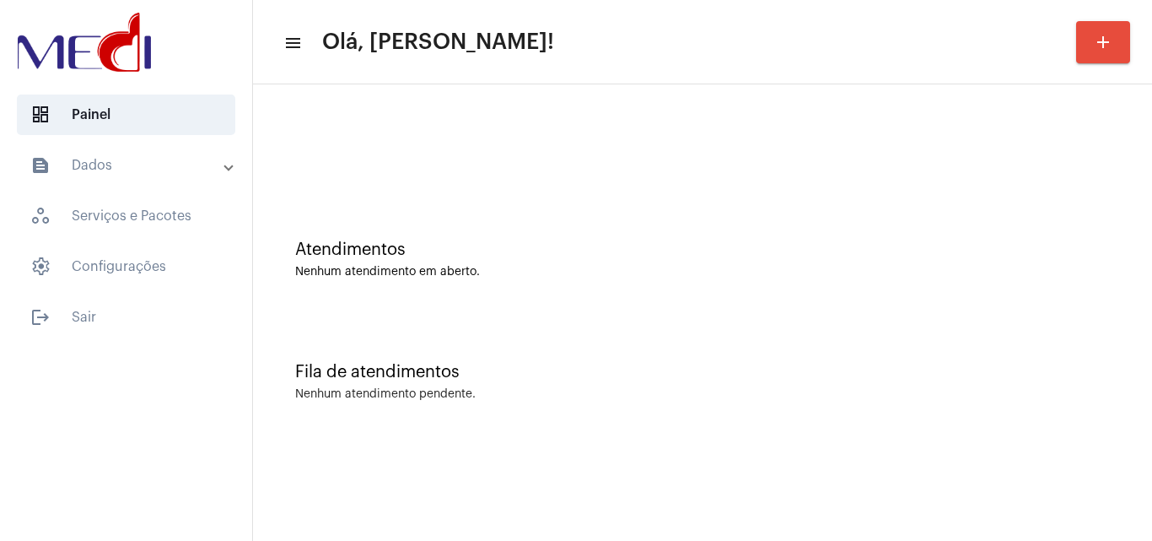
click at [536, 225] on div "Atendimentos Nenhum atendimento em aberto." at bounding box center [702, 251] width 882 height 122
click at [619, 260] on div "Atendimentos Nenhum atendimento em aberto." at bounding box center [702, 259] width 815 height 38
click at [605, 212] on div "Atendimentos Nenhum atendimento em aberto." at bounding box center [702, 251] width 882 height 122
click at [520, 261] on div "Atendimentos Nenhum atendimento em aberto." at bounding box center [702, 259] width 815 height 38
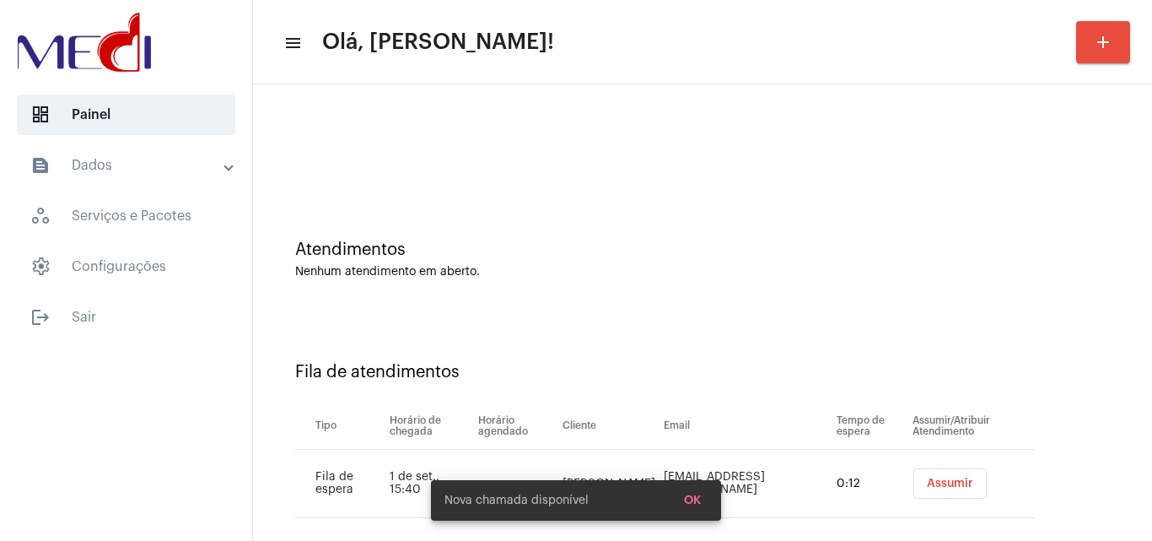
scroll to position [23, 0]
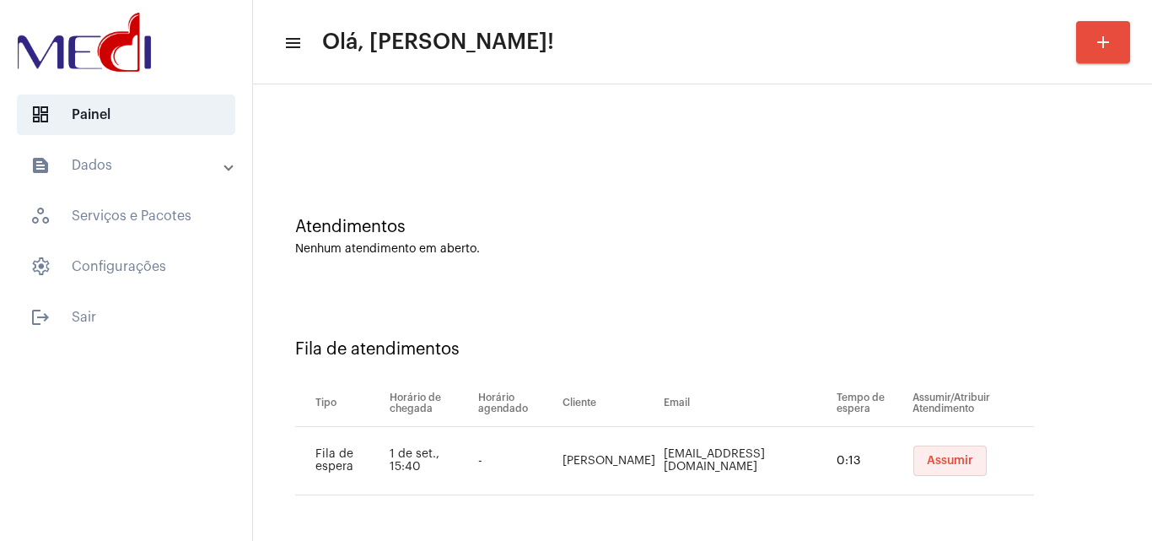
click at [927, 463] on span "Assumir" at bounding box center [950, 461] width 46 height 12
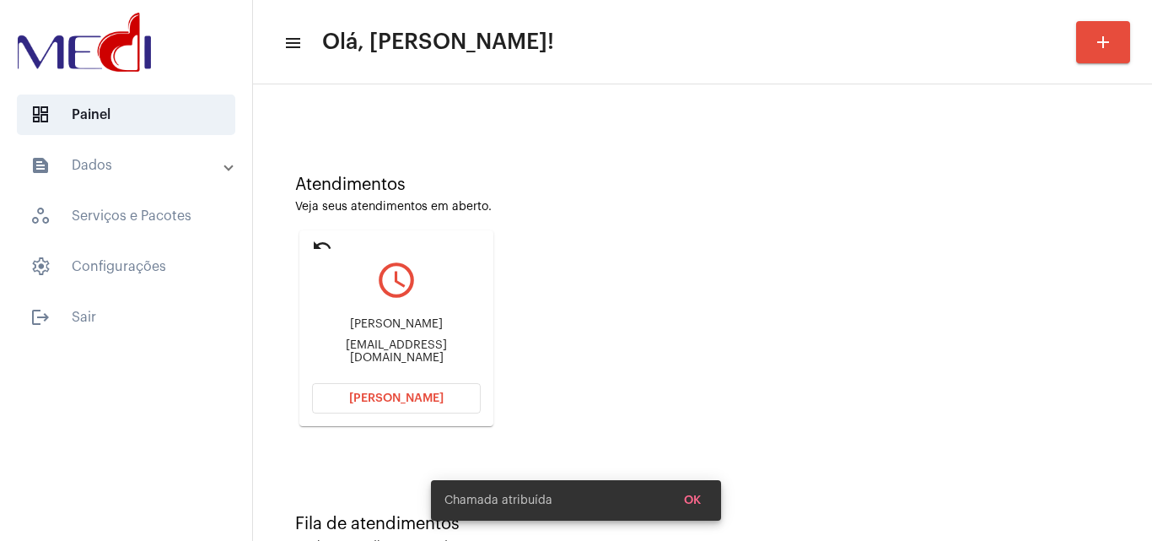
scroll to position [119, 0]
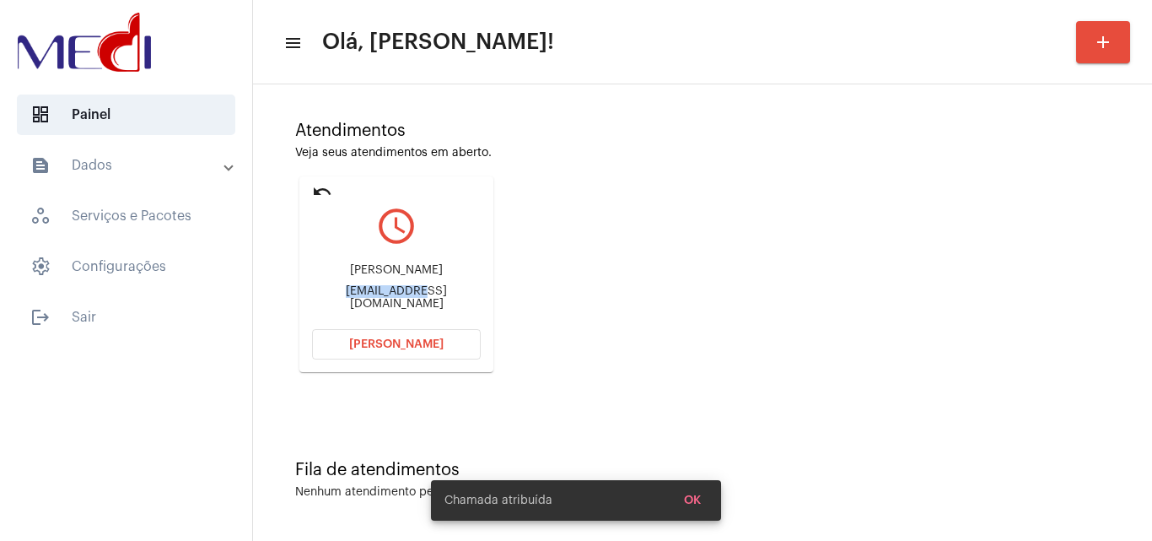
drag, startPoint x: 310, startPoint y: 299, endPoint x: 381, endPoint y: 299, distance: 70.8
click at [381, 299] on mat-card "undo query_builder Sandra sandrasilva051198@gmail.com Abrir Chamada" at bounding box center [396, 274] width 194 height 196
copy div "sandrasilva0"
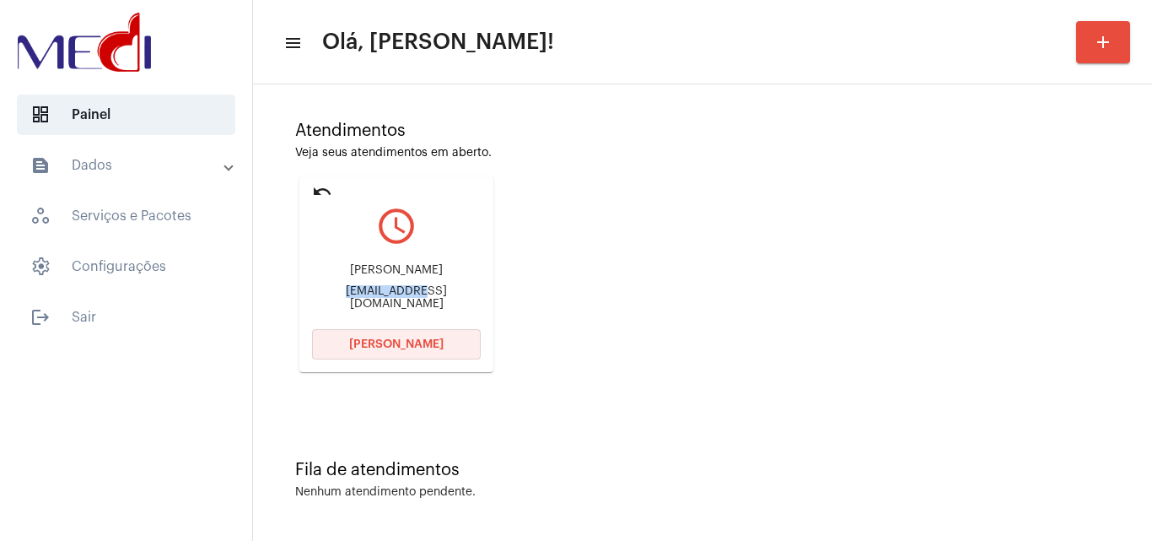
click at [371, 348] on span "Abrir Chamada" at bounding box center [396, 344] width 94 height 12
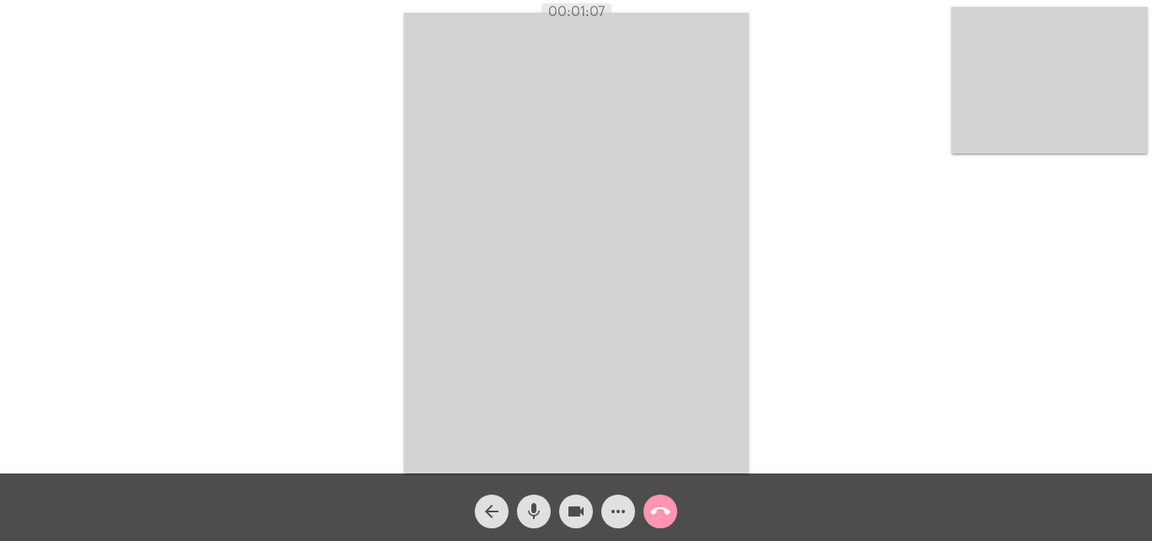
click at [538, 513] on mat-icon "mic" at bounding box center [534, 511] width 20 height 20
click at [574, 504] on mat-icon "videocam" at bounding box center [576, 511] width 20 height 20
click at [539, 515] on mat-icon "mic_off" at bounding box center [534, 511] width 20 height 20
click at [574, 503] on mat-icon "videocam_off" at bounding box center [576, 511] width 20 height 20
click at [659, 514] on mat-icon "call_end" at bounding box center [660, 511] width 20 height 20
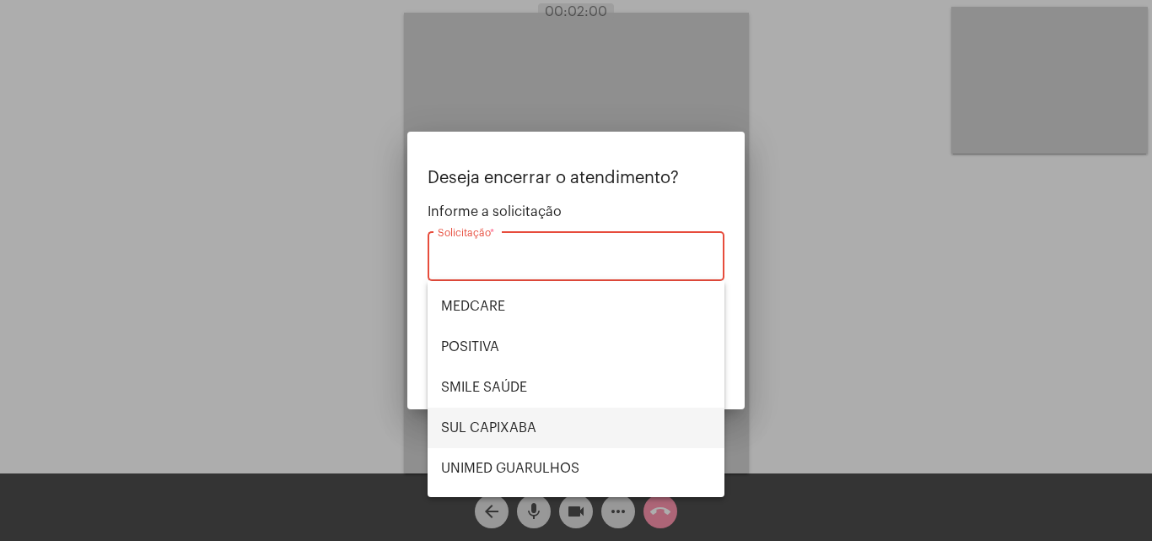
scroll to position [169, 0]
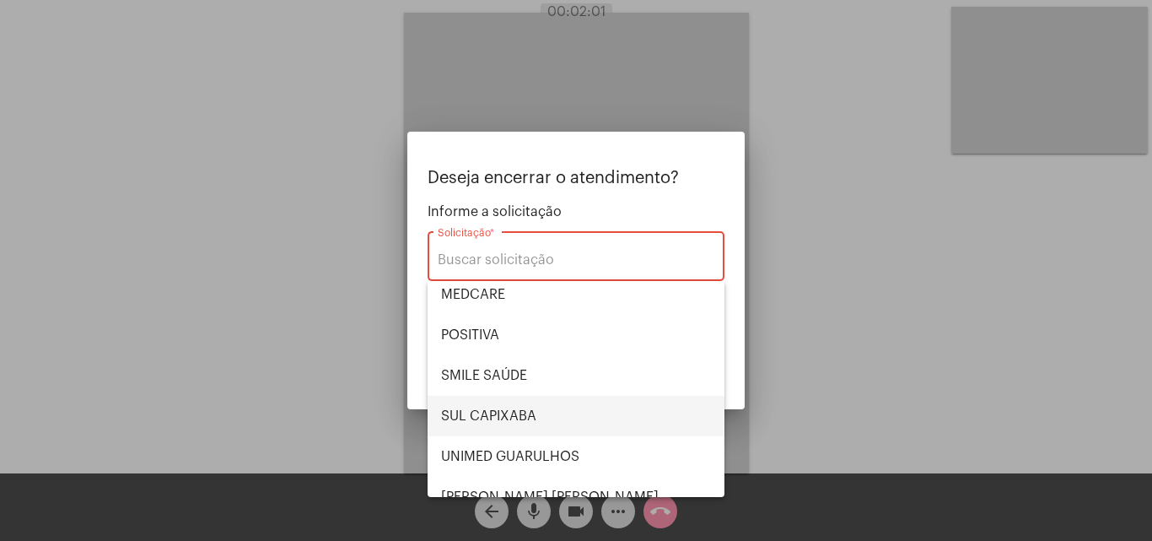
drag, startPoint x: 524, startPoint y: 405, endPoint x: 537, endPoint y: 401, distance: 13.9
click at [524, 406] on span "SUL CAPIXABA" at bounding box center [576, 416] width 270 height 40
type input "SUL CAPIXABA"
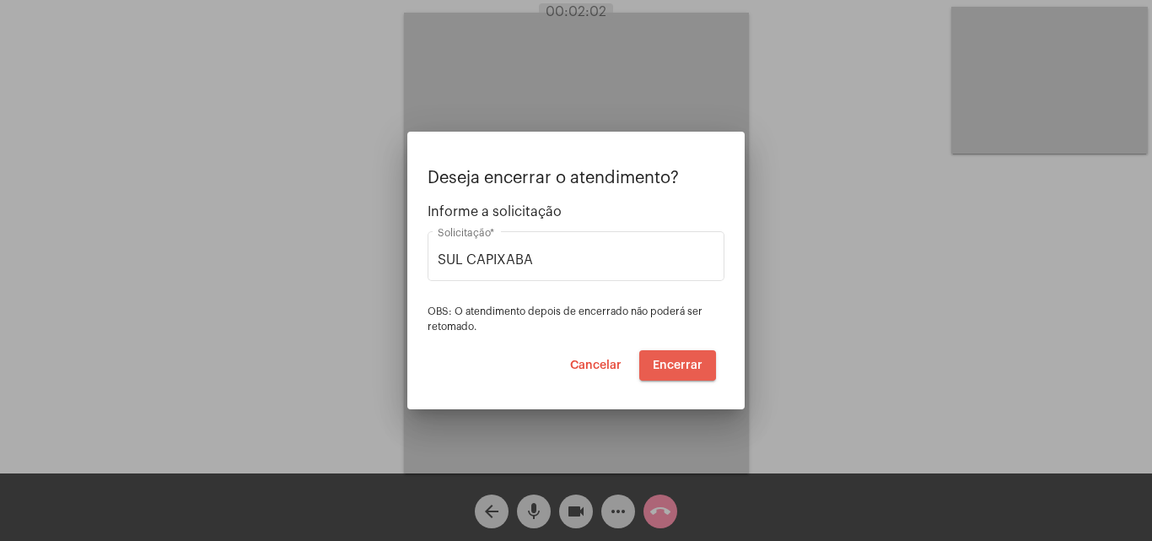
click at [657, 361] on span "Encerrar" at bounding box center [678, 365] width 50 height 12
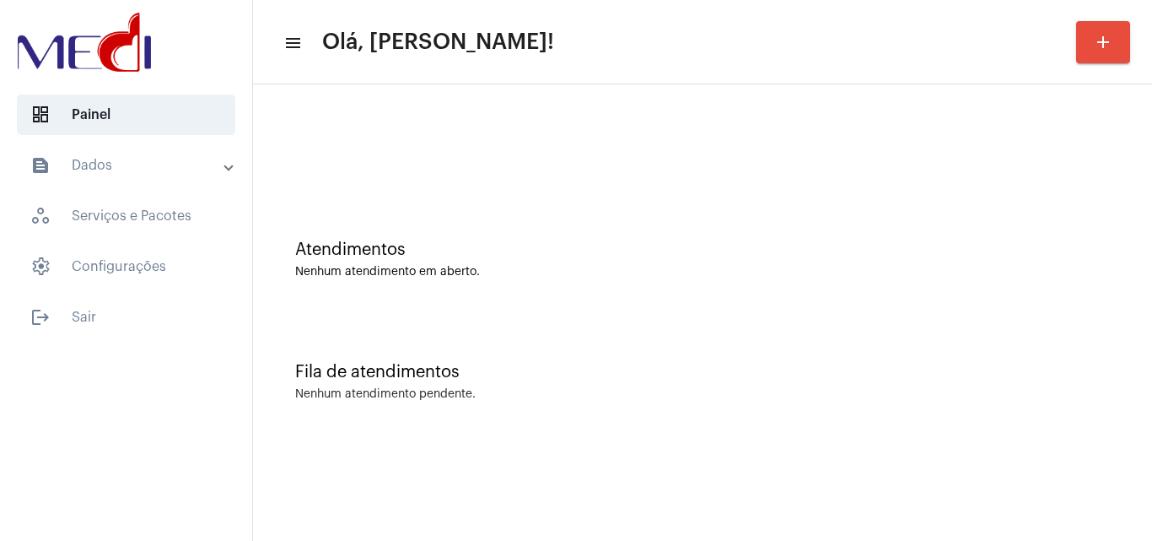
click at [494, 218] on div "Atendimentos Nenhum atendimento em aberto." at bounding box center [702, 251] width 882 height 122
click at [964, 441] on mat-sidenav-content "menu Olá, [PERSON_NAME]! add Atendimentos Nenhum atendimento em aberto. Fila de…" at bounding box center [702, 270] width 899 height 541
click at [979, 391] on div "Nenhum atendimento pendente." at bounding box center [702, 394] width 815 height 13
click at [712, 254] on div "Atendimentos" at bounding box center [702, 249] width 815 height 19
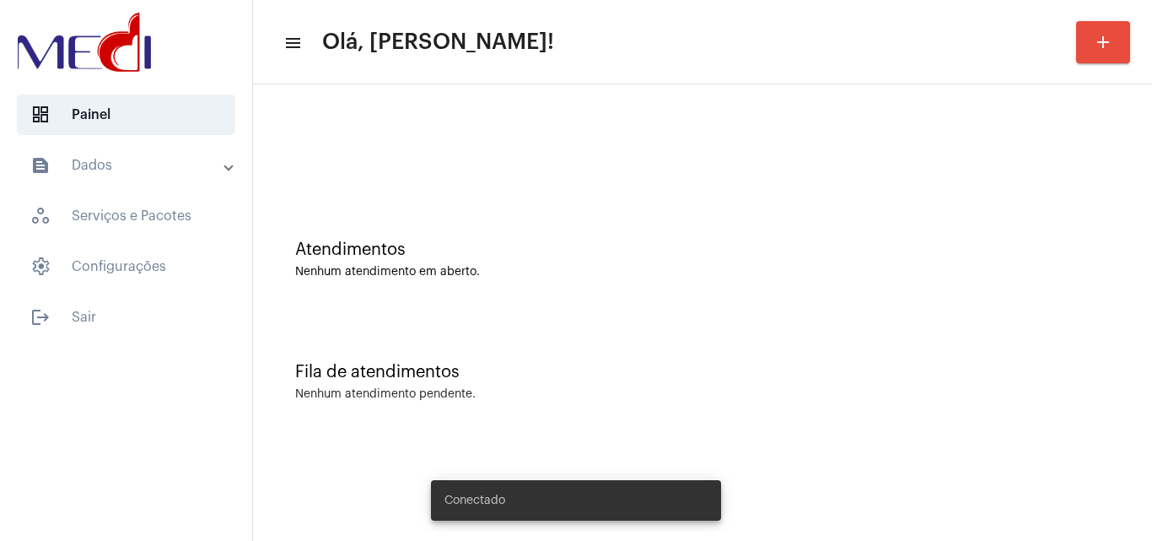
click at [547, 272] on div "Nenhum atendimento em aberto." at bounding box center [702, 272] width 815 height 13
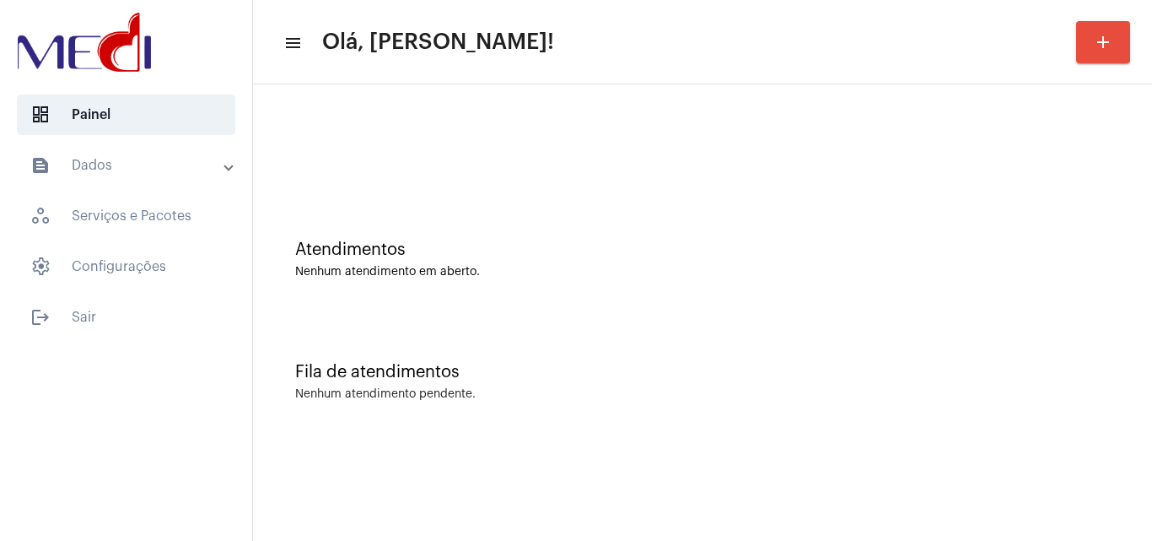
click at [821, 368] on div "Fila de atendimentos" at bounding box center [702, 372] width 815 height 19
click at [822, 310] on div "Atendimentos Nenhum atendimento em aberto." at bounding box center [702, 251] width 882 height 122
click at [802, 369] on div "Fila de atendimentos" at bounding box center [702, 372] width 815 height 19
click at [633, 268] on div "Nenhum atendimento em aberto." at bounding box center [702, 272] width 815 height 13
click at [625, 303] on div "Atendimentos Nenhum atendimento em aberto." at bounding box center [702, 251] width 882 height 122
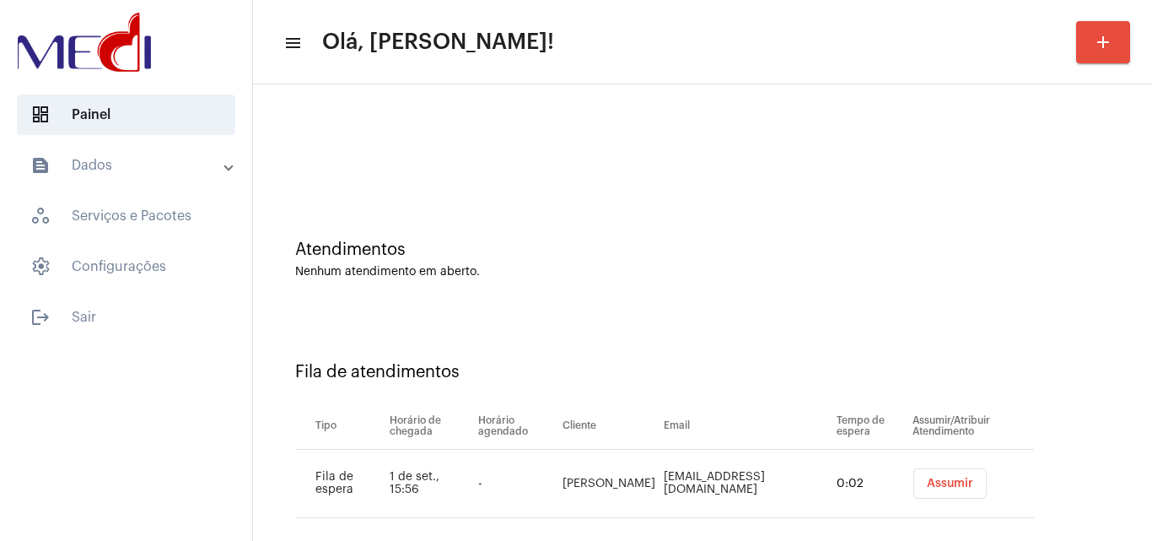
click at [927, 477] on span "Assumir" at bounding box center [950, 483] width 46 height 12
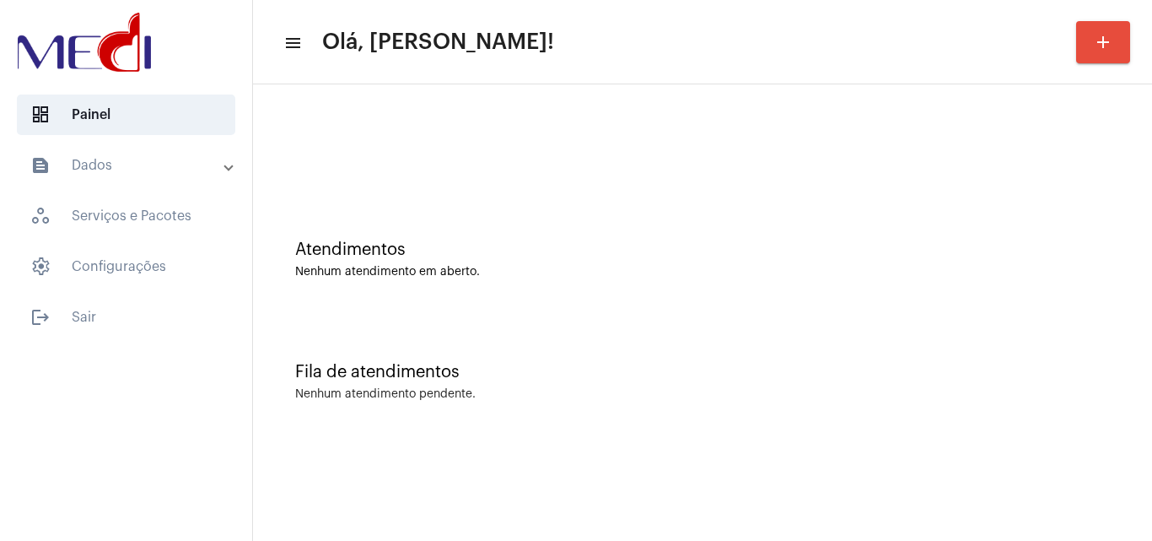
click at [989, 482] on mat-sidenav-content "menu Olá, [PERSON_NAME]! add Atendimentos Nenhum atendimento em aberto. Fila de…" at bounding box center [702, 270] width 899 height 541
click at [659, 270] on div "Nenhum atendimento em aberto." at bounding box center [702, 272] width 815 height 13
click at [653, 202] on div "Atendimentos Nenhum atendimento em aberto." at bounding box center [702, 251] width 882 height 122
click at [634, 240] on div "Atendimentos Nenhum atendimento em aberto." at bounding box center [702, 251] width 882 height 122
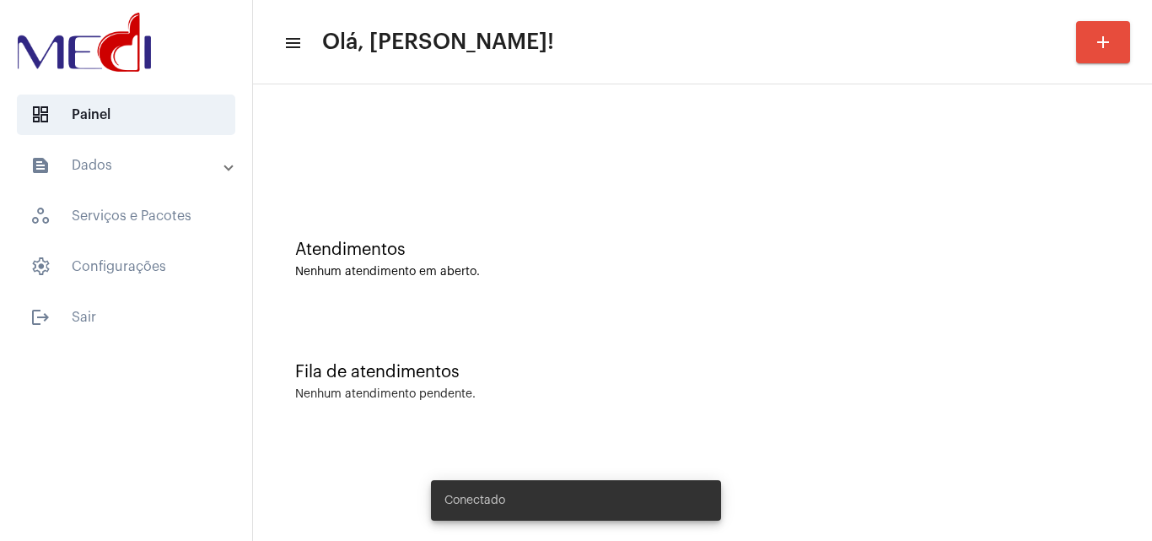
click at [687, 339] on div "Fila de atendimentos Nenhum atendimento pendente." at bounding box center [702, 373] width 882 height 122
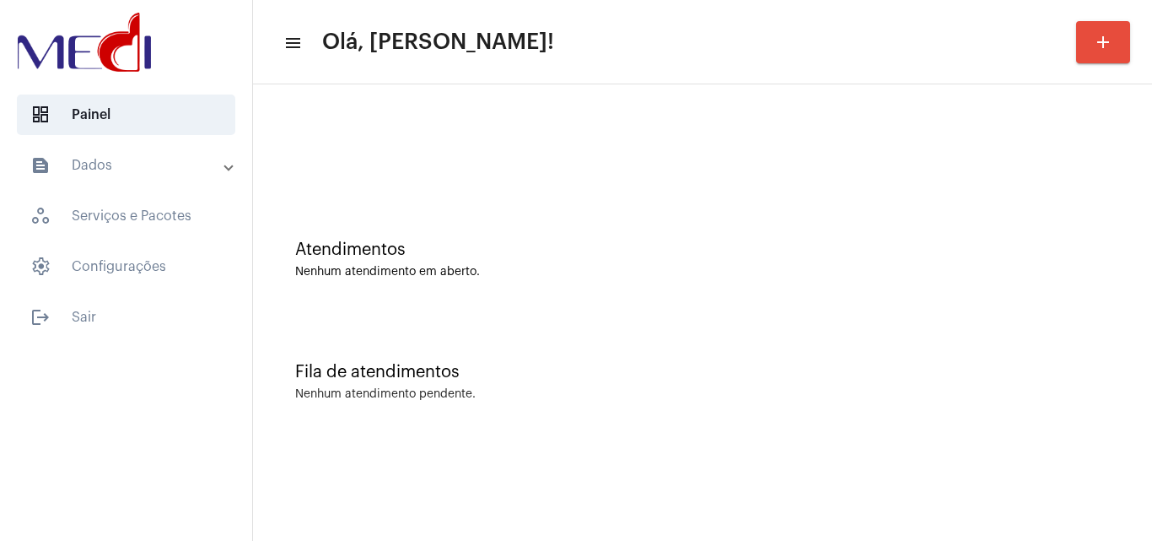
click at [585, 284] on div "Atendimentos Nenhum atendimento em aberto." at bounding box center [702, 251] width 882 height 122
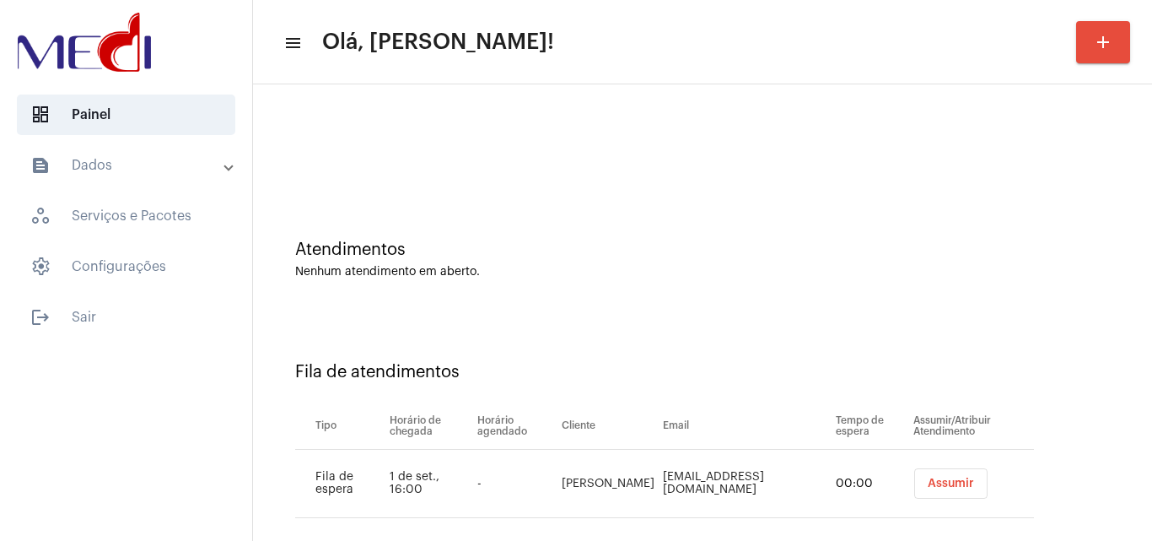
click at [928, 479] on span "Assumir" at bounding box center [951, 483] width 46 height 12
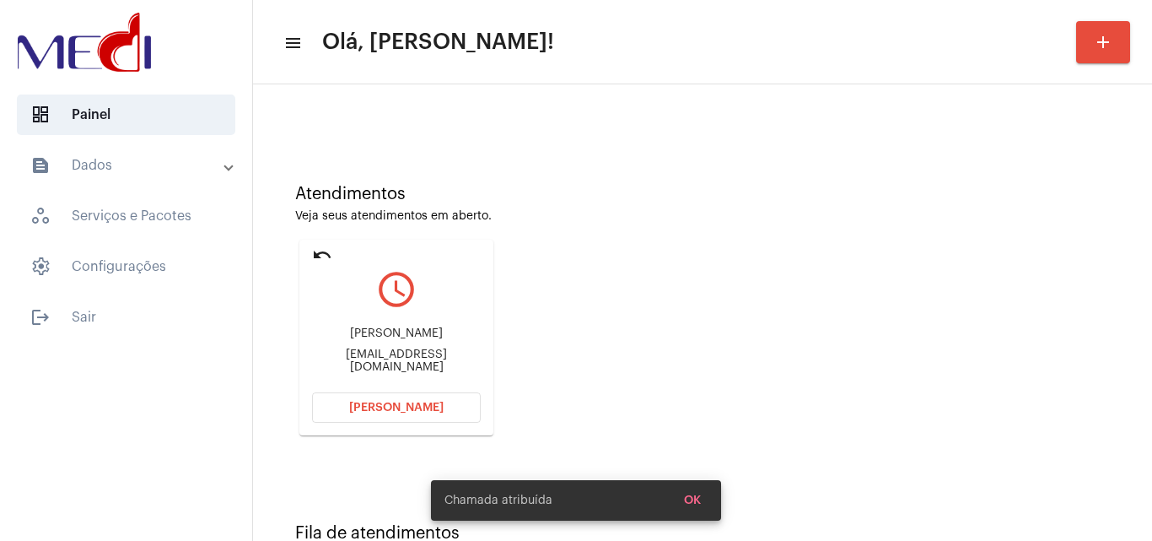
scroll to position [119, 0]
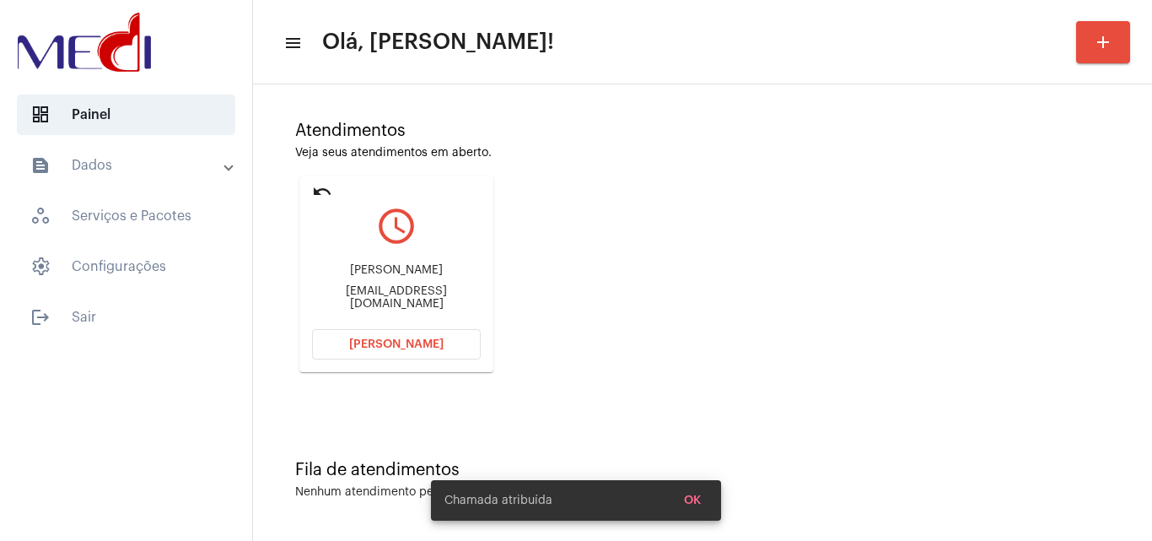
drag, startPoint x: 350, startPoint y: 272, endPoint x: 446, endPoint y: 262, distance: 96.7
click at [446, 262] on div "[PERSON_NAME] [EMAIL_ADDRESS][DOMAIN_NAME]" at bounding box center [396, 287] width 169 height 76
copy div "[PERSON_NAME]"
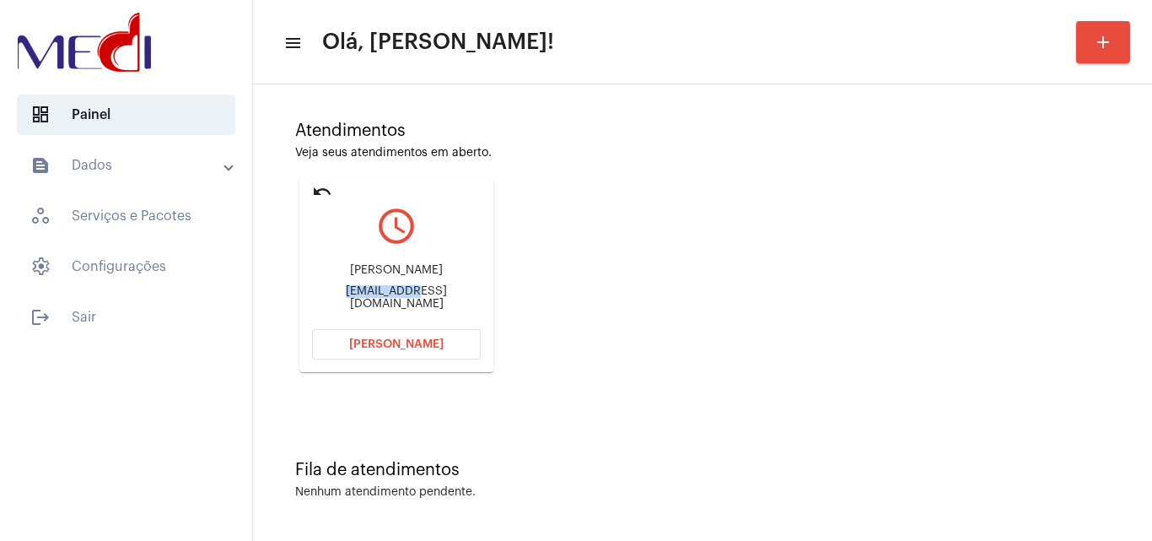
drag, startPoint x: 317, startPoint y: 295, endPoint x: 380, endPoint y: 299, distance: 63.3
click at [380, 299] on div "[EMAIL_ADDRESS][DOMAIN_NAME]" at bounding box center [396, 297] width 169 height 25
copy div "Financeiro@"
click at [384, 346] on span "[PERSON_NAME]" at bounding box center [396, 344] width 94 height 12
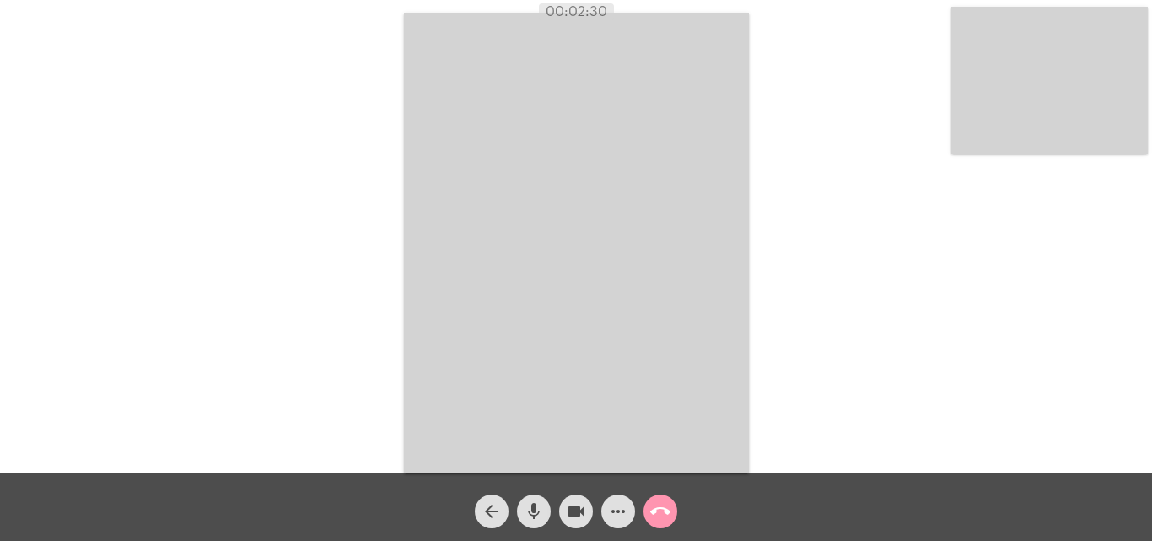
click at [649, 511] on button "call_end" at bounding box center [661, 511] width 34 height 34
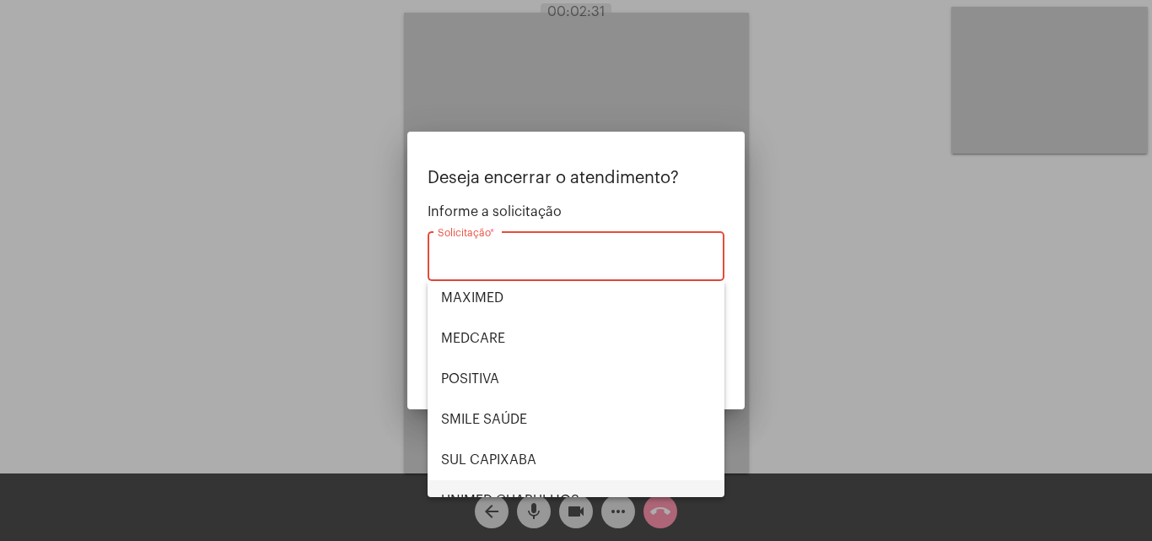
scroll to position [189, 0]
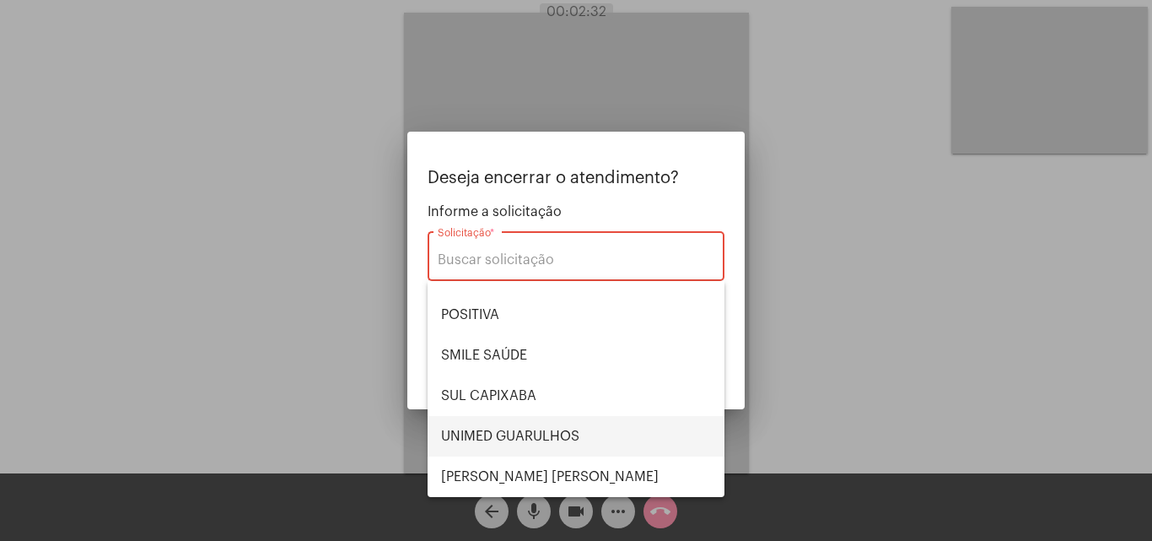
click at [535, 445] on span "UNIMED GUARULHOS" at bounding box center [576, 436] width 270 height 40
type input "UNIMED GUARULHOS"
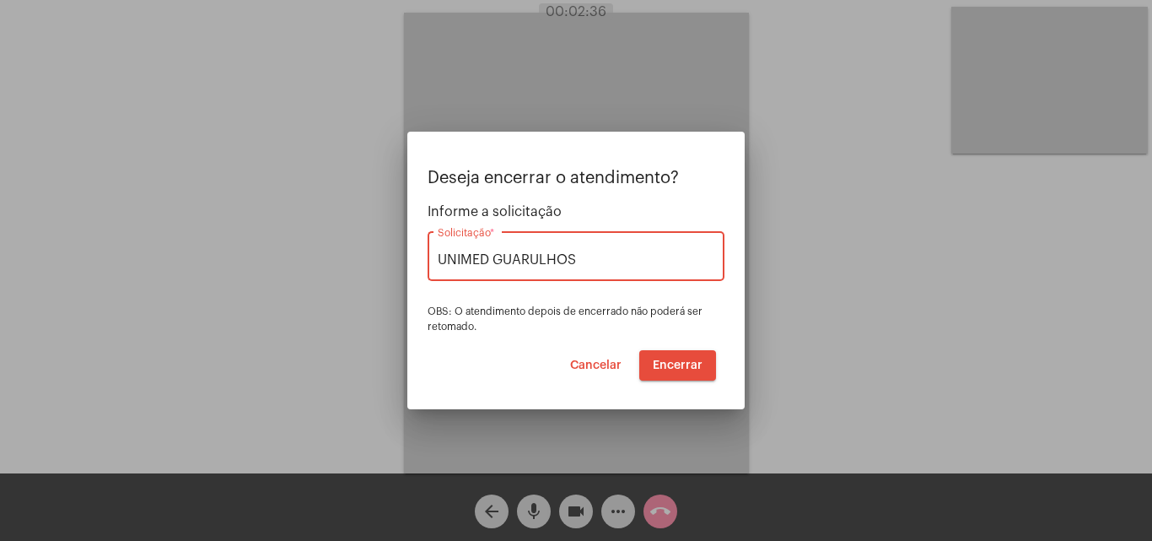
click at [671, 359] on span "Encerrar" at bounding box center [678, 365] width 50 height 12
